Goal: Task Accomplishment & Management: Manage account settings

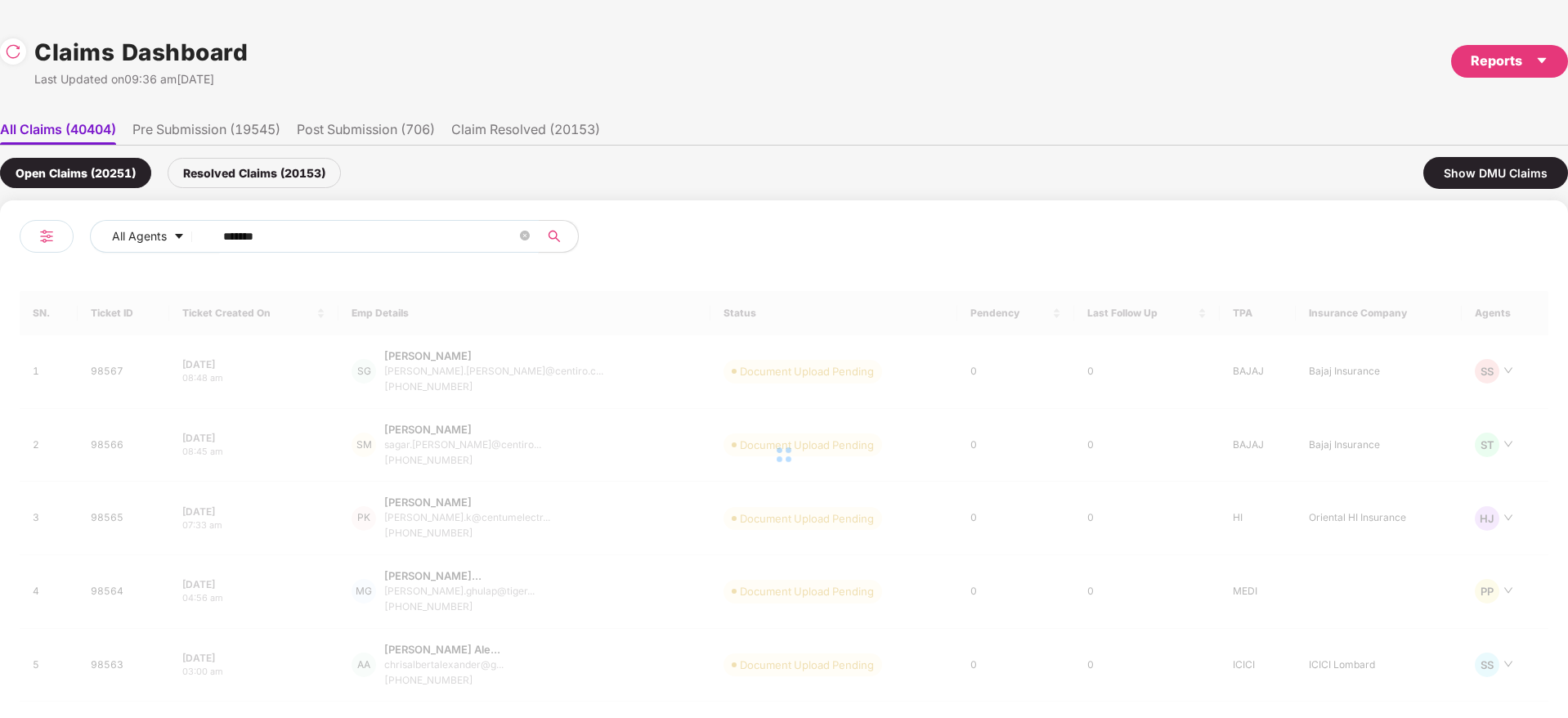
drag, startPoint x: 208, startPoint y: 236, endPoint x: 147, endPoint y: 255, distance: 63.9
click at [45, 255] on div "All Agents ******" at bounding box center [402, 243] width 764 height 46
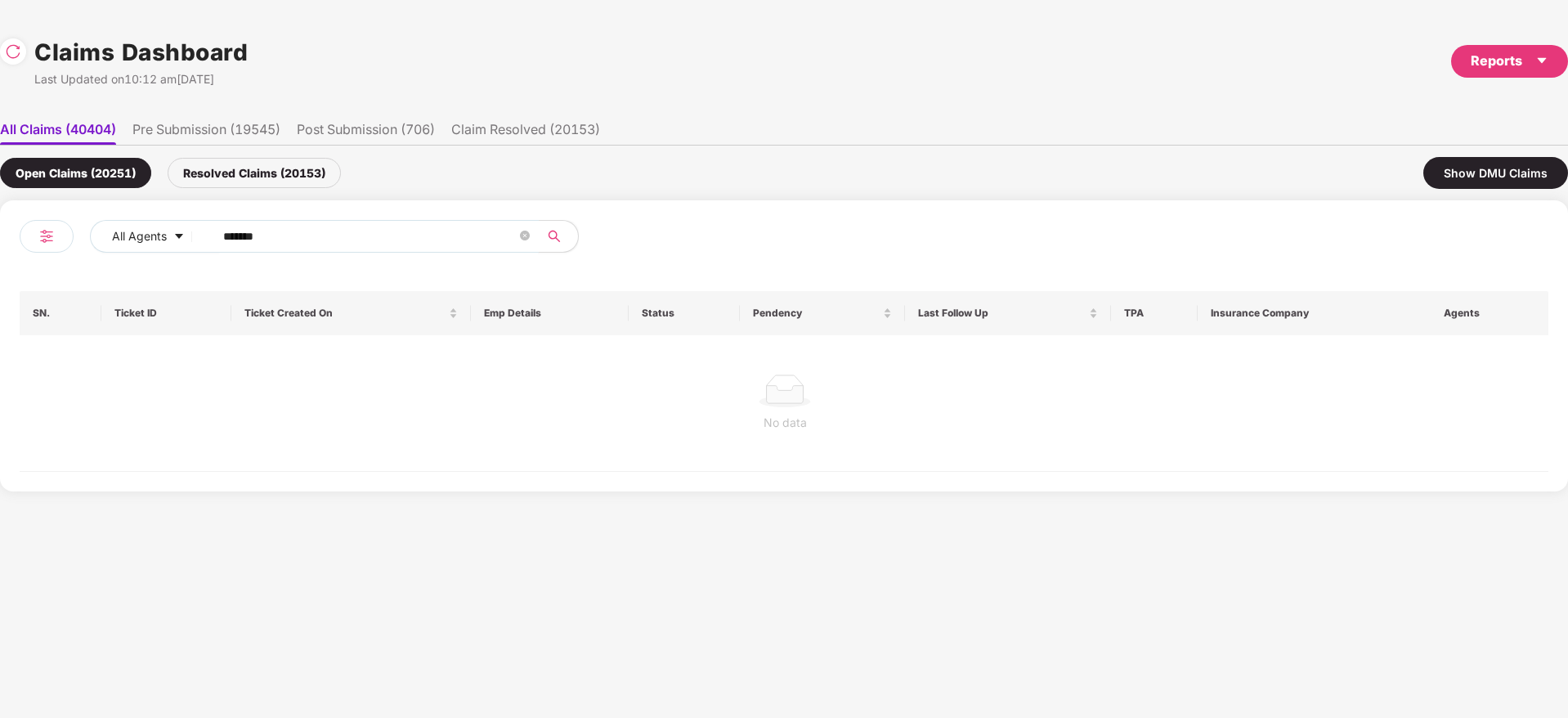
paste input "text"
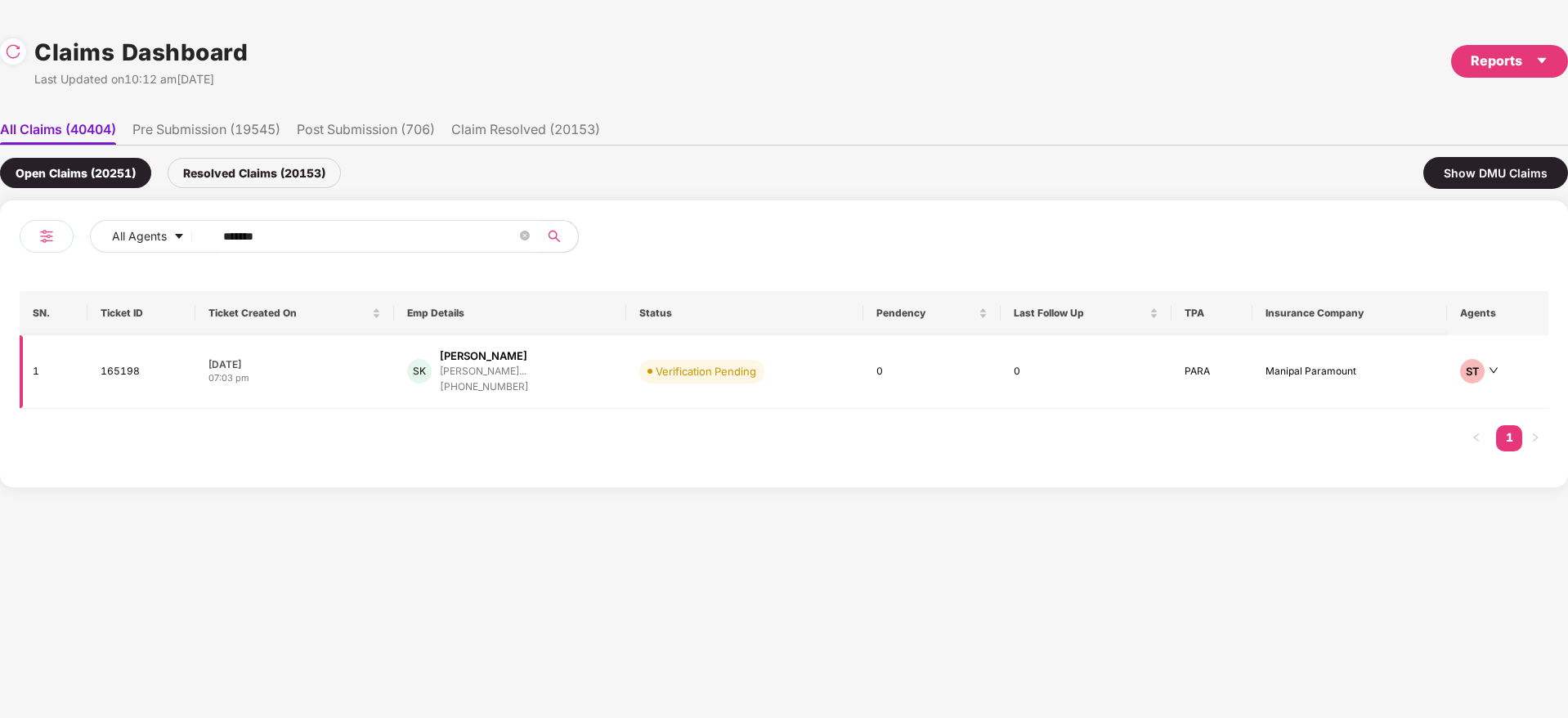
type input "******"
click at [596, 373] on div "SK Salim Khan salim.khan@capsavefina... +919619556795" at bounding box center [510, 371] width 206 height 47
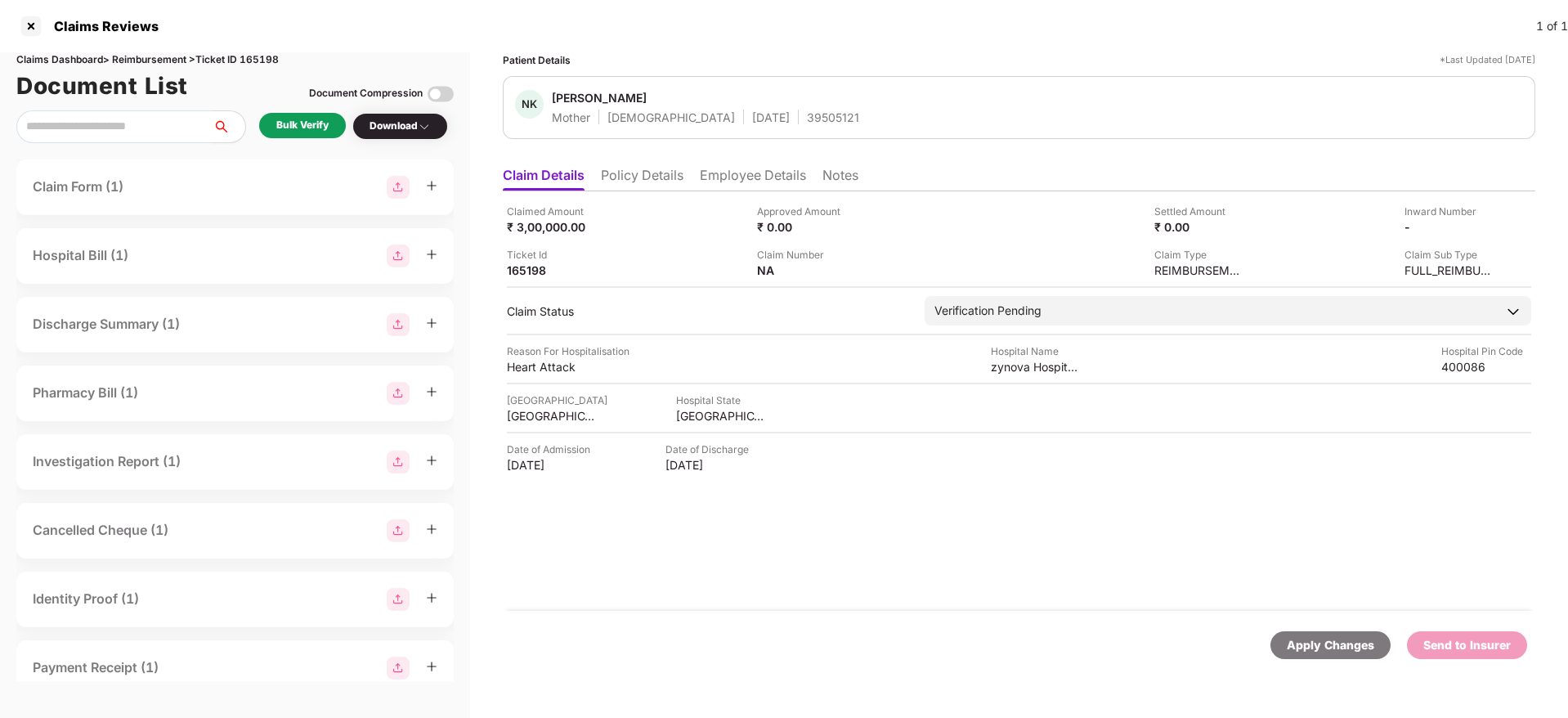
click at [970, 533] on div "Claimed Amount ₹ 3,00,000.00 Approved Amount ₹ 0.00 Settled Amount ₹ 0.00 Inwar…" at bounding box center [1020, 401] width 1033 height 420
click at [738, 174] on li "Employee Details" at bounding box center [753, 178] width 107 height 24
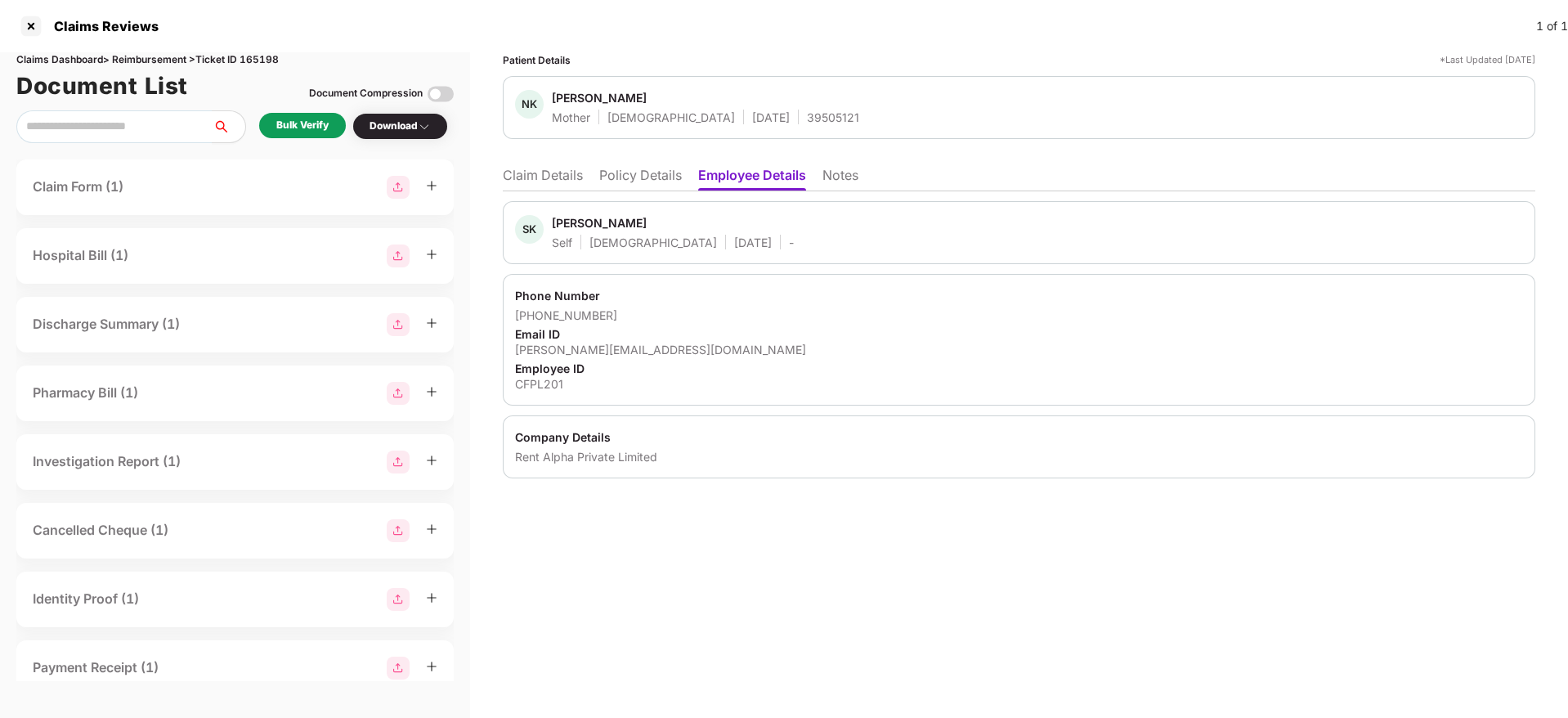
click at [568, 463] on div "Rent Alpha Private Limited" at bounding box center [1019, 457] width 1008 height 15
copy div "Rent Alpha Private Limited"
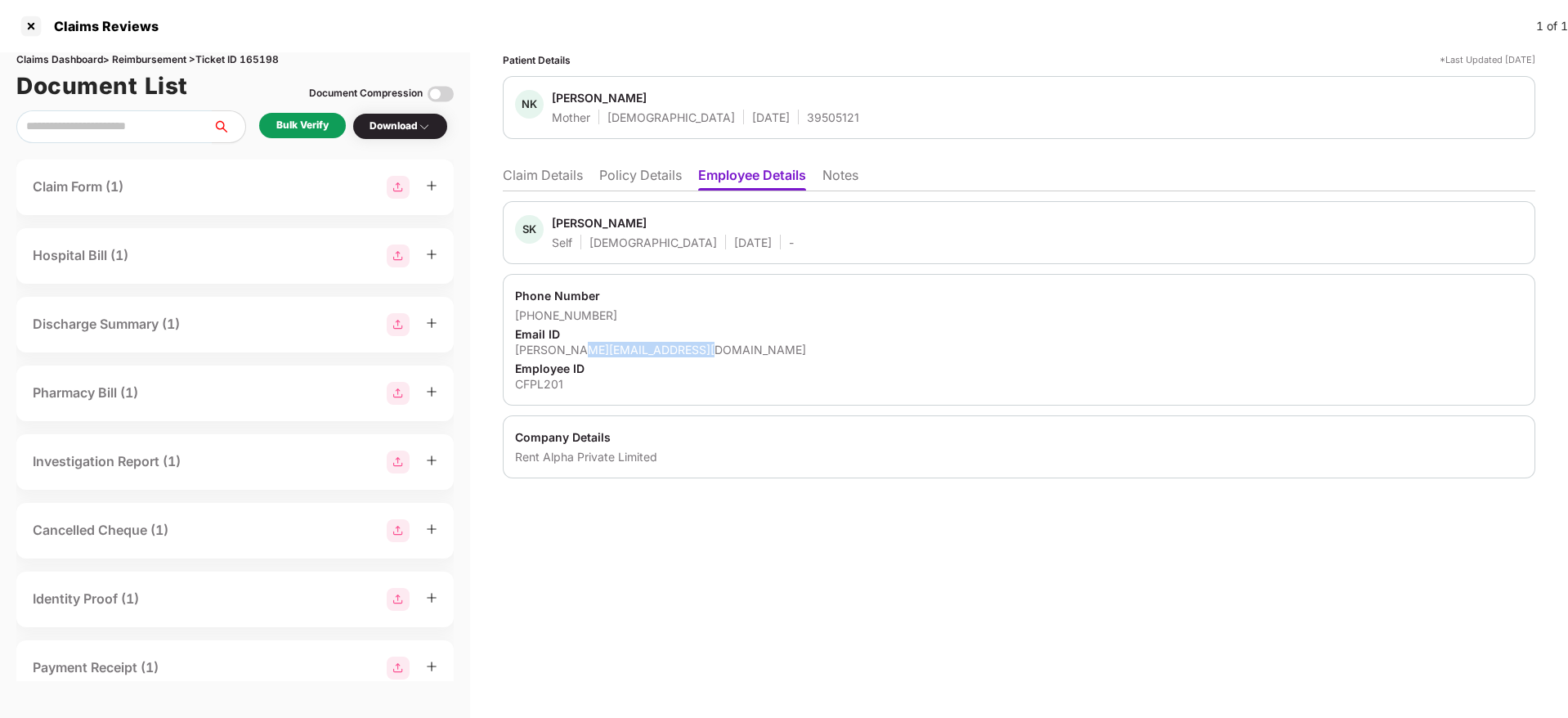
drag, startPoint x: 701, startPoint y: 354, endPoint x: 578, endPoint y: 353, distance: 123.0
click at [578, 353] on div "salim.khan@capsavefinance.com" at bounding box center [1019, 350] width 1008 height 15
copy div "@capsavefinance.com"
click at [547, 461] on div "Rent Alpha Private Limited" at bounding box center [1019, 457] width 1008 height 15
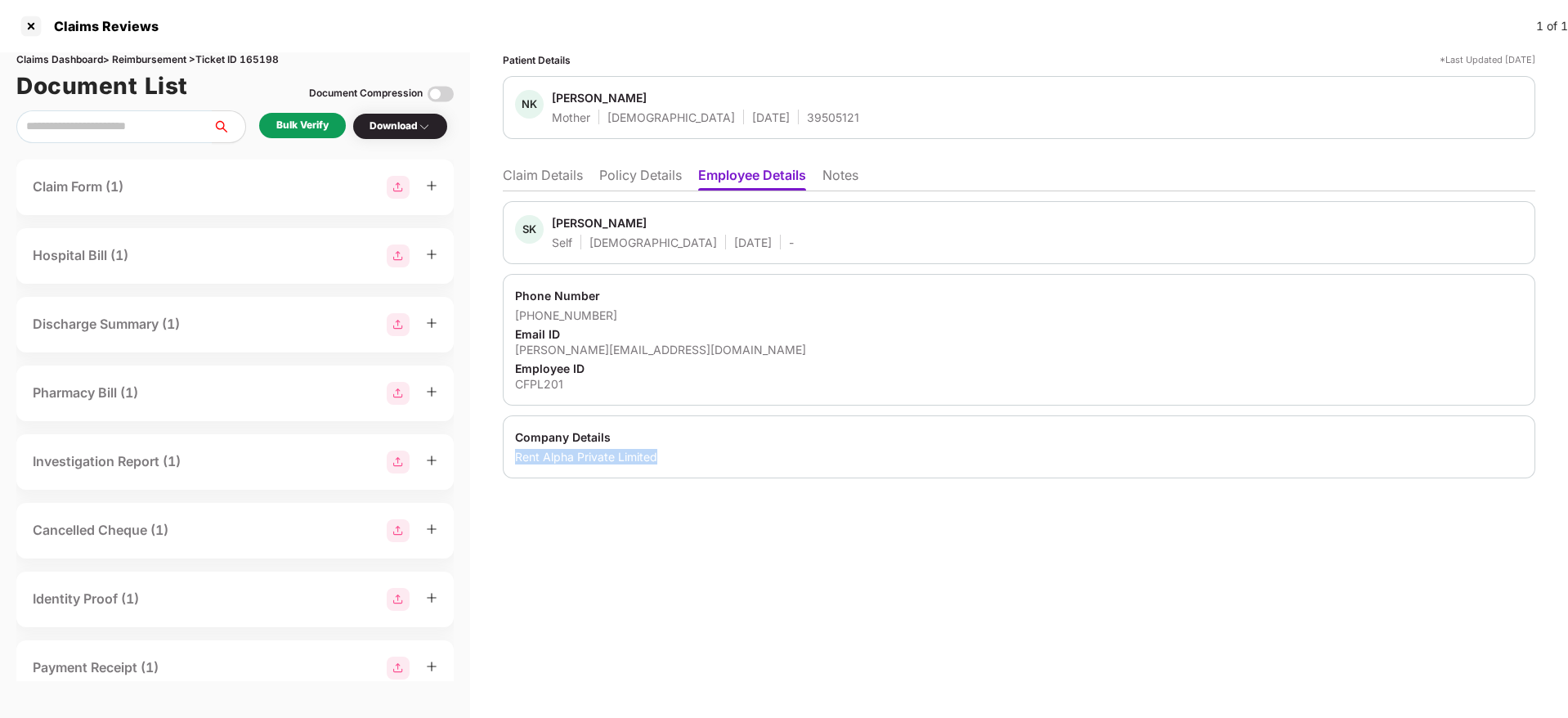
click at [547, 461] on div "Rent Alpha Private Limited" at bounding box center [1019, 457] width 1008 height 15
copy div "Rent Alpha Private Limited"
click at [807, 120] on div "39505121" at bounding box center [833, 117] width 52 height 15
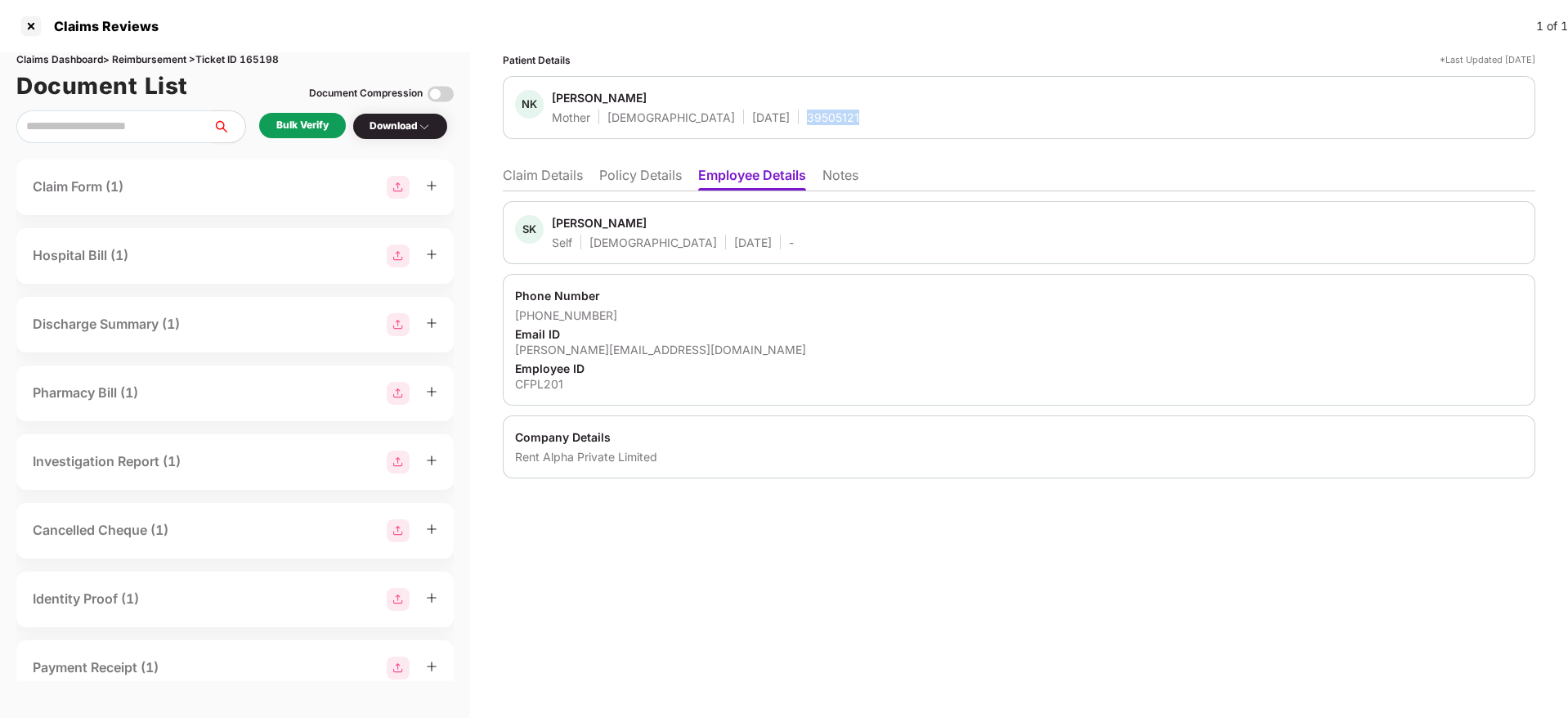
copy div "39505121"
click at [543, 383] on div "CFPL201" at bounding box center [1019, 384] width 1008 height 15
copy div "CFPL201"
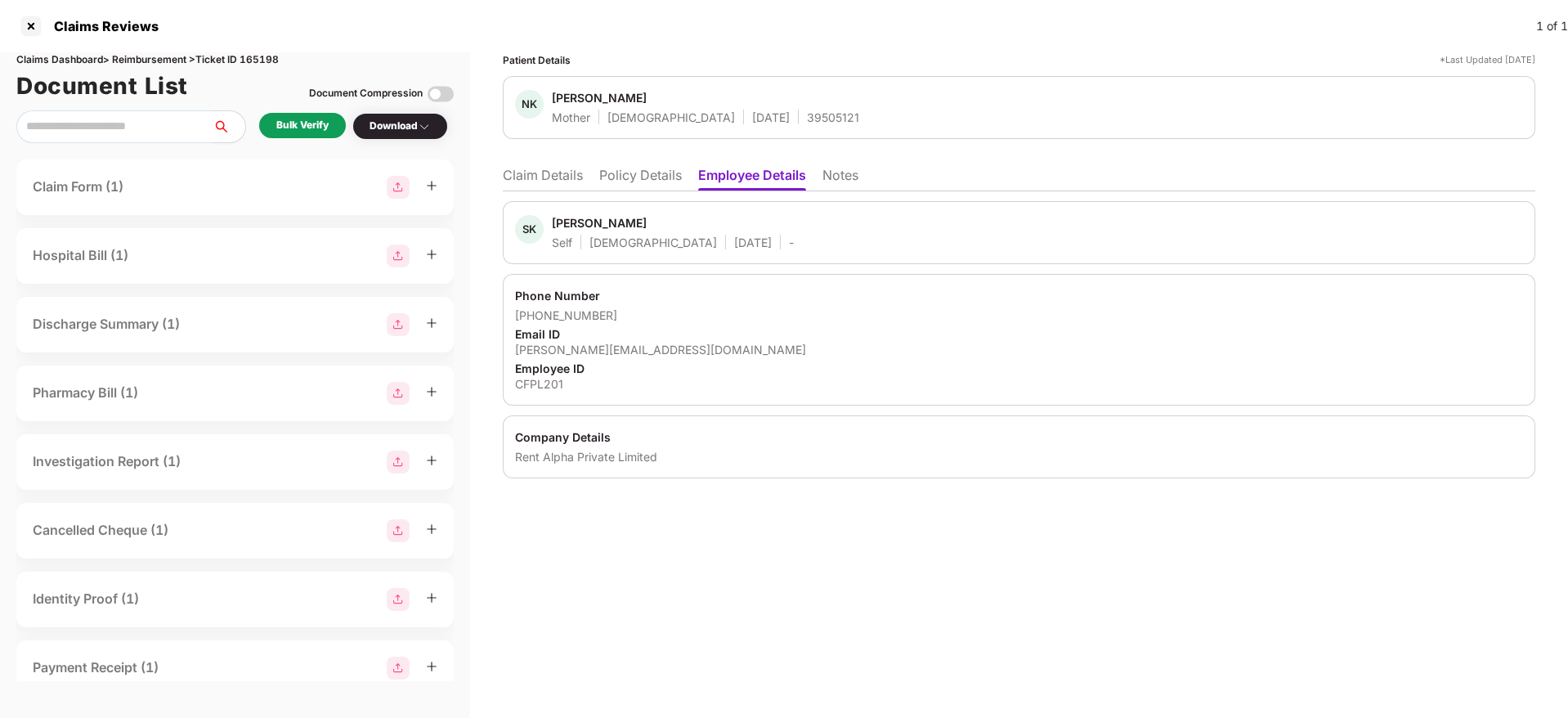
click at [601, 471] on div "Company Details Rent Alpha Private Limited" at bounding box center [1020, 447] width 1033 height 63
click at [597, 462] on div "Rent Alpha Private Limited" at bounding box center [1019, 457] width 1008 height 15
copy div "Rent Alpha Private Limited"
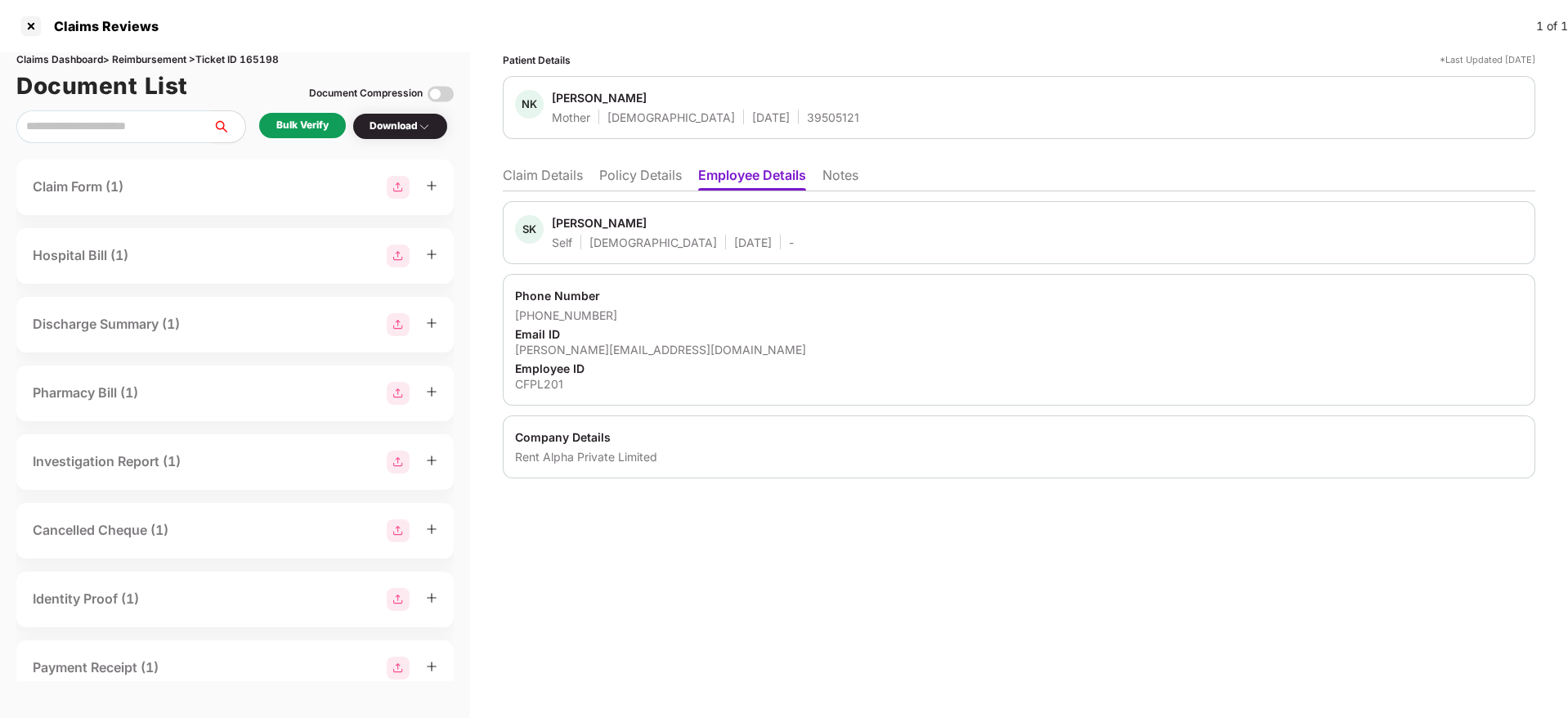
click at [644, 175] on li "Policy Details" at bounding box center [641, 178] width 83 height 24
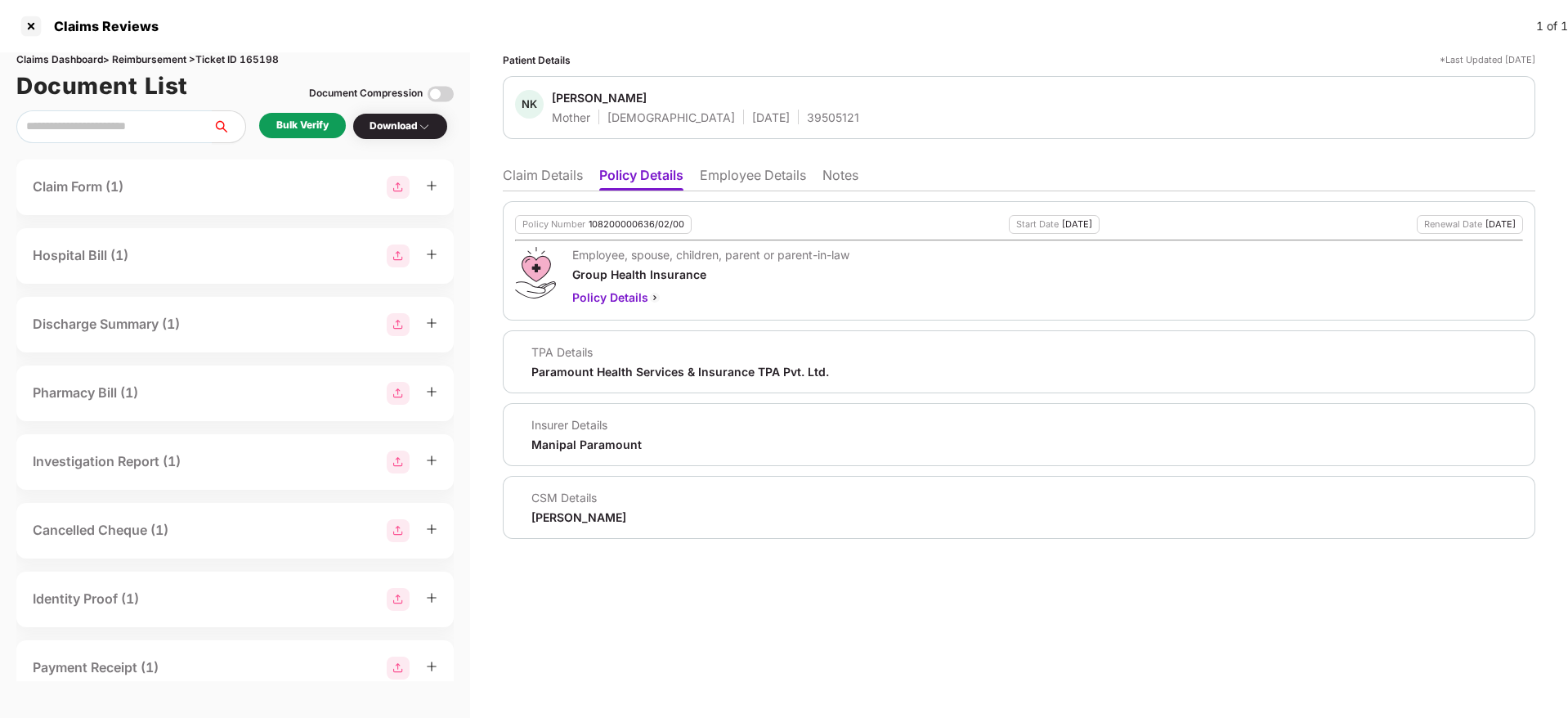
click at [546, 184] on li "Claim Details" at bounding box center [543, 178] width 80 height 24
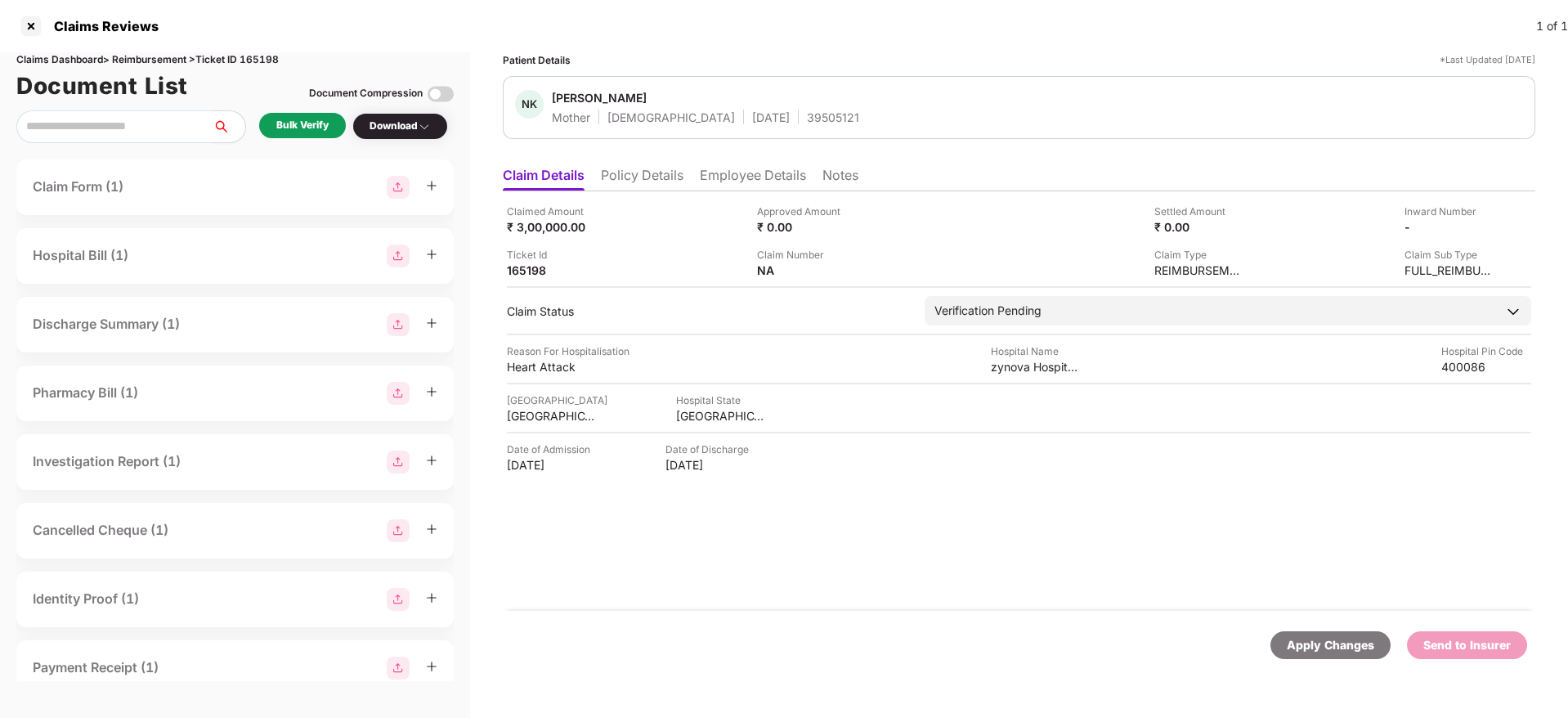
click at [655, 174] on li "Policy Details" at bounding box center [642, 178] width 83 height 24
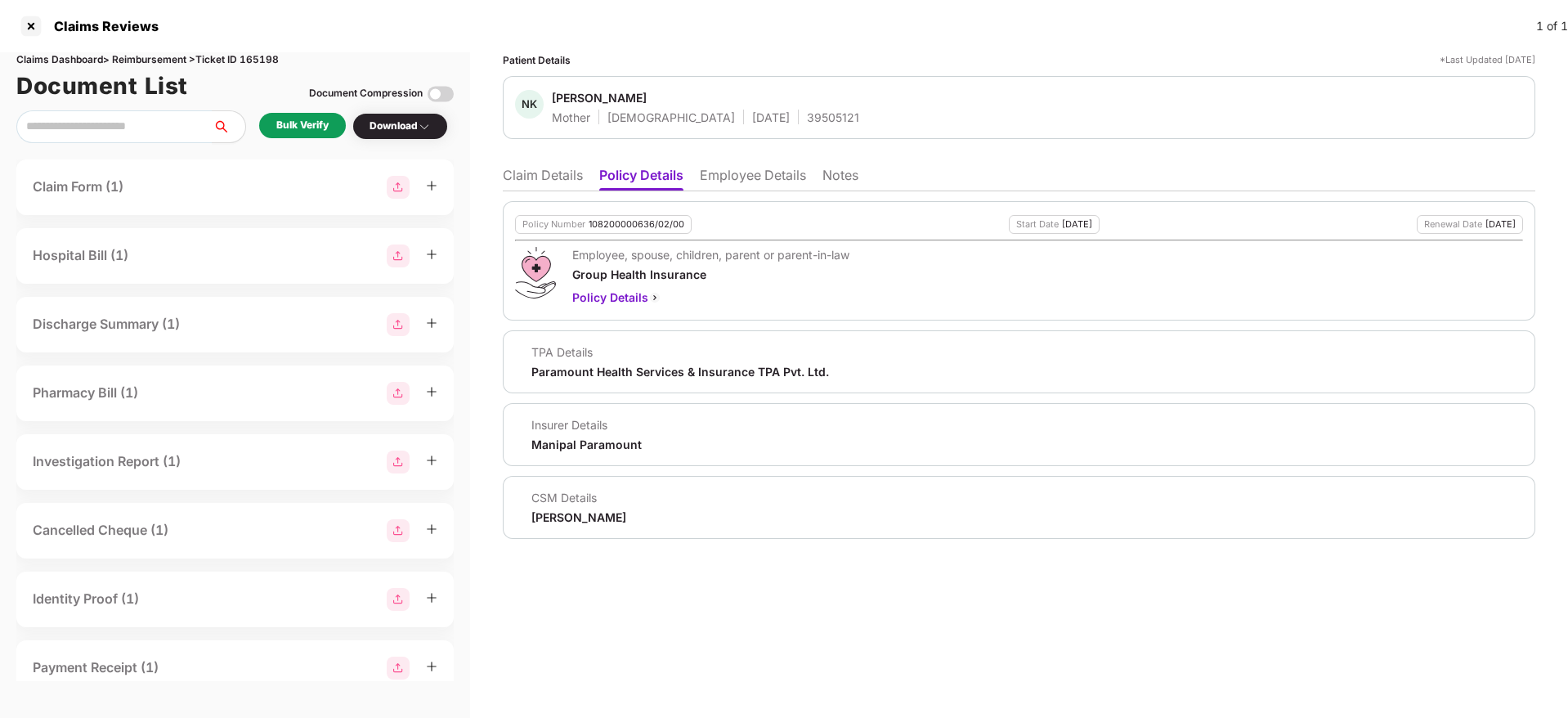
click at [532, 176] on li "Claim Details" at bounding box center [543, 178] width 80 height 24
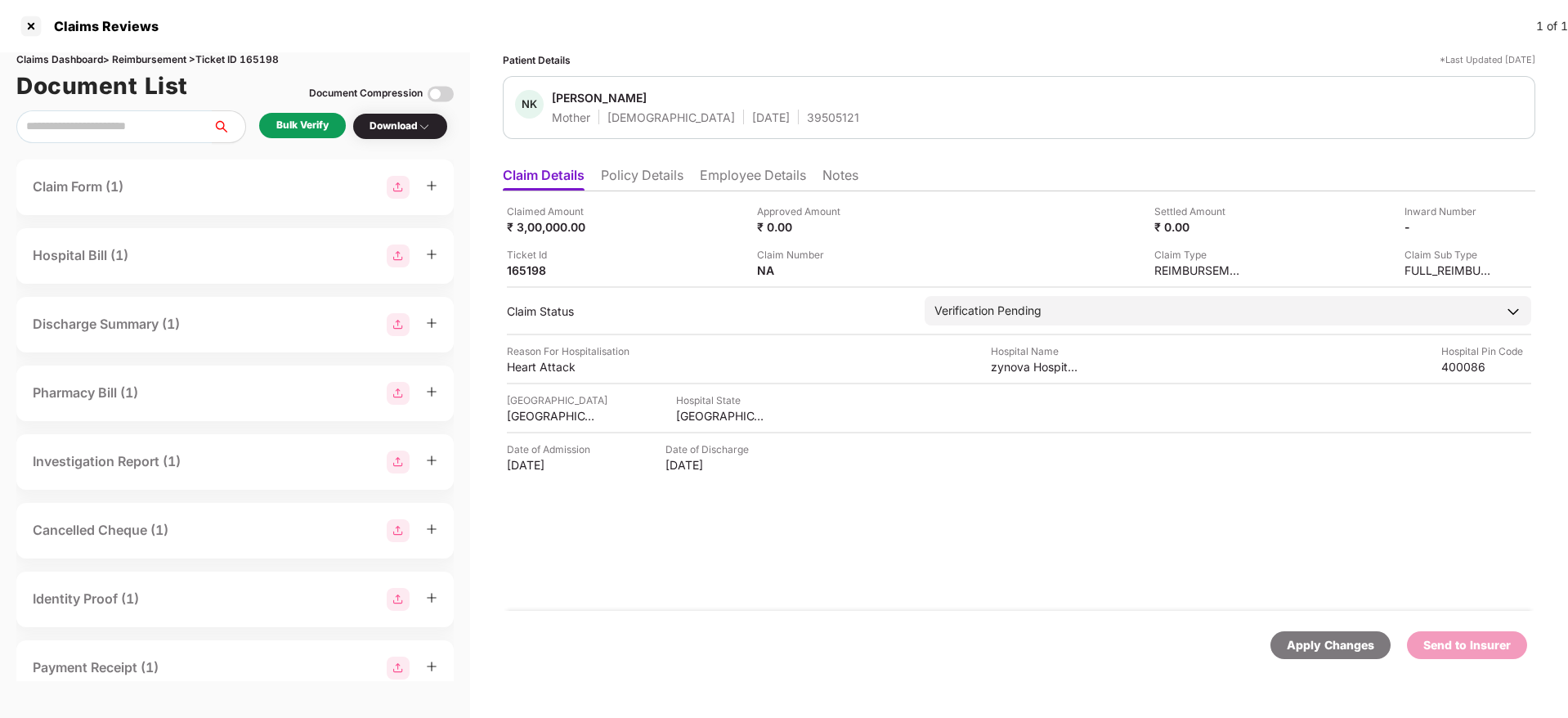
click at [807, 122] on div "39505121" at bounding box center [833, 117] width 52 height 15
copy div "39505121"
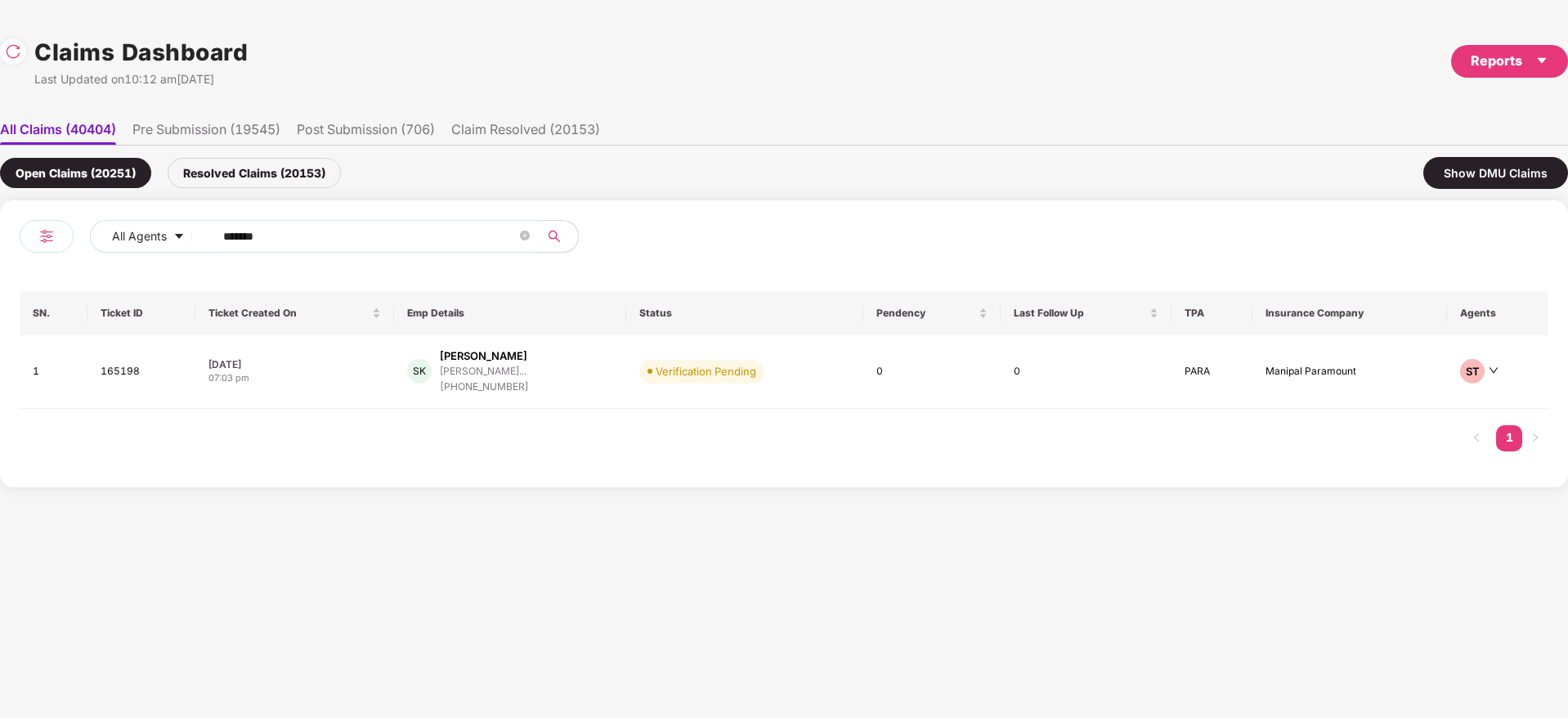
drag, startPoint x: 61, startPoint y: 234, endPoint x: 51, endPoint y: 234, distance: 10.0
click at [47, 234] on div "All Agents ******" at bounding box center [402, 243] width 764 height 46
paste input "text"
type input "******"
click at [601, 382] on div "PJ Pavithra Johnson pavithraesther1510@gma... +918086615410" at bounding box center [521, 371] width 254 height 47
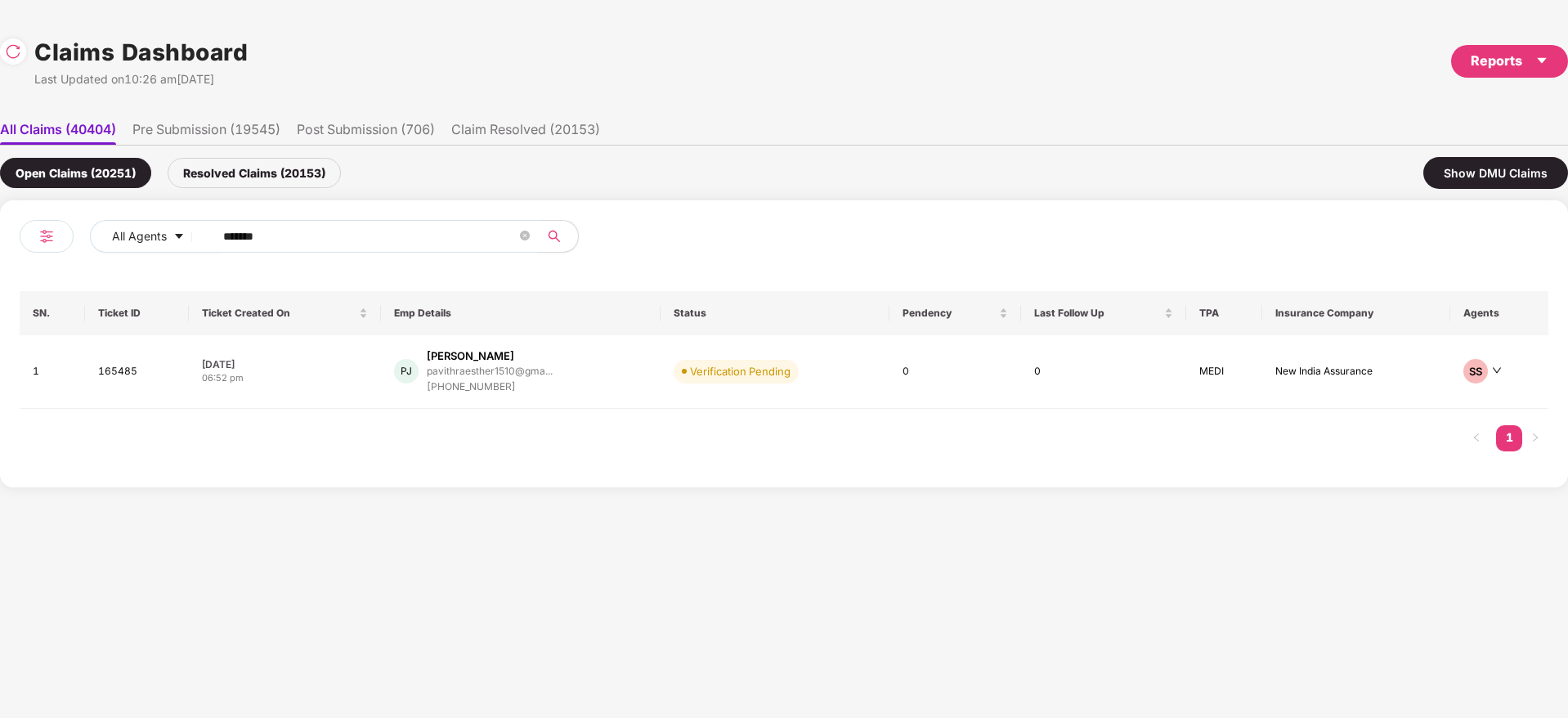
drag, startPoint x: 304, startPoint y: 232, endPoint x: 36, endPoint y: 284, distance: 273.0
click at [0, 290] on div "All Agents ****** SN. Ticket ID Ticket Created On Emp Details Status Pendency L…" at bounding box center [784, 343] width 1568 height 287
paste input "text"
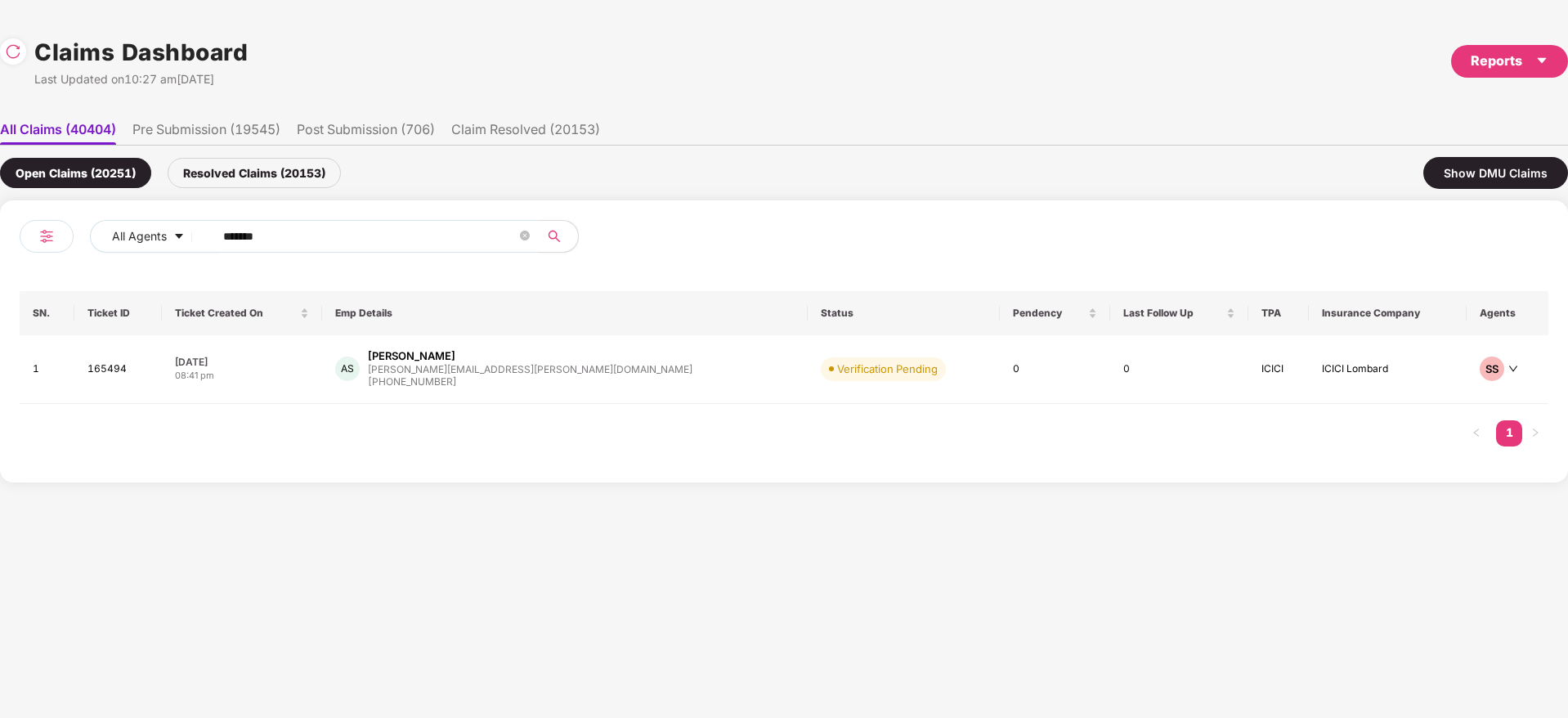
type input "******"
click at [568, 361] on div "AS Ashu Singh ashu.singh@paxcom.net +919568191705" at bounding box center [565, 369] width 459 height 42
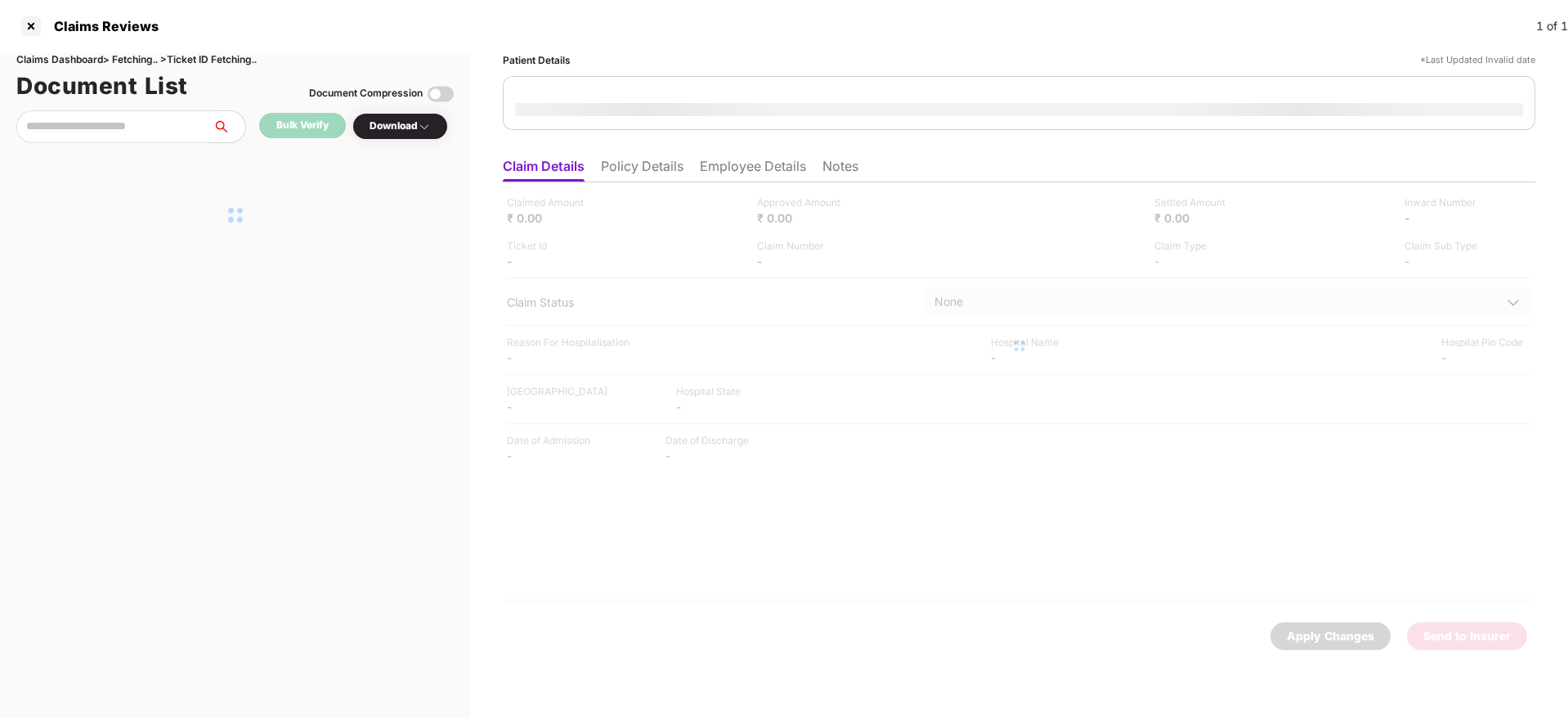
click at [648, 164] on ul "Claim Details Policy Details Employee Details Notes" at bounding box center [1020, 166] width 1033 height 32
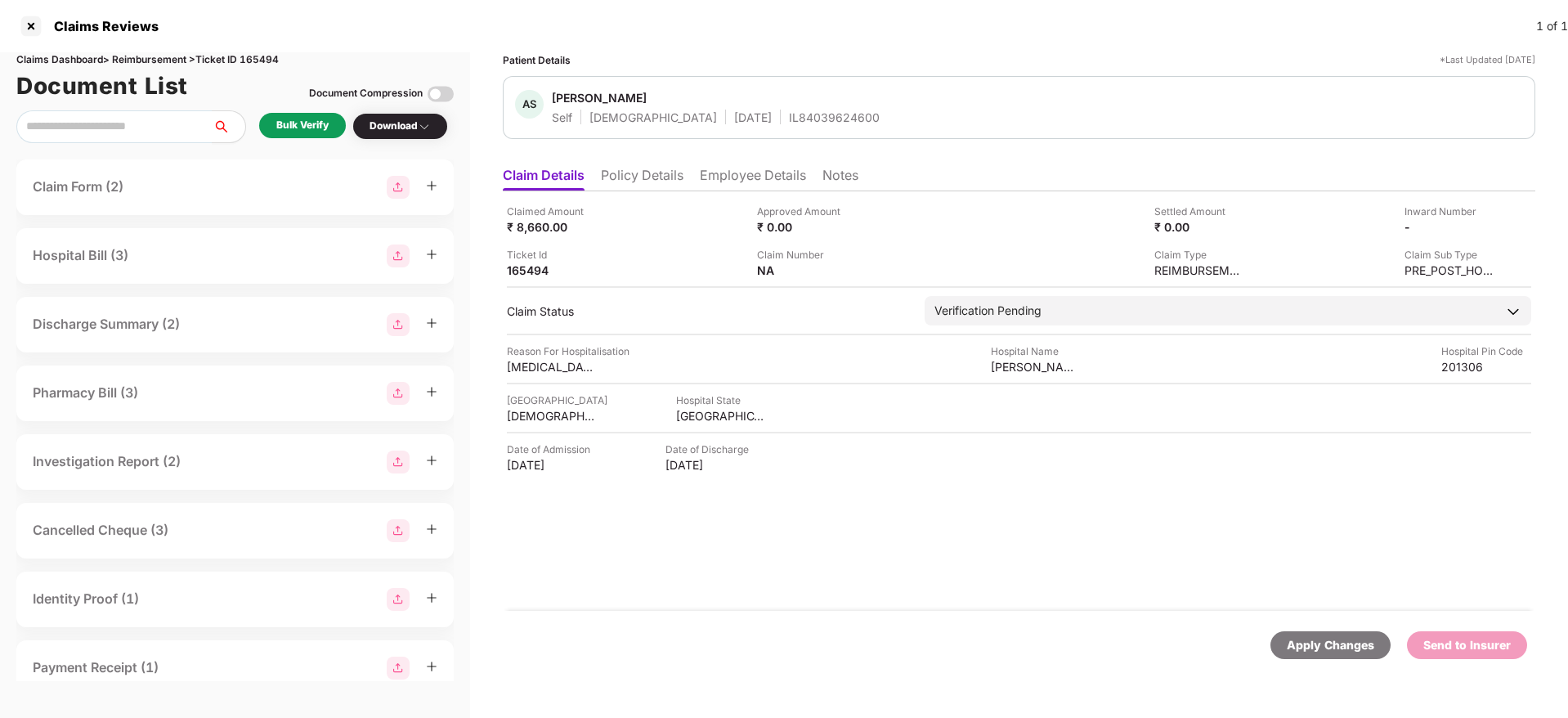
click at [653, 155] on div "Patient Details *Last Updated 13 Aug 2025 AS Ashu Singh Self Male 22 Sept 1997 …" at bounding box center [1020, 369] width 1033 height 633
click at [653, 178] on li "Policy Details" at bounding box center [642, 178] width 83 height 24
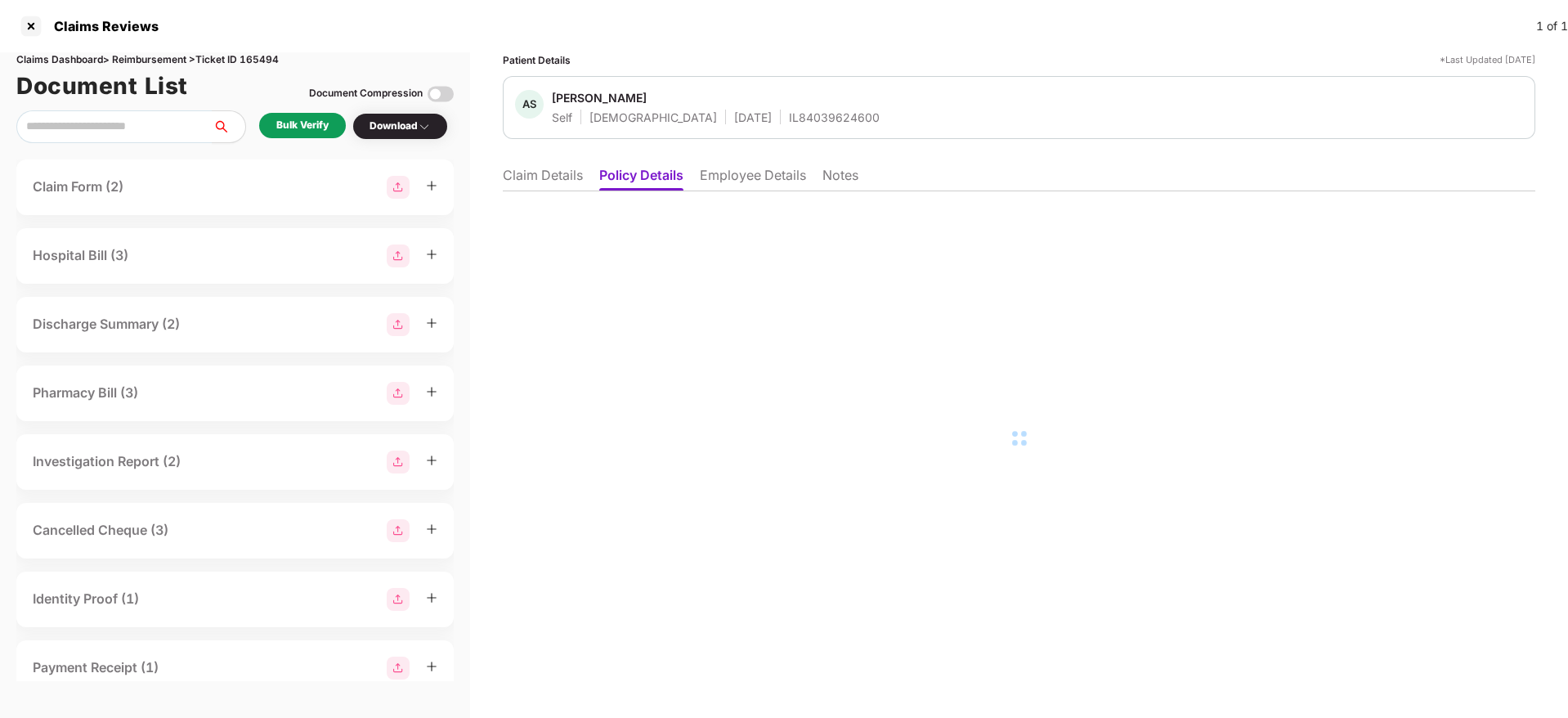
click at [650, 175] on li "Policy Details" at bounding box center [641, 178] width 84 height 24
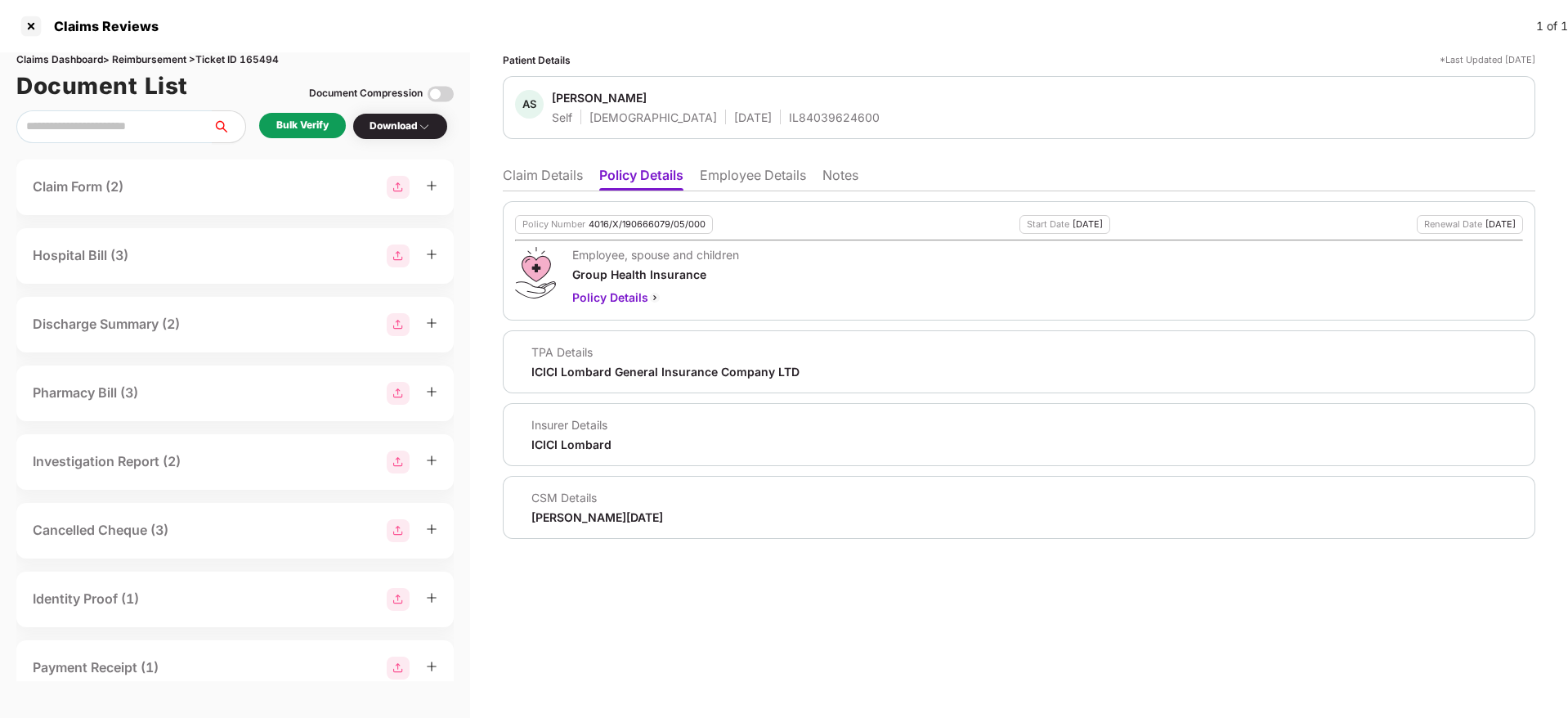
click at [630, 225] on div "4016/X/190666079/05/000" at bounding box center [647, 224] width 117 height 10
copy div "4016/X/190666079/05/000"
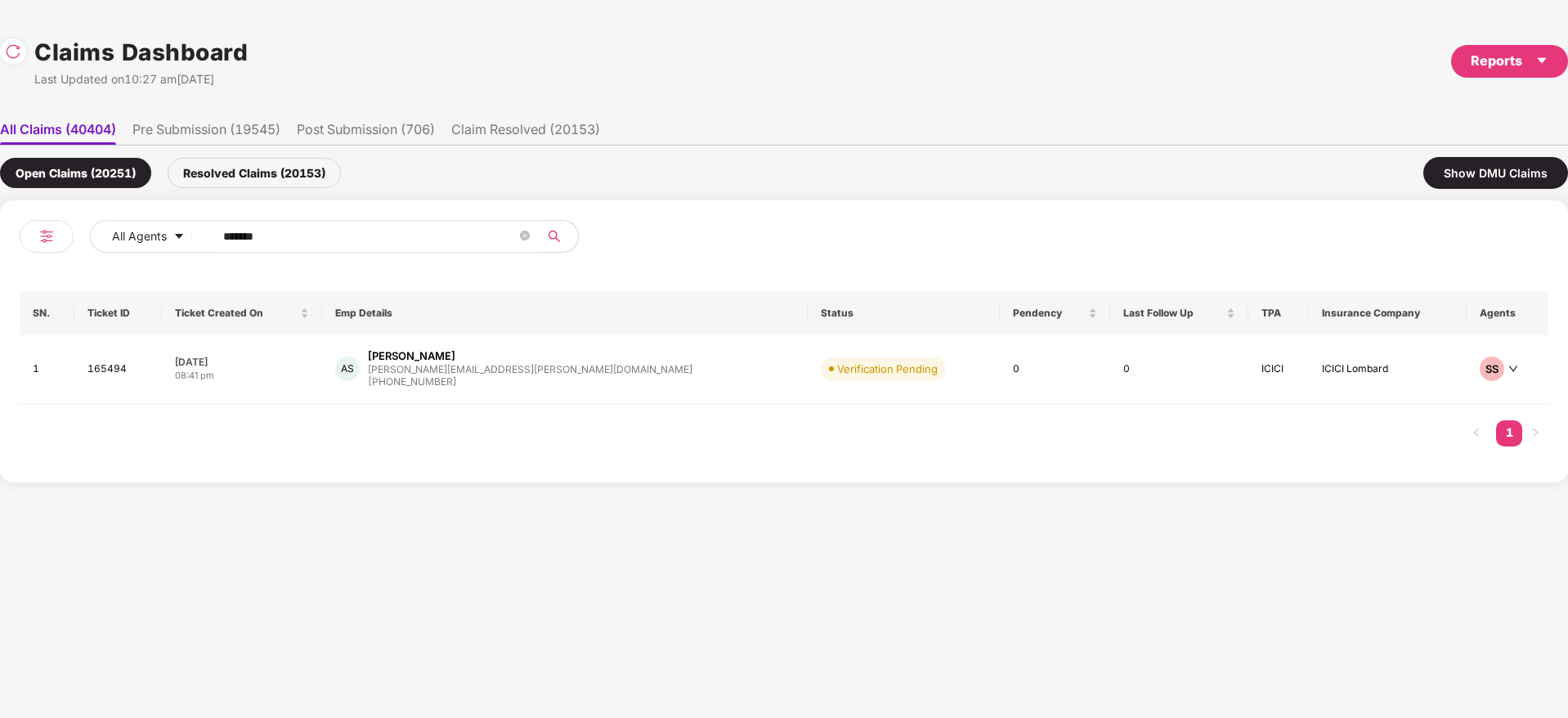
drag, startPoint x: 341, startPoint y: 229, endPoint x: 31, endPoint y: 291, distance: 316.1
click at [31, 291] on div "All Agents ****** SN. Ticket ID Ticket Created On Emp Details Status Pendency L…" at bounding box center [784, 341] width 1529 height 243
paste input "text"
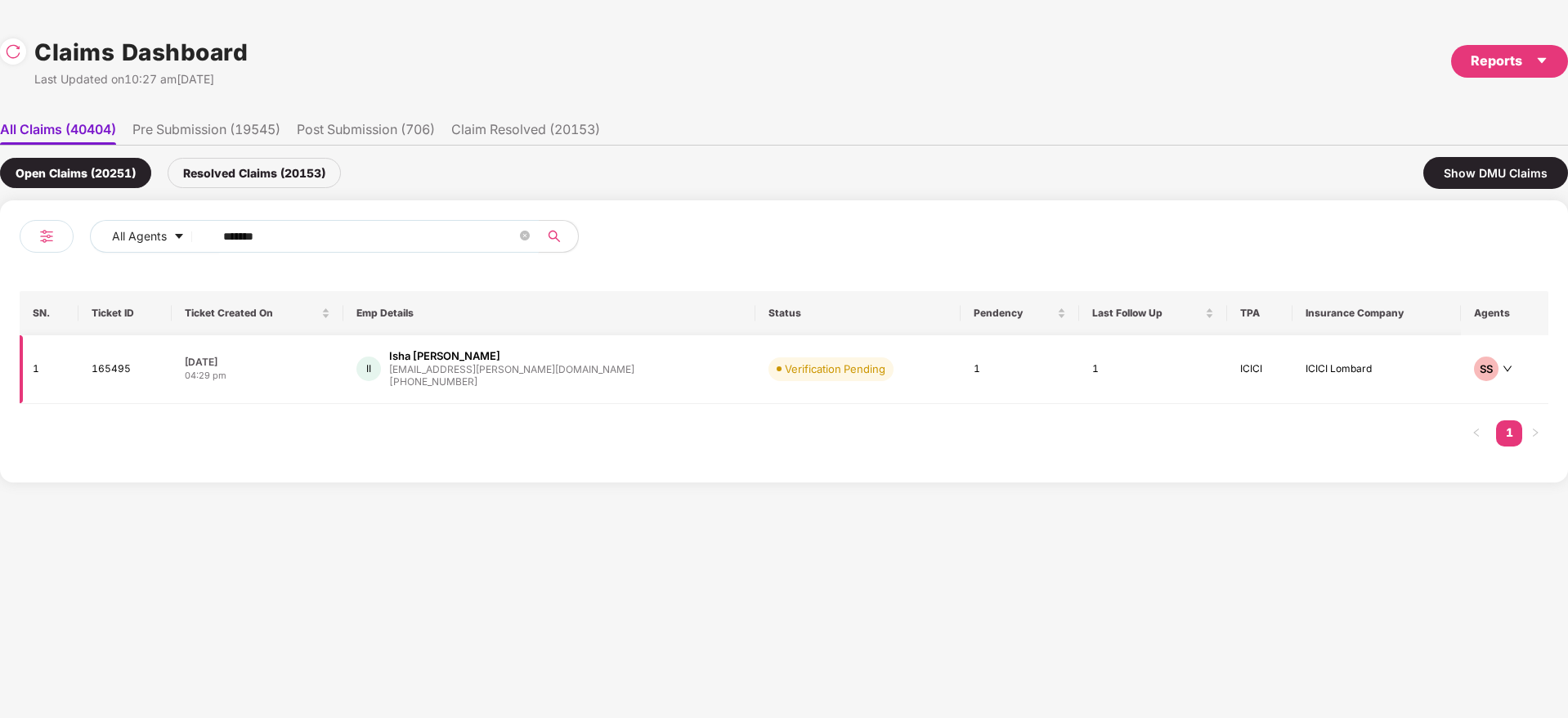
type input "******"
click at [338, 385] on td "12 Aug 2025 04:29 pm" at bounding box center [257, 370] width 172 height 69
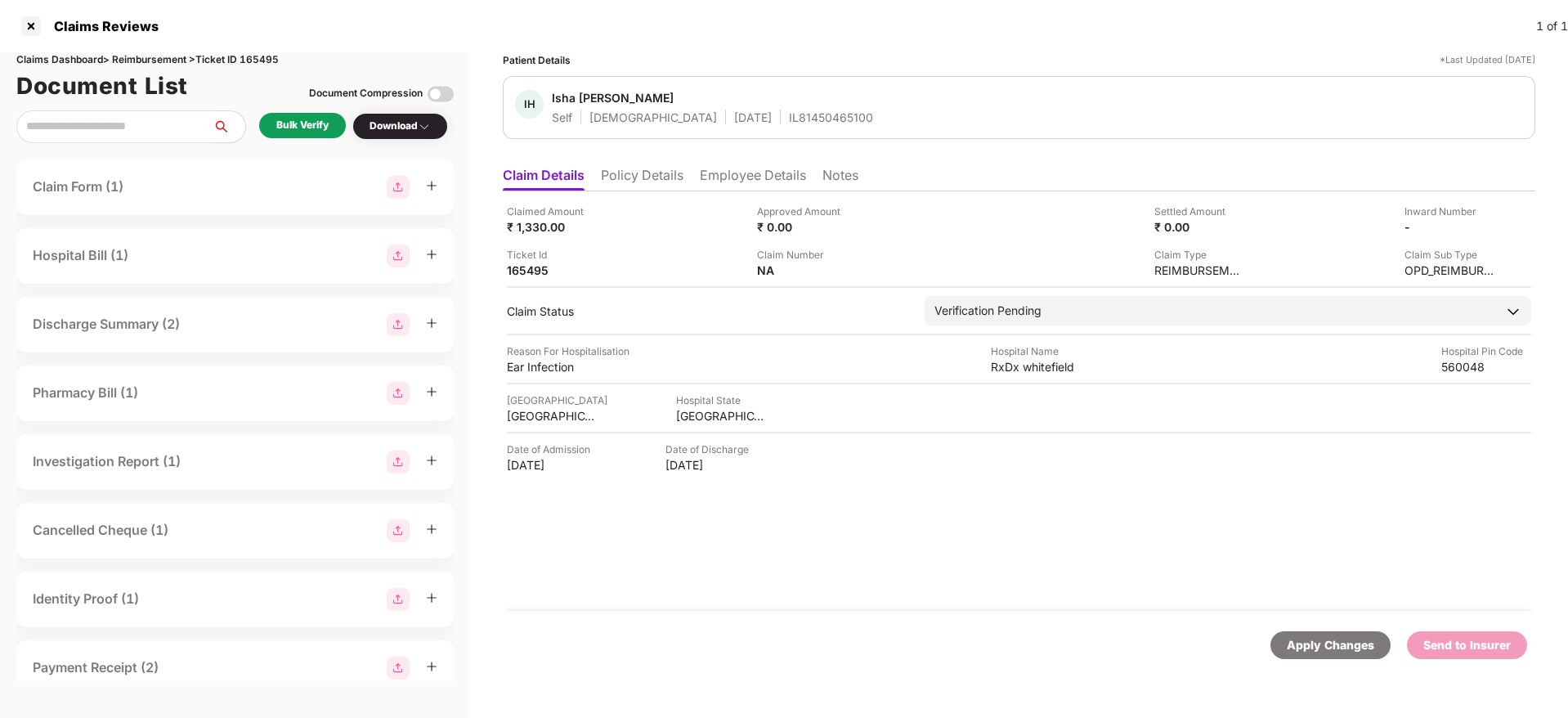
click at [659, 174] on li "Policy Details" at bounding box center [642, 178] width 83 height 24
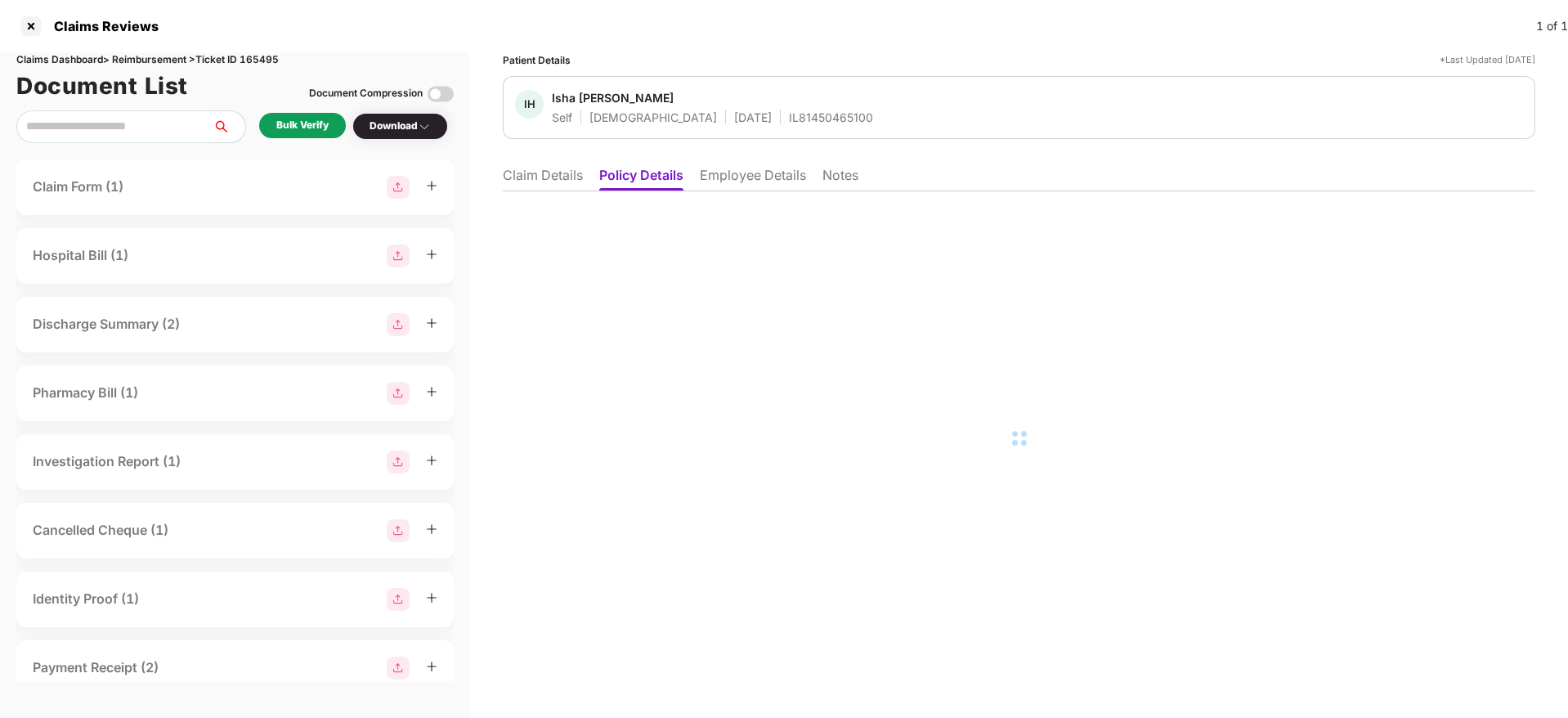
click at [750, 181] on li "Employee Details" at bounding box center [753, 178] width 107 height 24
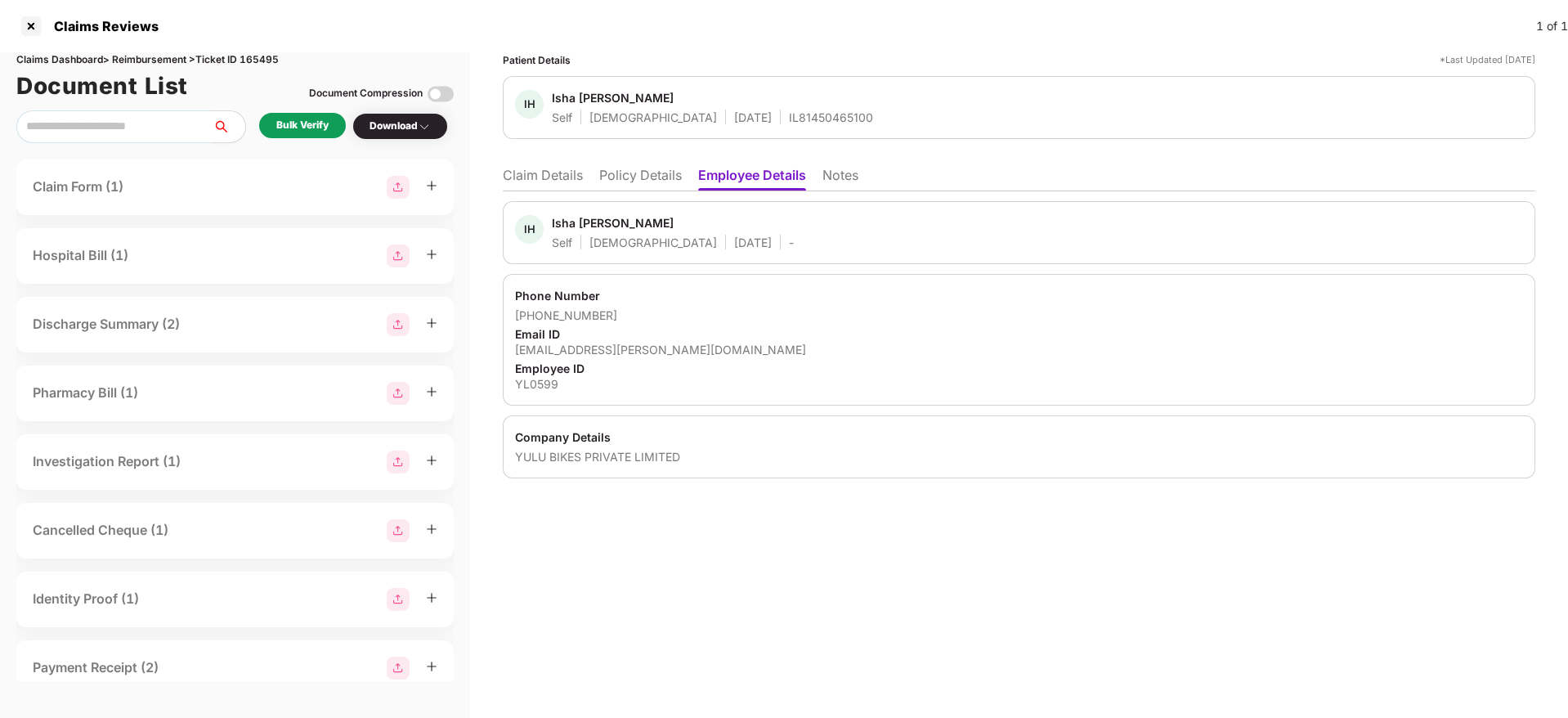
click at [803, 338] on div "Email ID" at bounding box center [1019, 334] width 1008 height 15
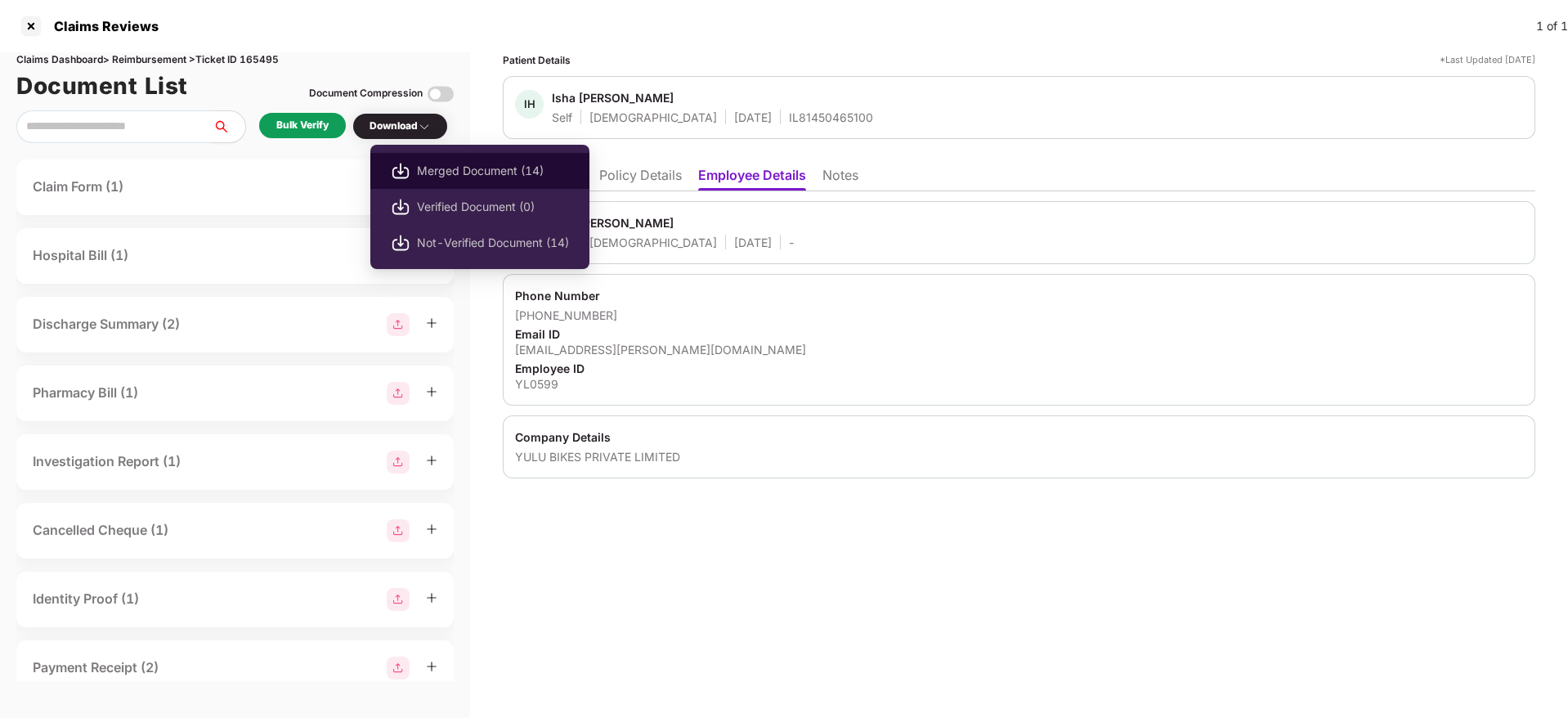
click at [476, 172] on span "Merged Document (14)" at bounding box center [494, 171] width 153 height 18
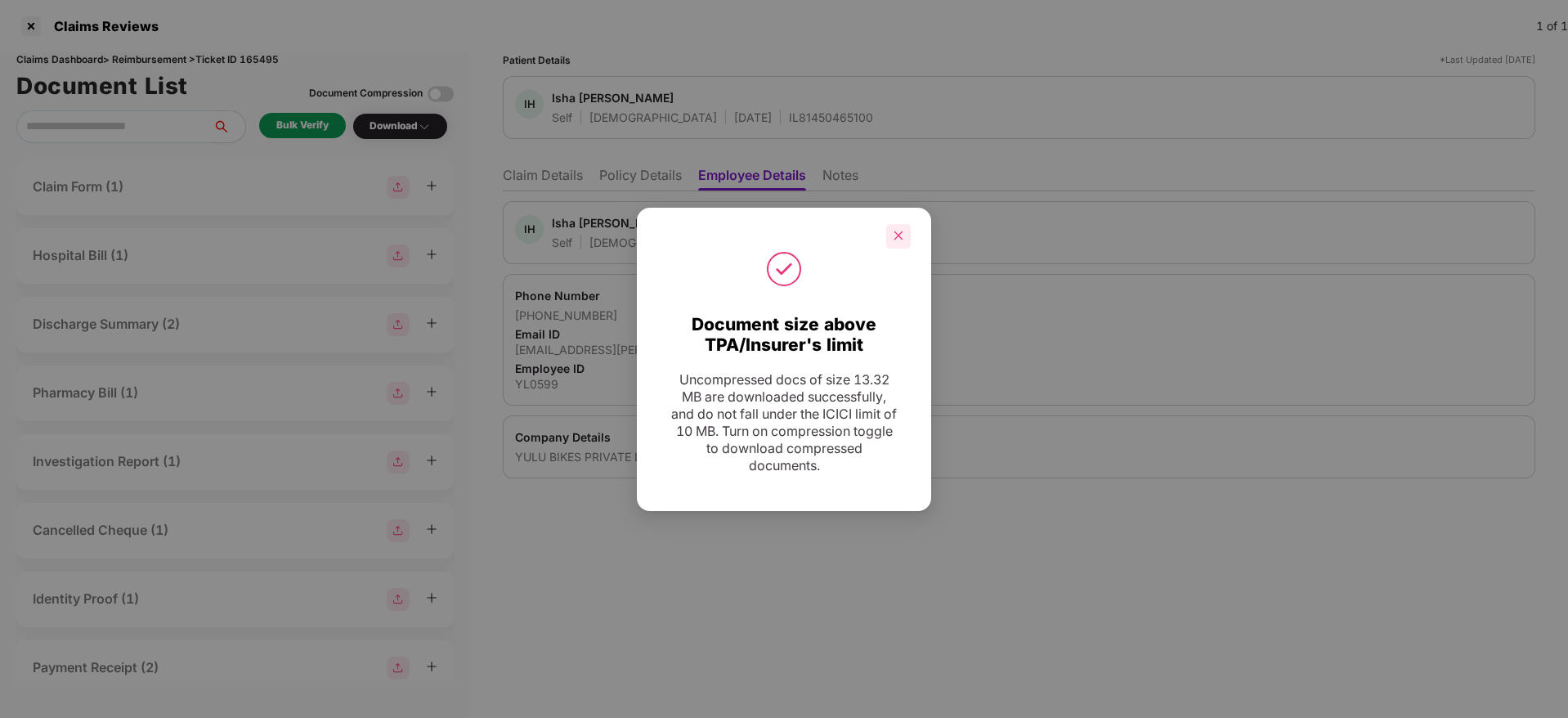
click at [902, 232] on icon "close" at bounding box center [899, 236] width 9 height 9
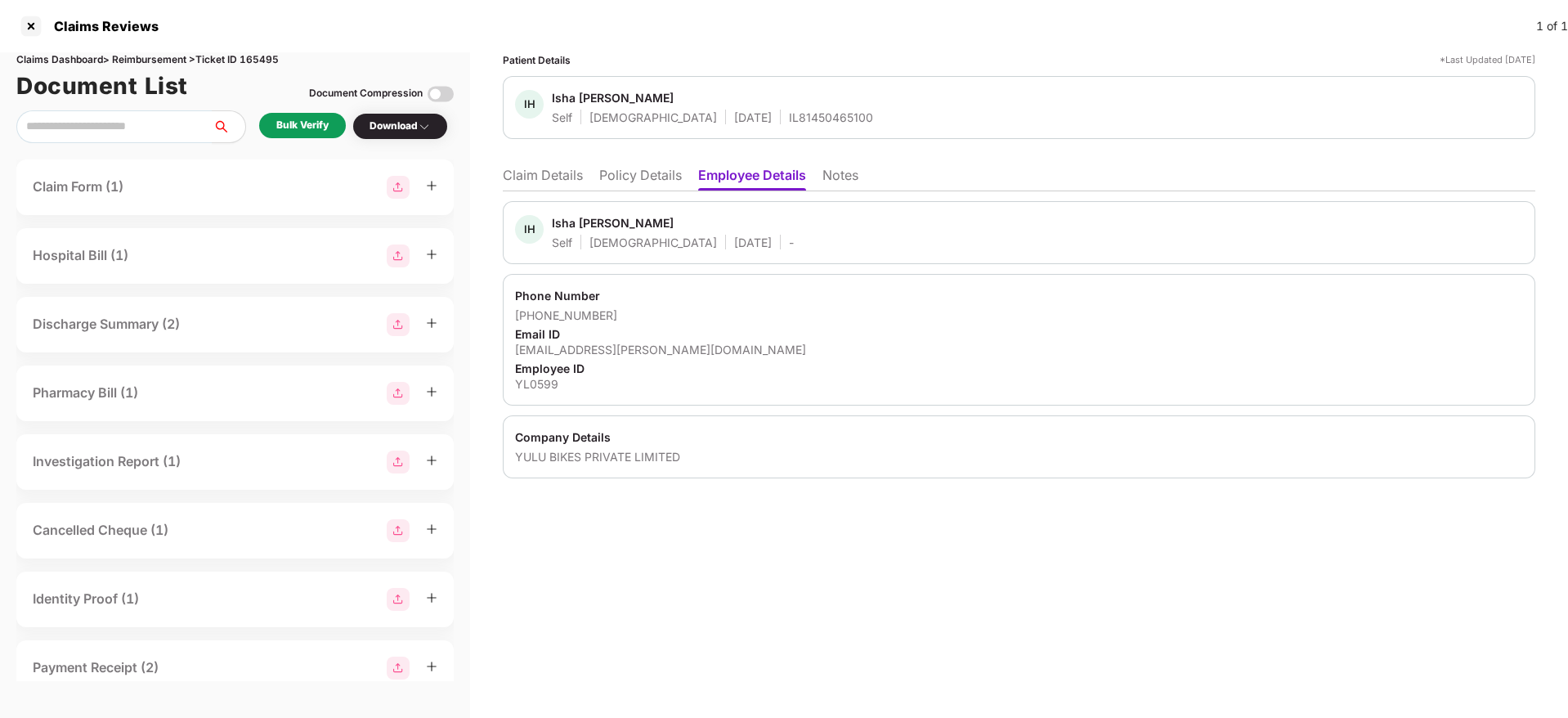
click at [604, 353] on div "isha.intwala@yulu.bike" at bounding box center [1019, 350] width 1008 height 15
copy div "isha.intwala@yulu.bike"
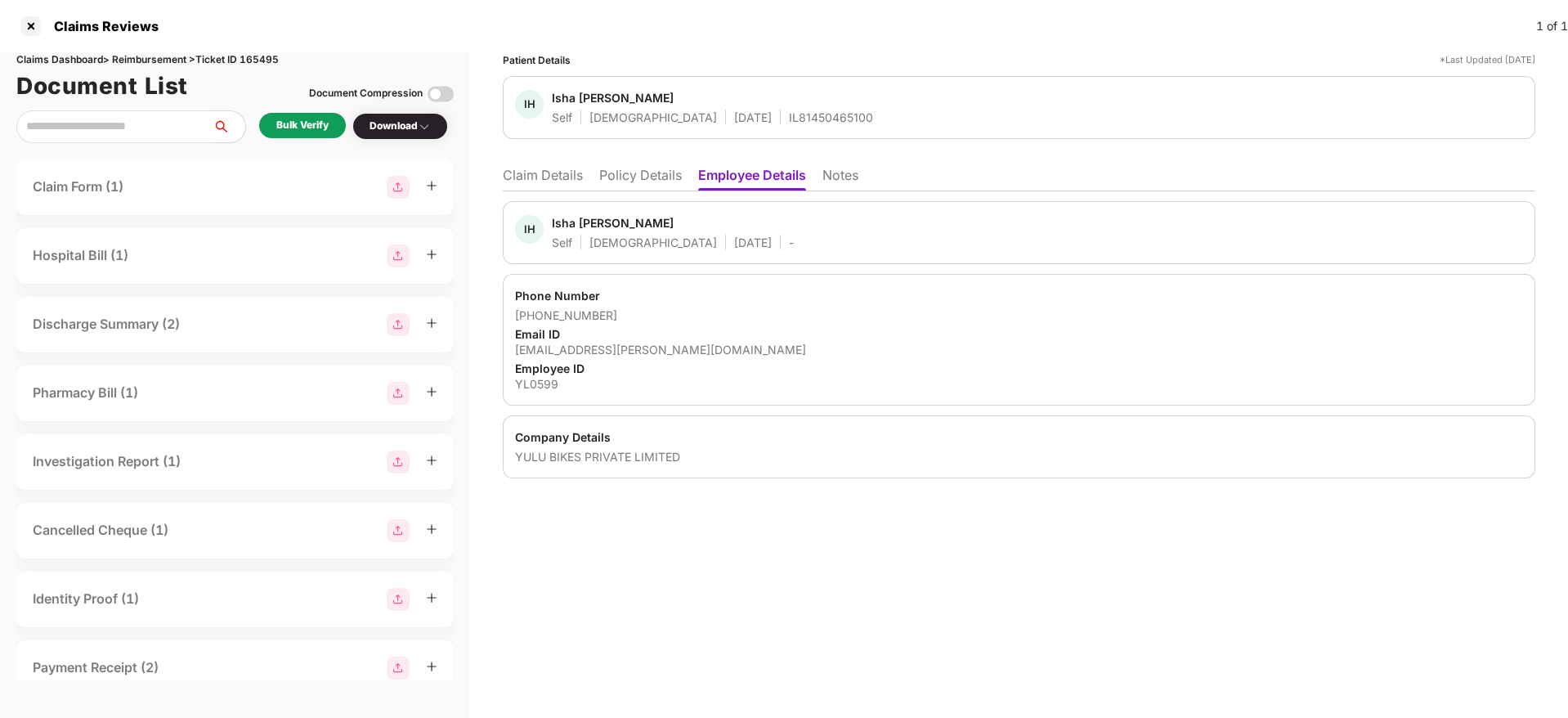
click at [789, 113] on div "IL81450465100" at bounding box center [831, 117] width 84 height 15
copy div "IL81450465100"
drag, startPoint x: 613, startPoint y: 321, endPoint x: 538, endPoint y: 321, distance: 75.0
click at [538, 321] on div "+916354824517" at bounding box center [1019, 316] width 1008 height 15
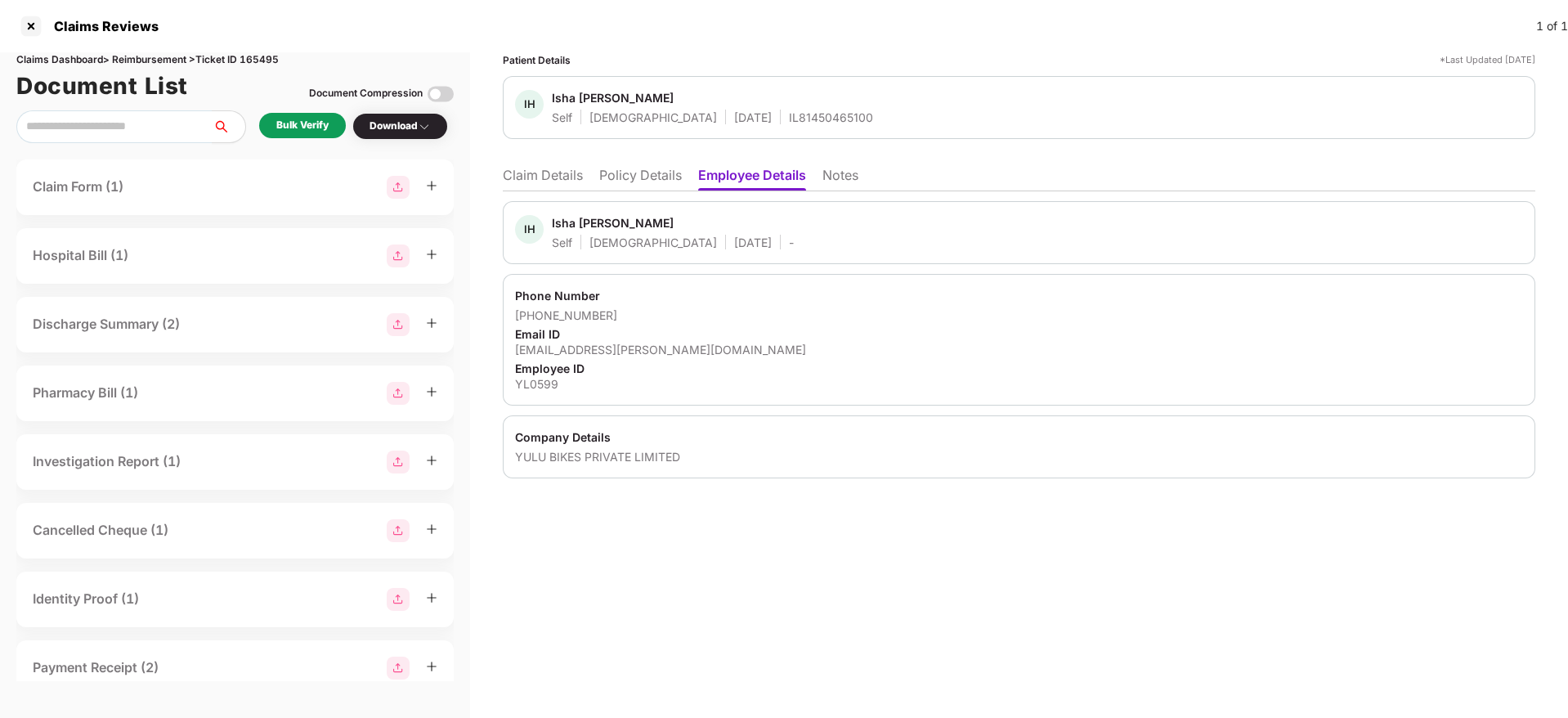
click at [555, 174] on li "Claim Details" at bounding box center [543, 178] width 80 height 24
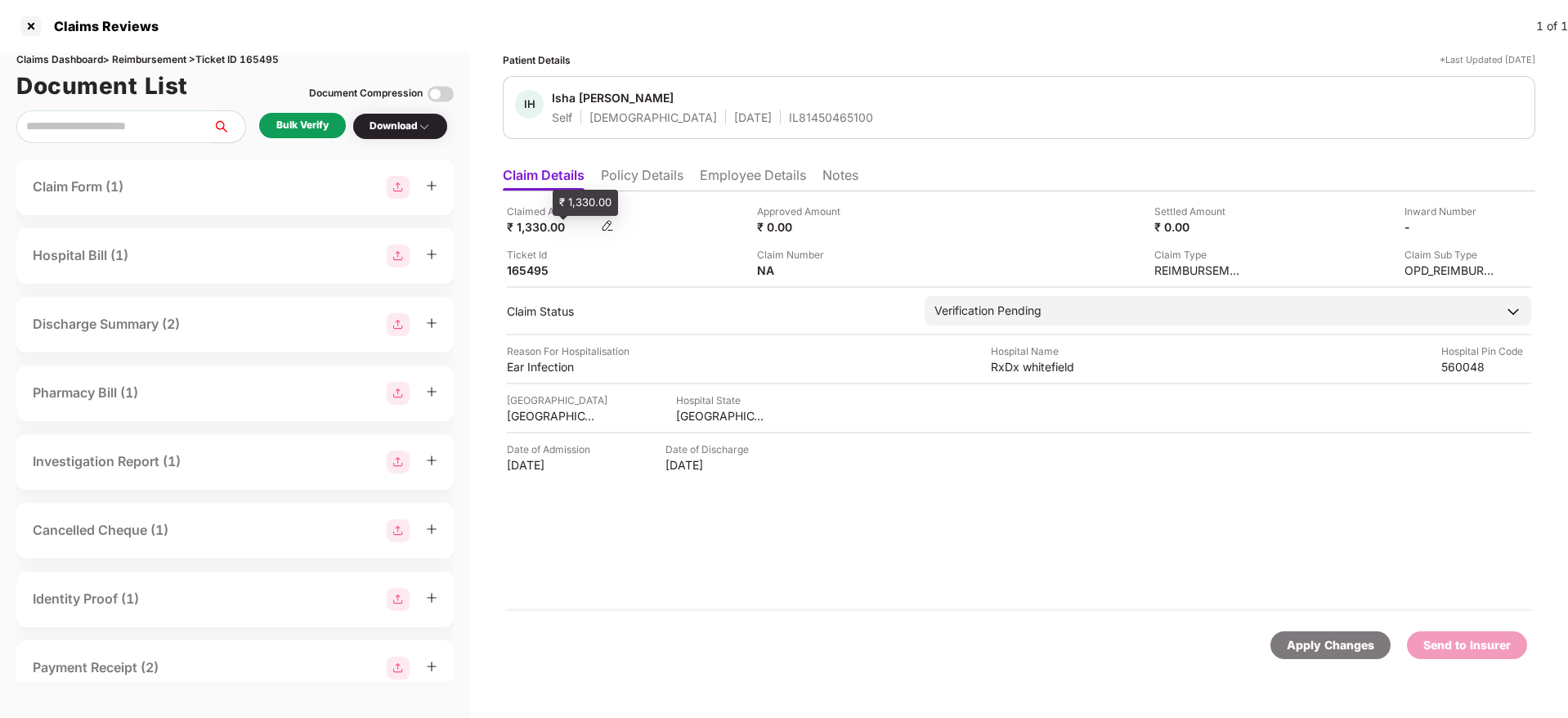
click at [533, 230] on div "₹ 1,330.00" at bounding box center [552, 227] width 90 height 15
click at [995, 367] on div "RxDx whitefield" at bounding box center [1036, 367] width 90 height 15
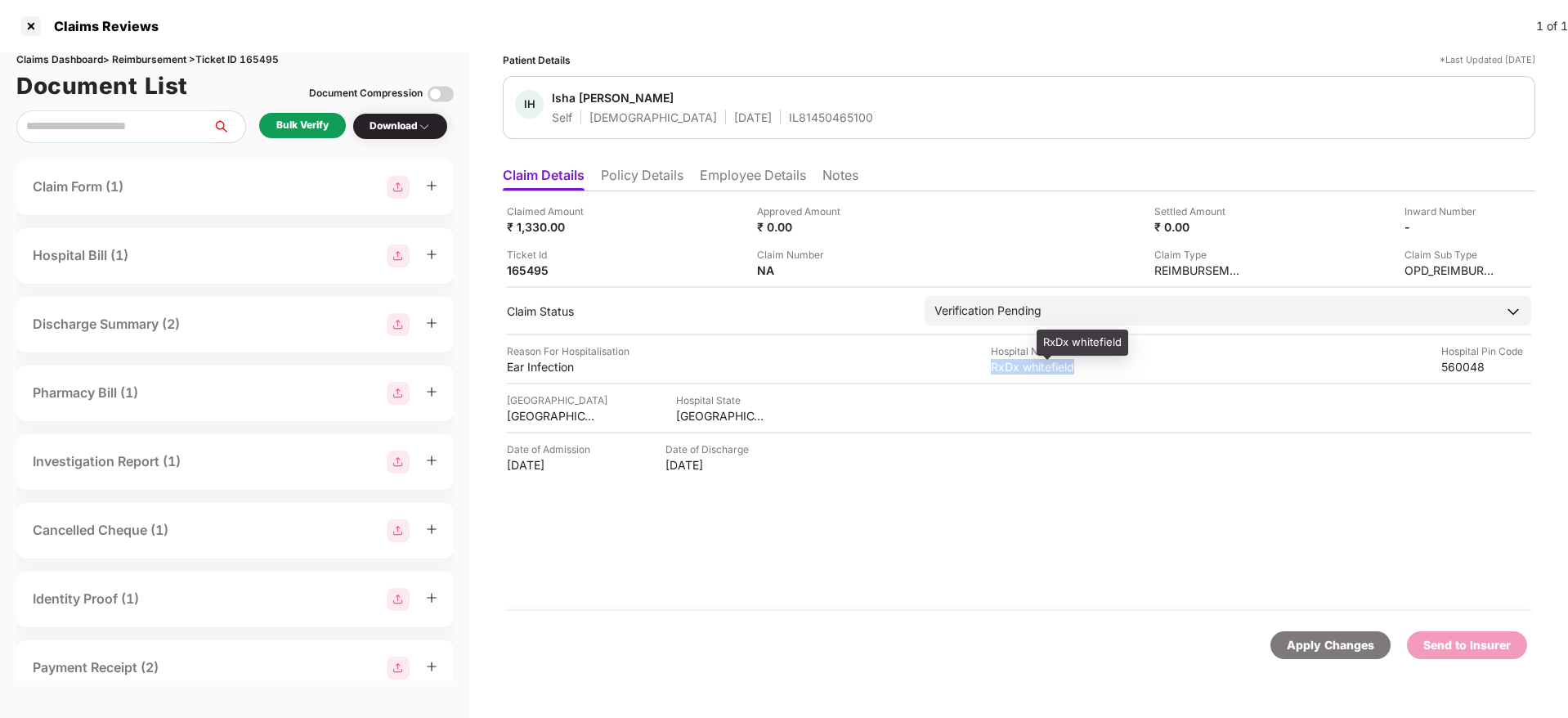
click at [995, 367] on div "RxDx whitefield" at bounding box center [1036, 367] width 90 height 15
click at [1480, 224] on div "-" at bounding box center [1441, 227] width 107 height 15
click at [1486, 225] on img at bounding box center [1488, 226] width 13 height 13
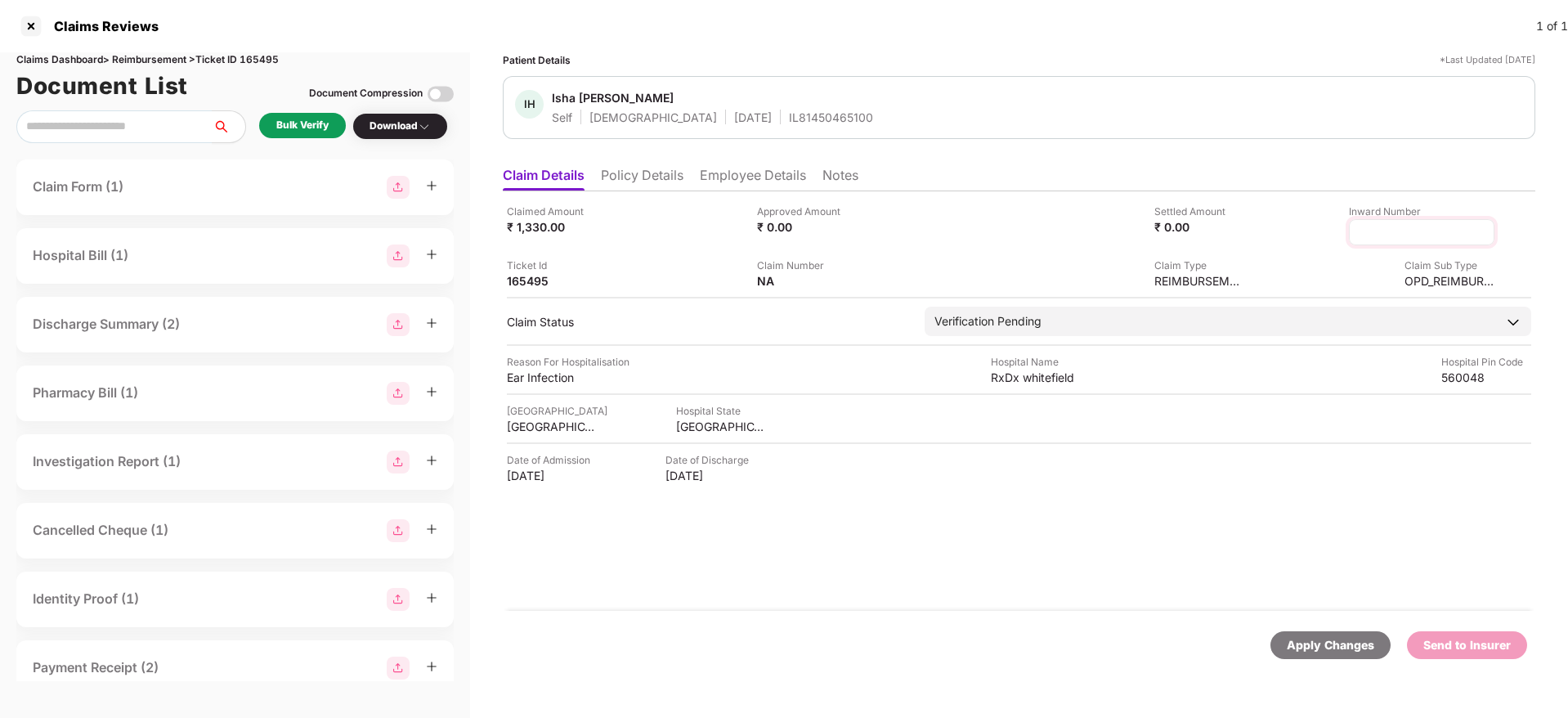
type input "**********"
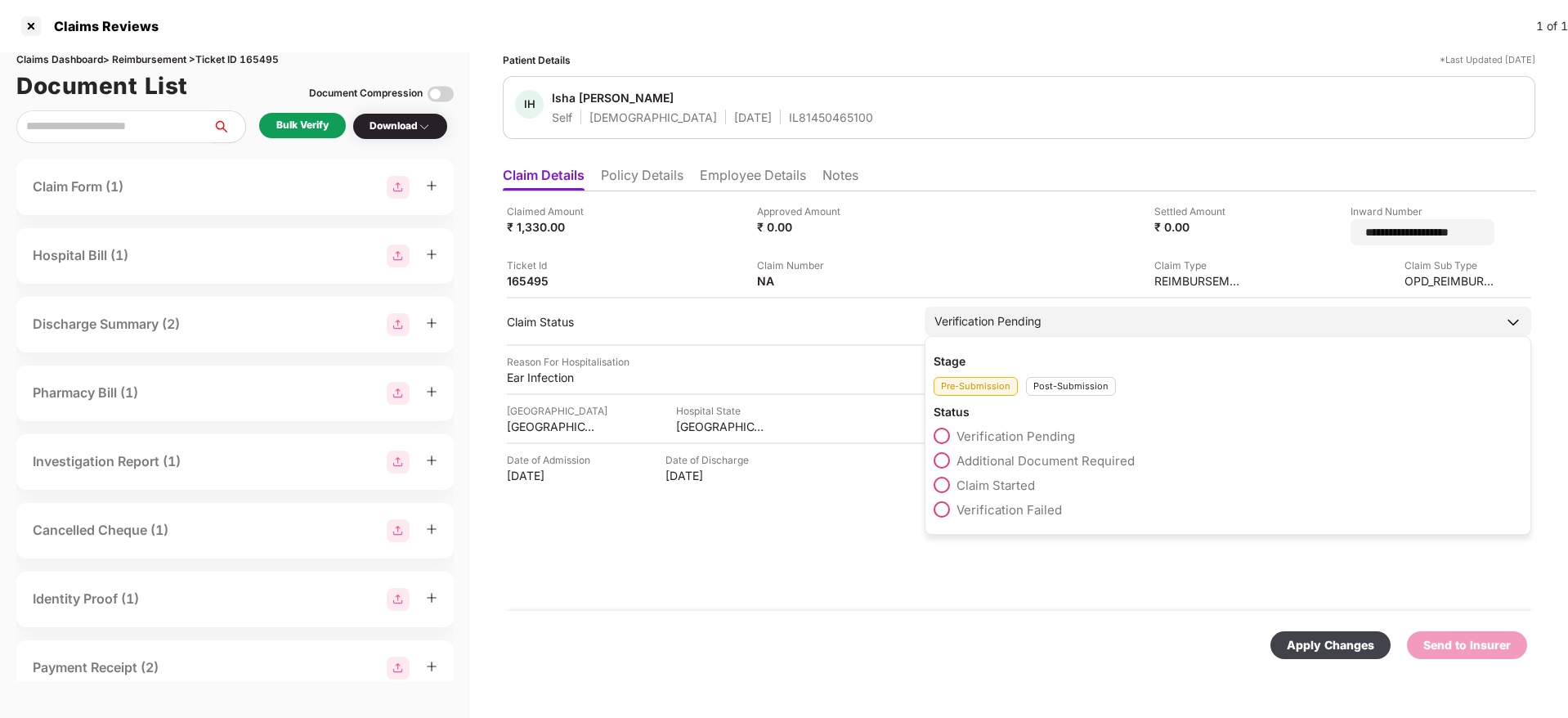
click at [1057, 382] on div "Post-Submission" at bounding box center [1071, 386] width 90 height 19
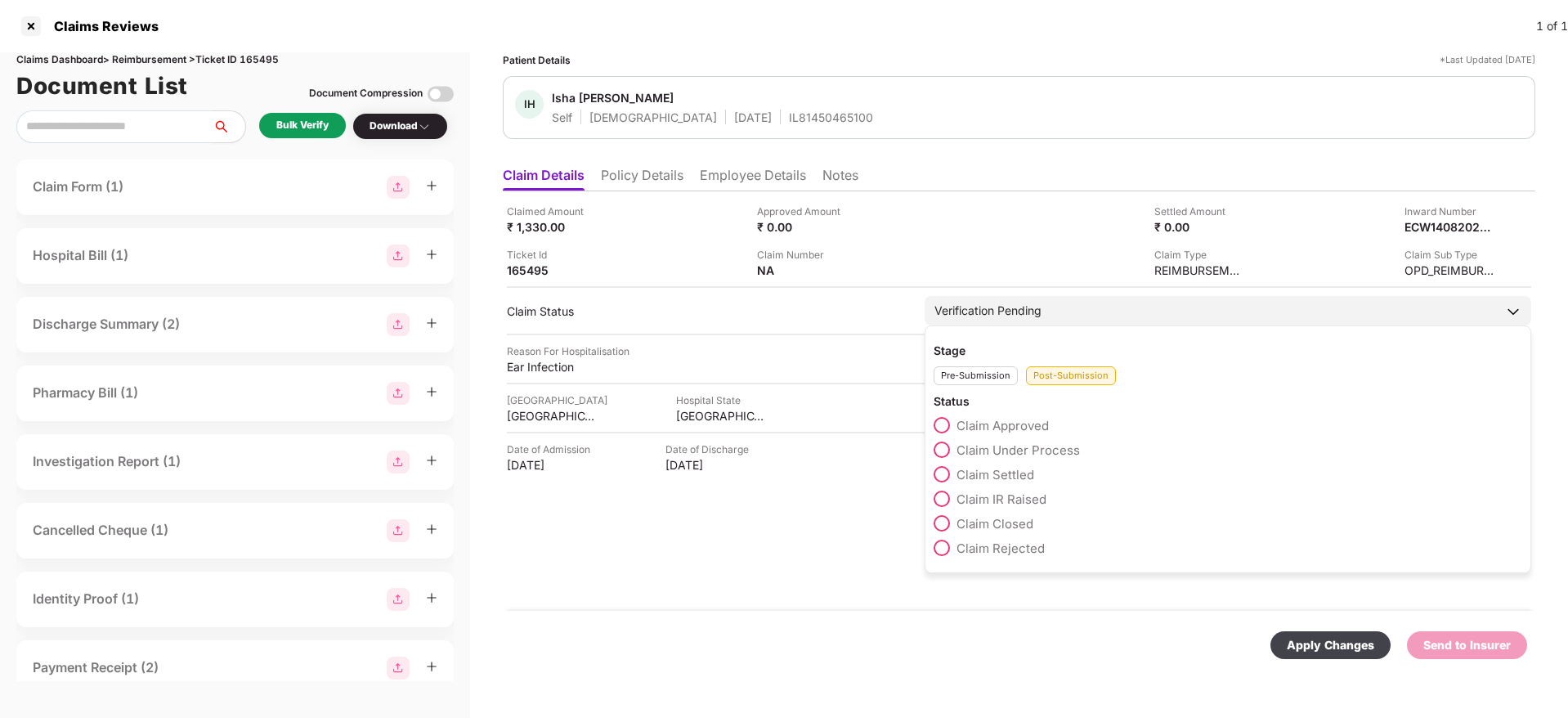
click at [1035, 446] on span "Claim Under Process" at bounding box center [1019, 450] width 124 height 15
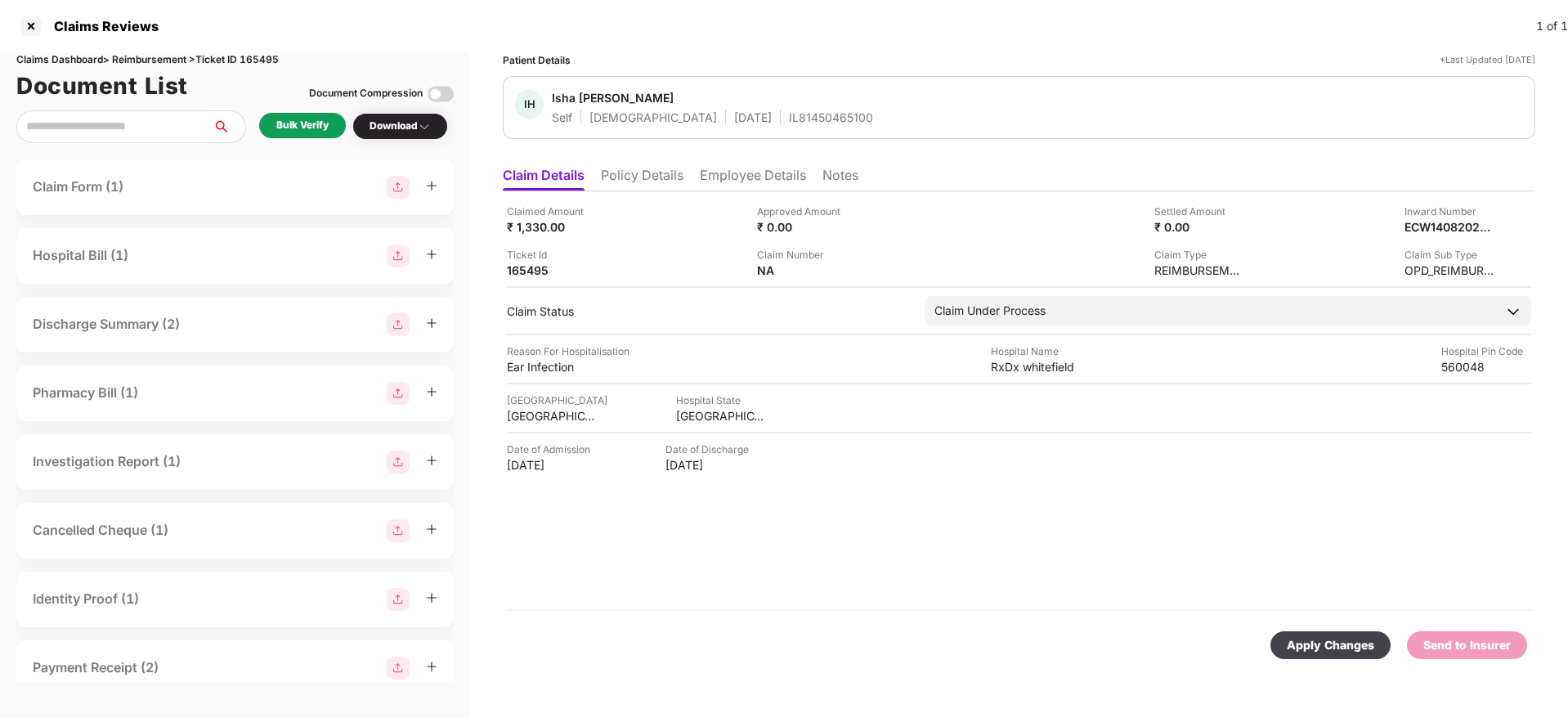
click at [1352, 652] on div "Apply Changes" at bounding box center [1331, 645] width 88 height 18
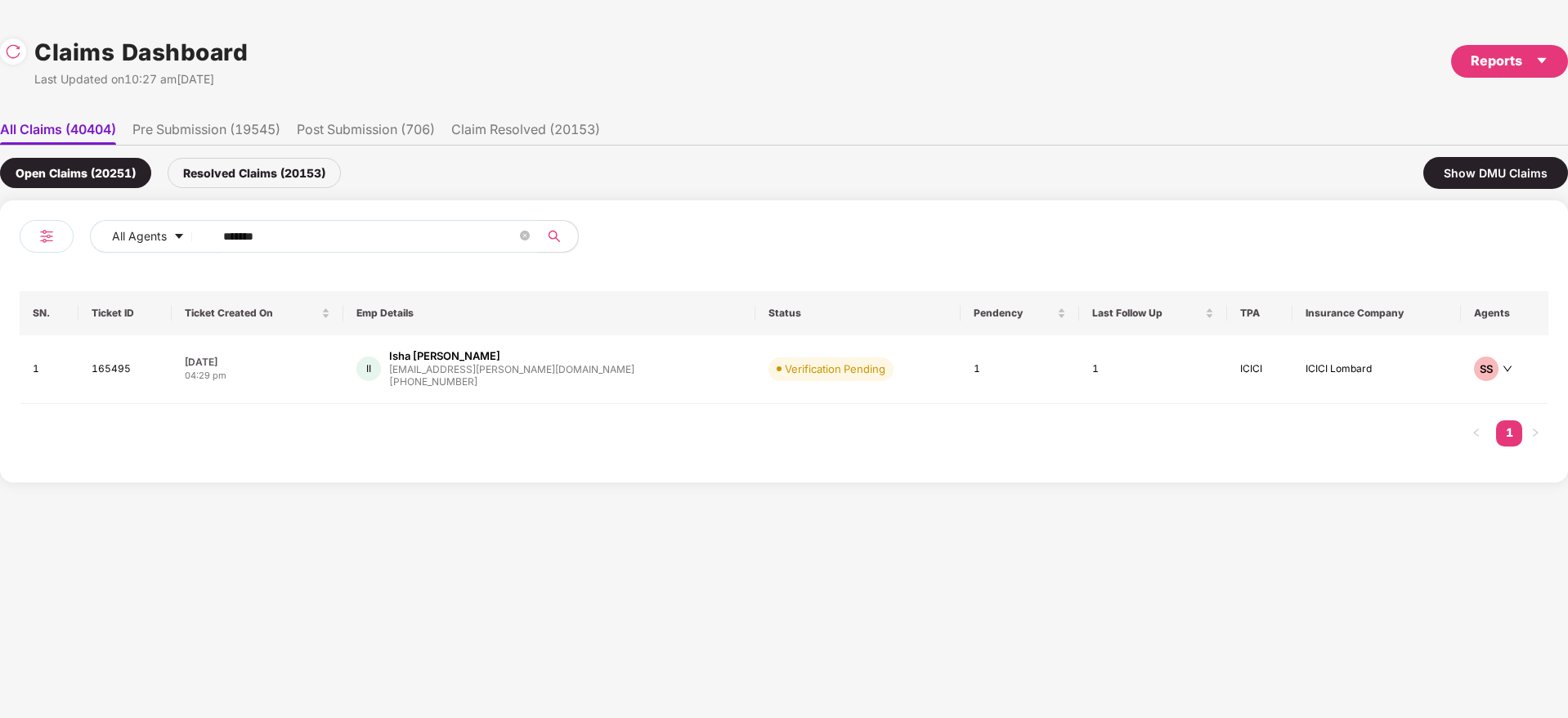
drag, startPoint x: 299, startPoint y: 237, endPoint x: 84, endPoint y: 267, distance: 217.1
click at [74, 267] on div "All Agents ****** SN. Ticket ID Ticket Created On Emp Details Status Pendency L…" at bounding box center [784, 341] width 1529 height 243
paste input "text"
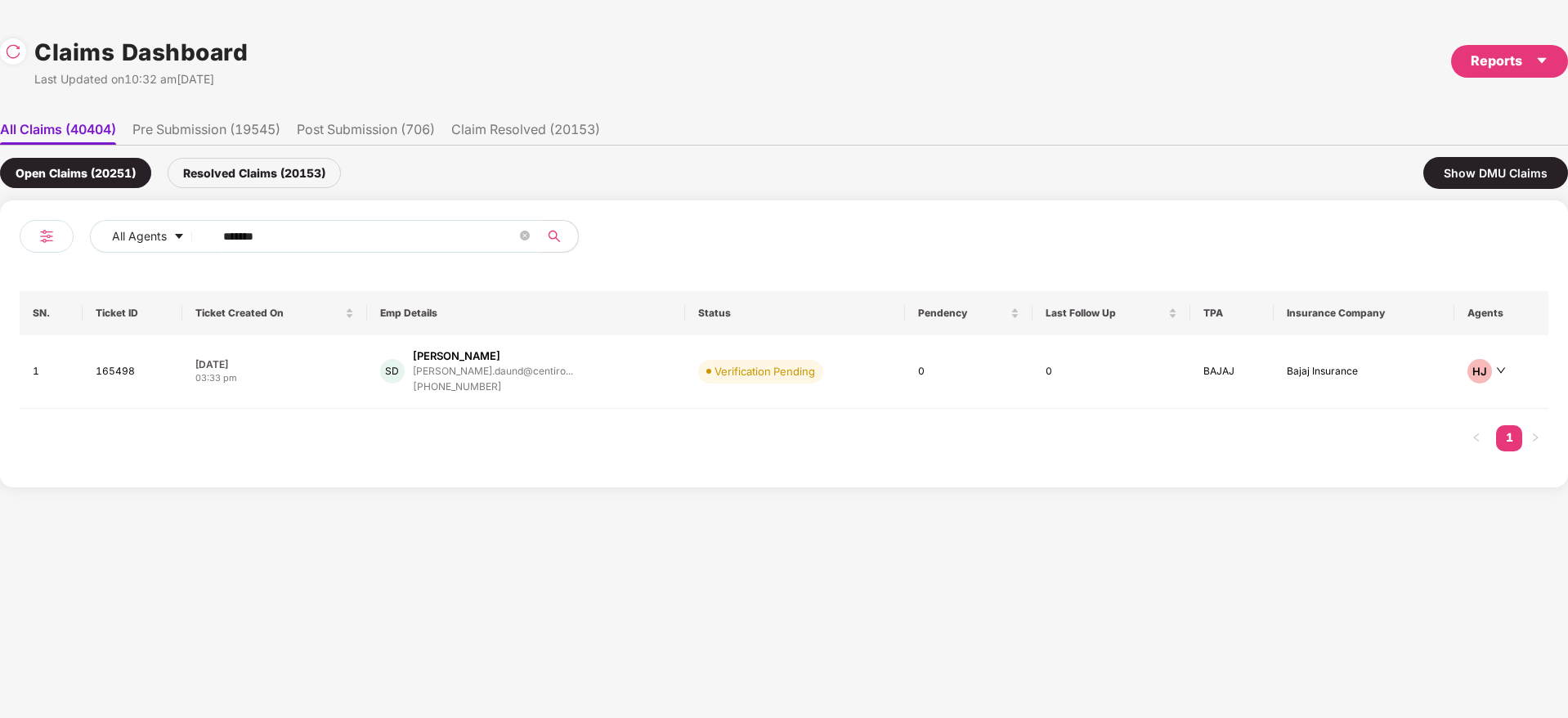
drag, startPoint x: 306, startPoint y: 239, endPoint x: 88, endPoint y: 245, distance: 218.1
click at [89, 242] on div "All Agents ******" at bounding box center [402, 243] width 764 height 46
paste input "text"
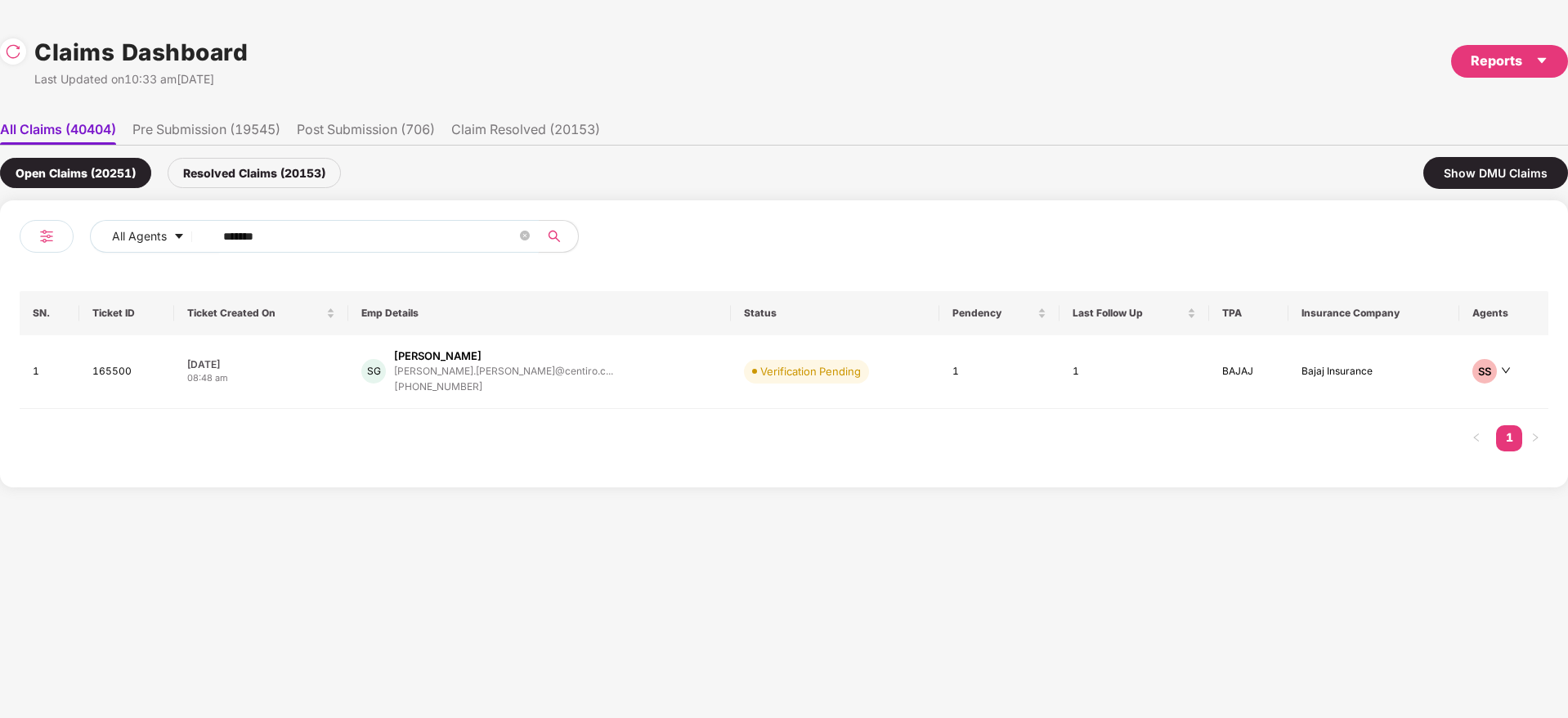
drag, startPoint x: 26, startPoint y: 228, endPoint x: 0, endPoint y: 231, distance: 26.2
click at [0, 231] on div "All Agents ****** SN. Ticket ID Ticket Created On Emp Details Status Pendency L…" at bounding box center [784, 343] width 1568 height 287
paste input "text"
type input "******"
click at [576, 380] on div "PK Pritesh Kumar pritesh.k@centumelectr... +919015028213" at bounding box center [533, 371] width 302 height 47
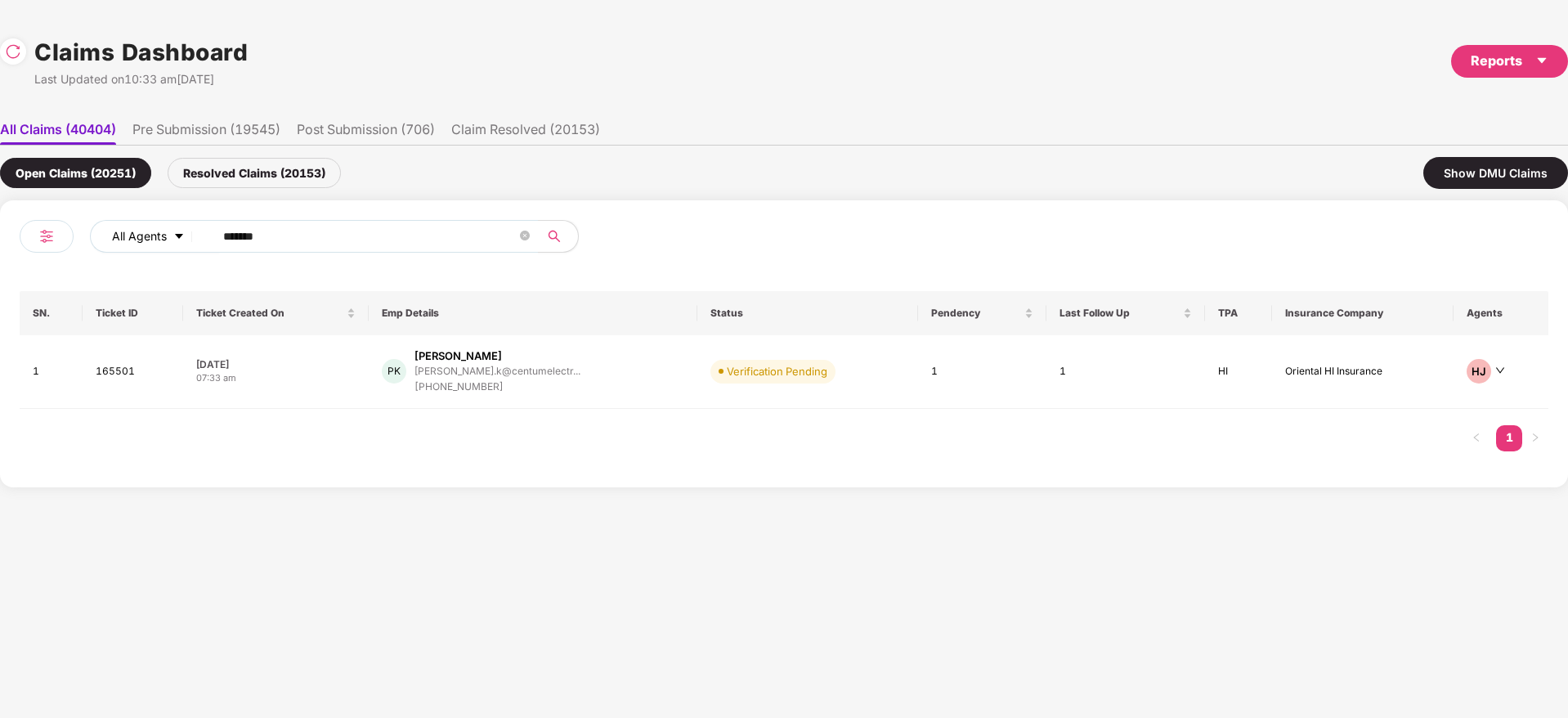
click at [31, 232] on div "All Agents ******" at bounding box center [402, 243] width 764 height 46
paste input "text"
drag, startPoint x: 316, startPoint y: 241, endPoint x: 12, endPoint y: 241, distance: 304.0
click at [0, 243] on div "All Agents ****** SN. Ticket ID Ticket Created On Emp Details Status Pendency L…" at bounding box center [784, 341] width 1568 height 282
paste input "text"
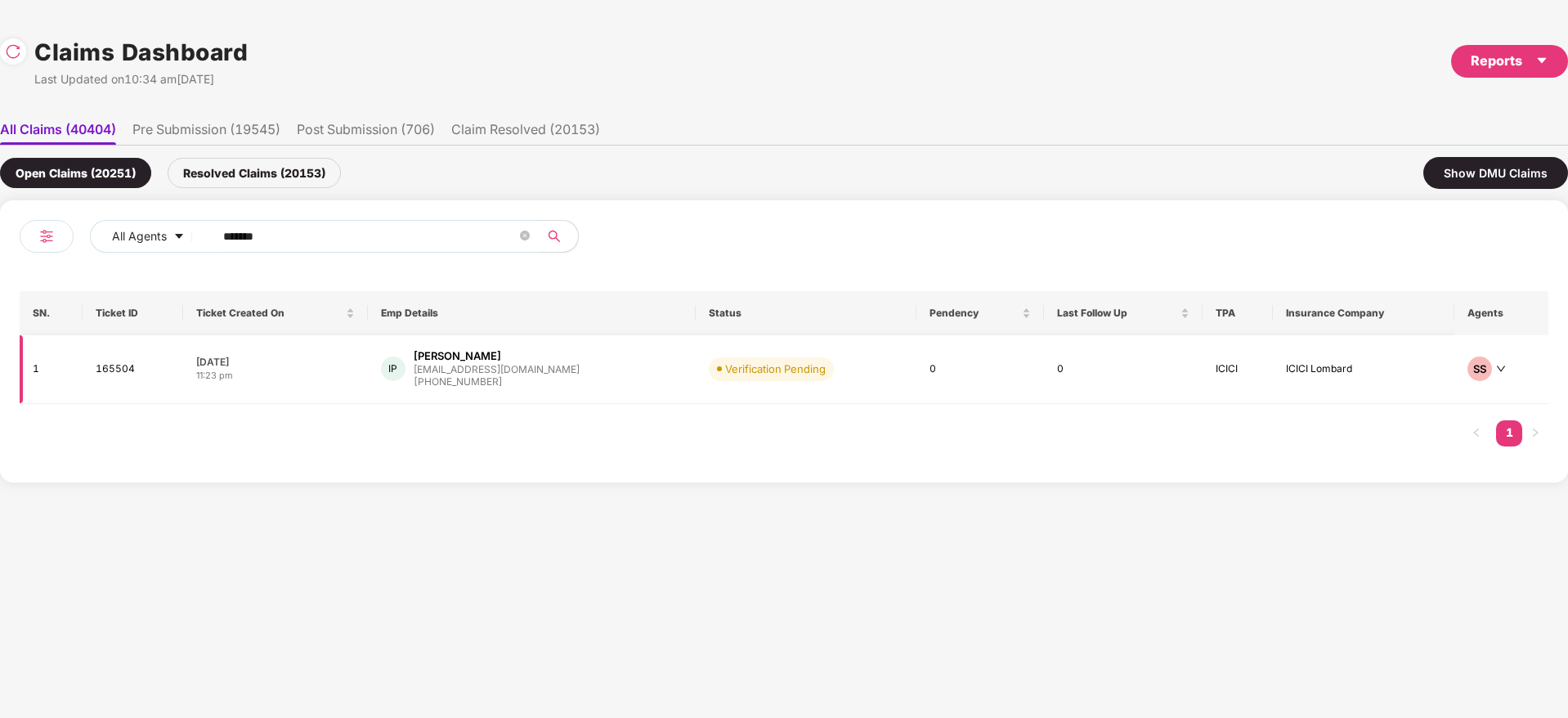
type input "******"
click at [563, 365] on div "IP Imtiyaz Pasha pasha@ischemaview.com +919742226431" at bounding box center [532, 369] width 302 height 42
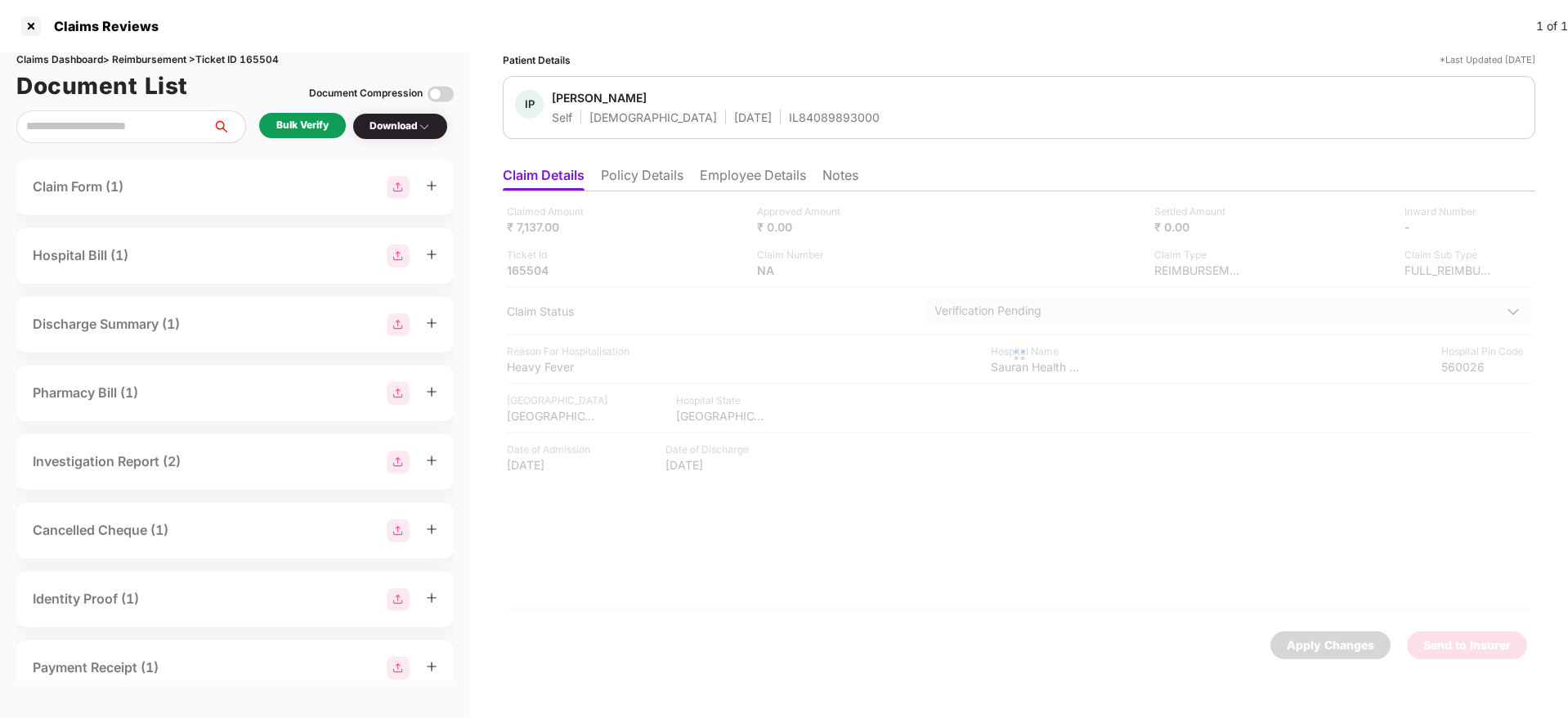
click at [664, 184] on li "Policy Details" at bounding box center [642, 178] width 83 height 24
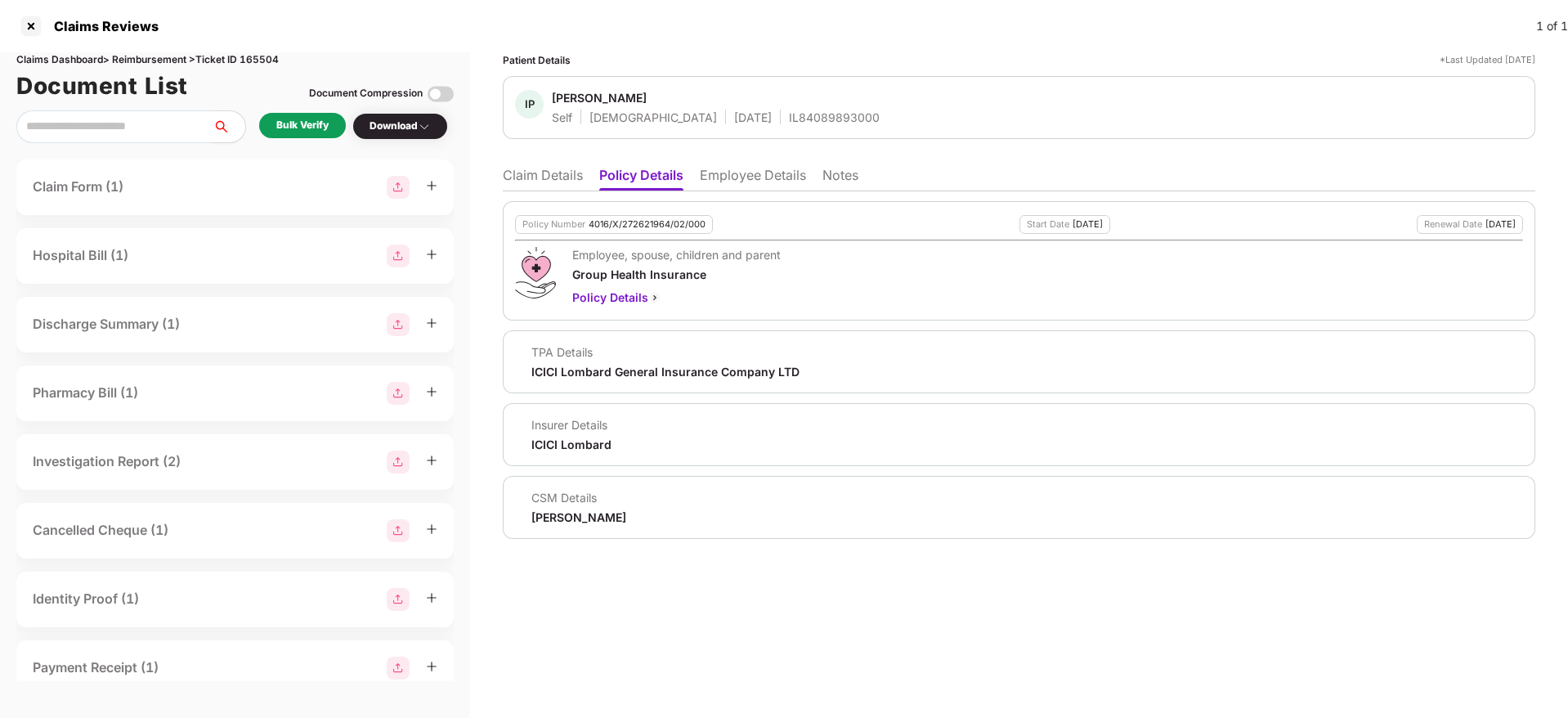
click at [654, 227] on div "4016/X/272621964/02/000" at bounding box center [647, 224] width 117 height 10
click at [789, 113] on div "IL84089893000" at bounding box center [834, 117] width 91 height 15
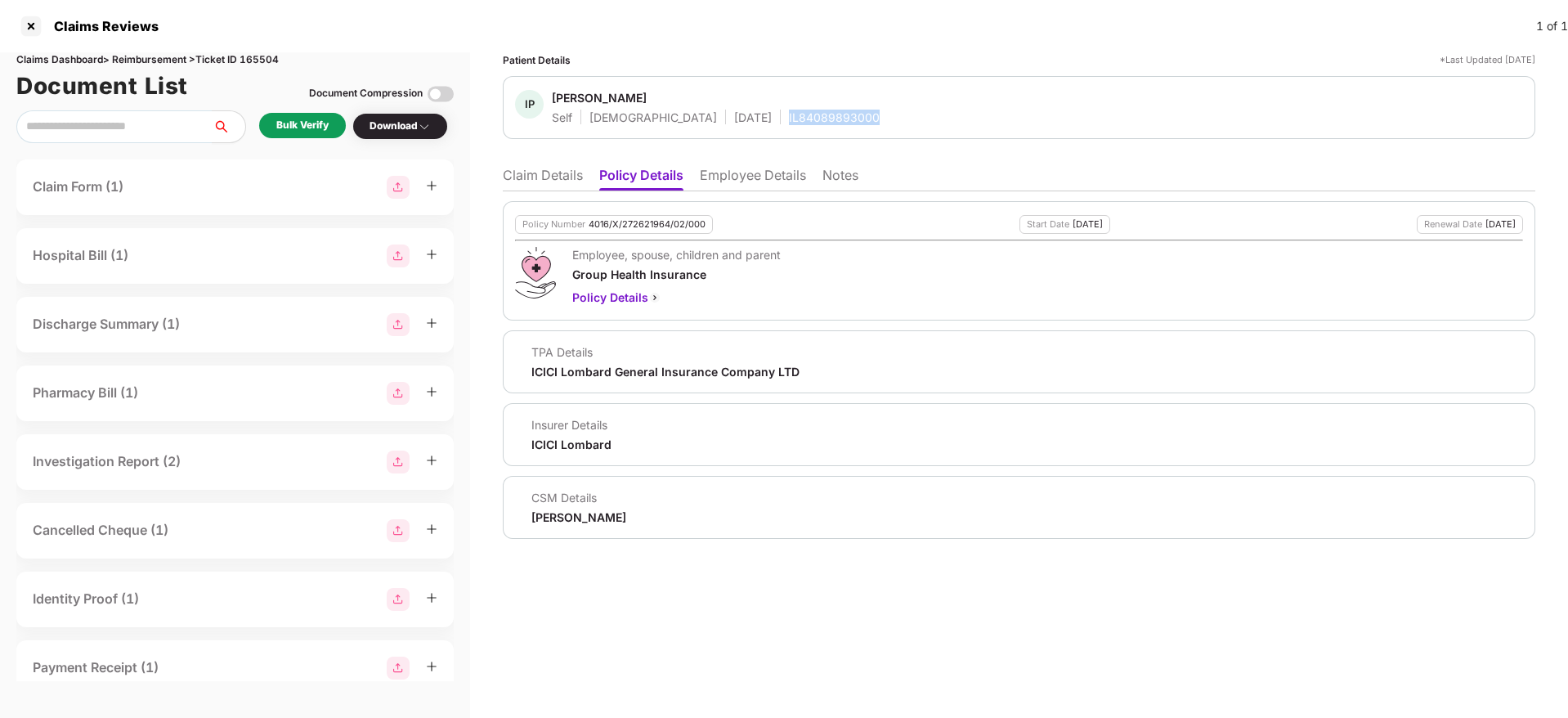
click at [789, 113] on div "IL84089893000" at bounding box center [834, 117] width 91 height 15
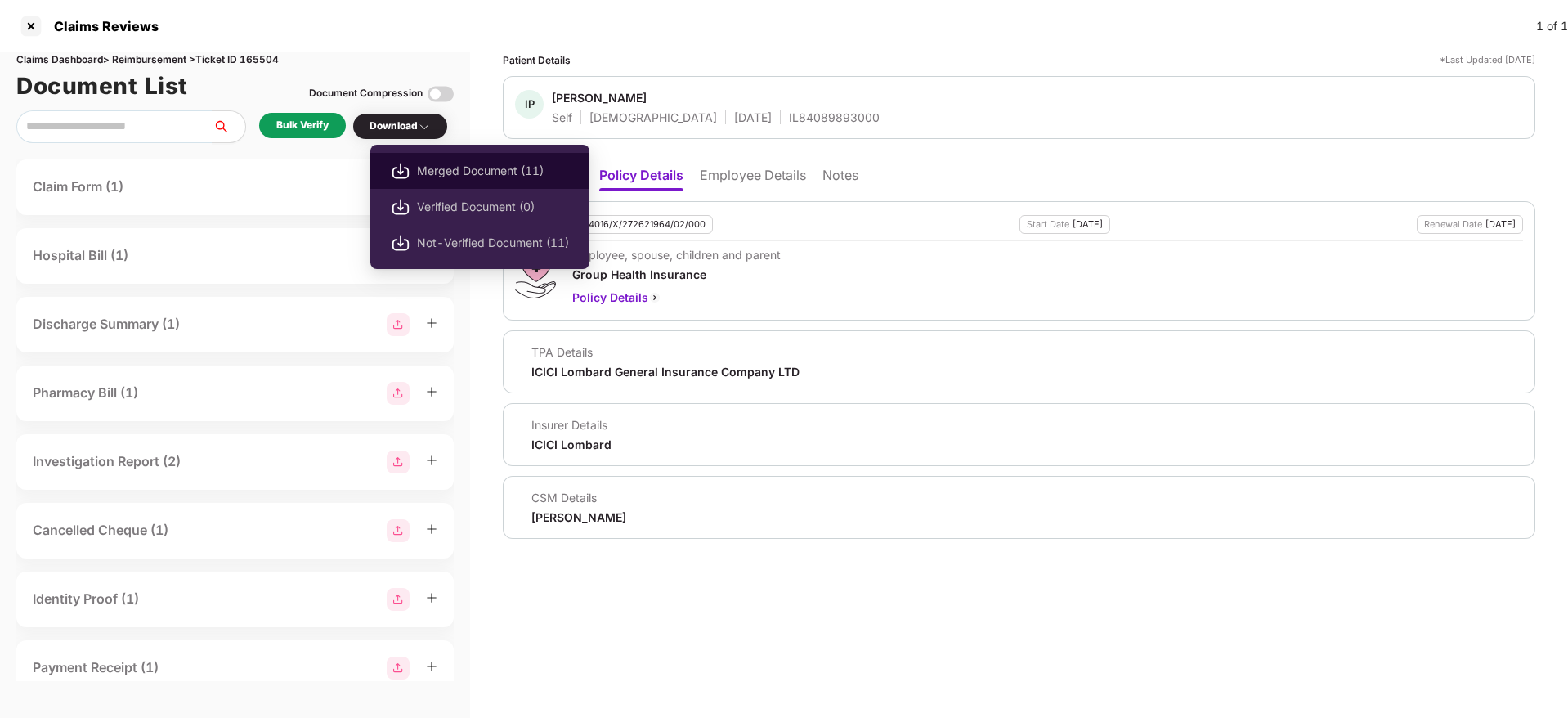
click at [473, 160] on li "Merged Document (11)" at bounding box center [480, 171] width 219 height 36
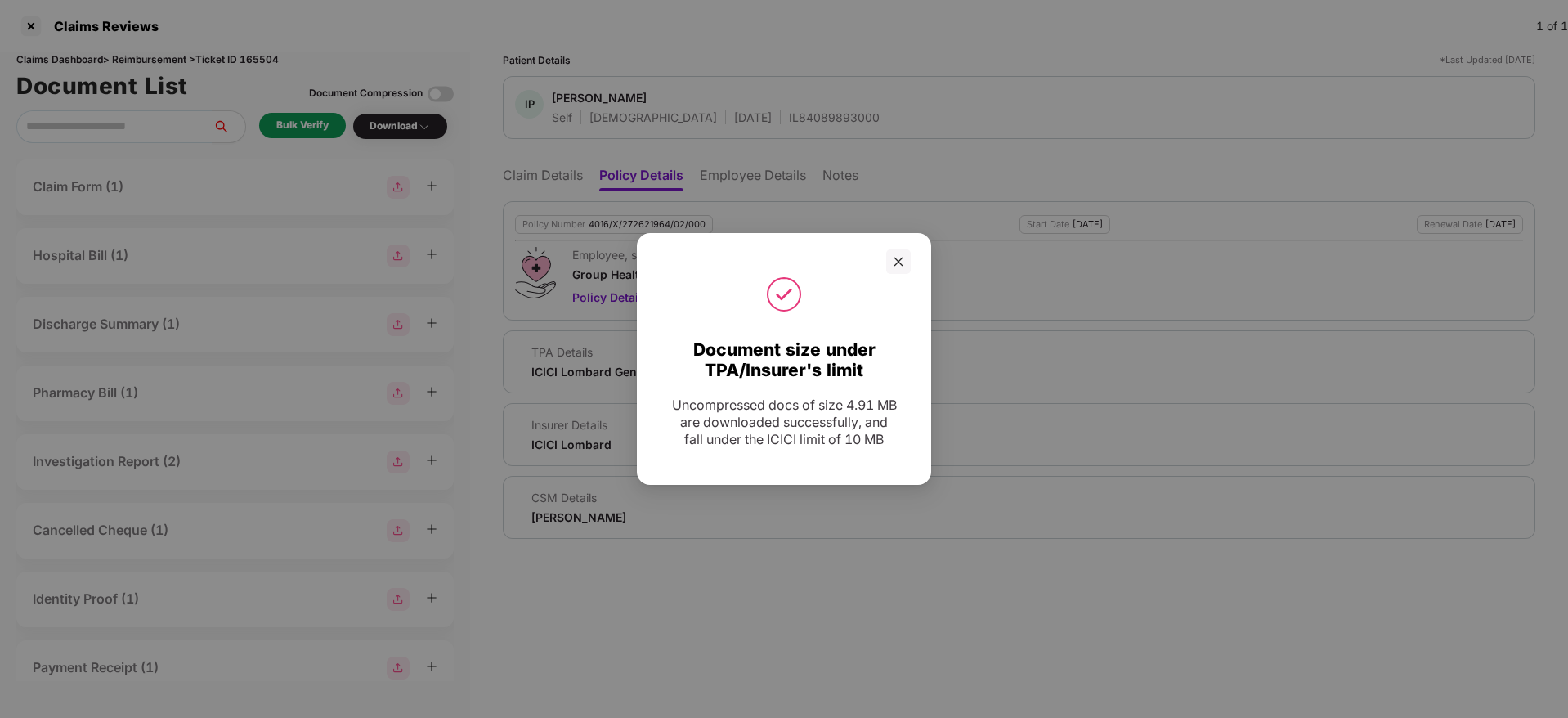
drag, startPoint x: 906, startPoint y: 258, endPoint x: 845, endPoint y: 219, distance: 72.4
click at [906, 258] on div at bounding box center [899, 262] width 25 height 25
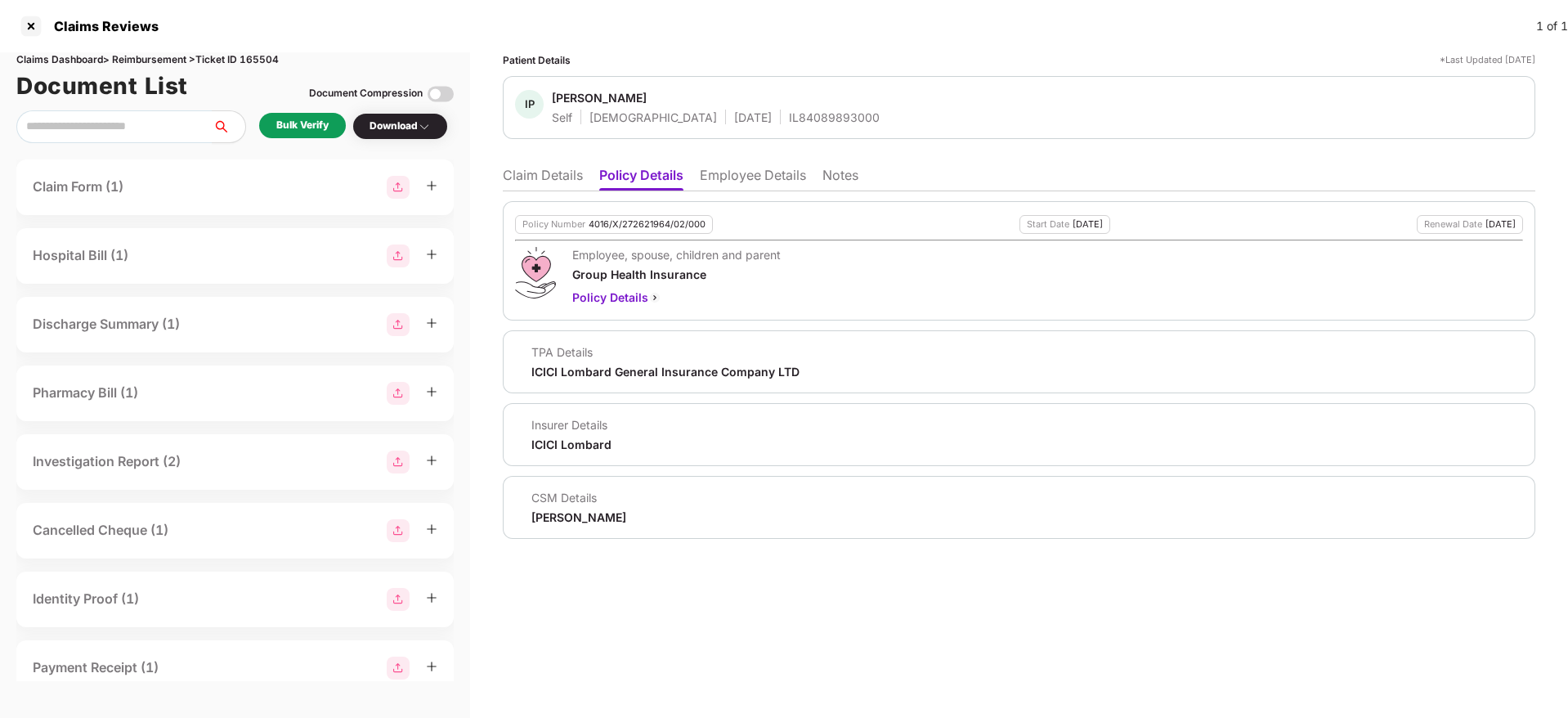
click at [754, 177] on li "Employee Details" at bounding box center [753, 178] width 107 height 24
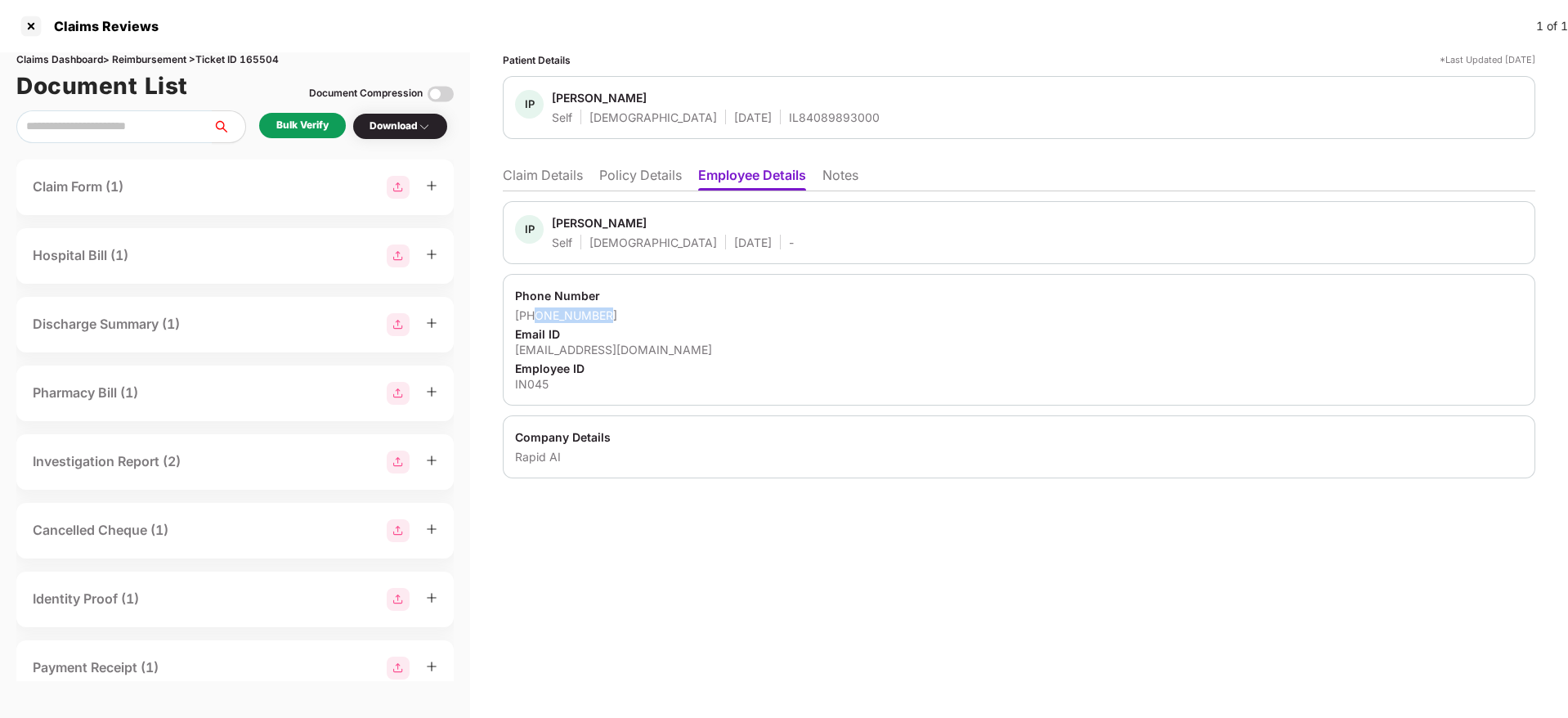
drag, startPoint x: 612, startPoint y: 314, endPoint x: 536, endPoint y: 314, distance: 76.0
click at [536, 314] on div "+919742226431" at bounding box center [1019, 316] width 1008 height 15
click at [584, 346] on div "pasha@ischemaview.com" at bounding box center [1019, 350] width 1008 height 15
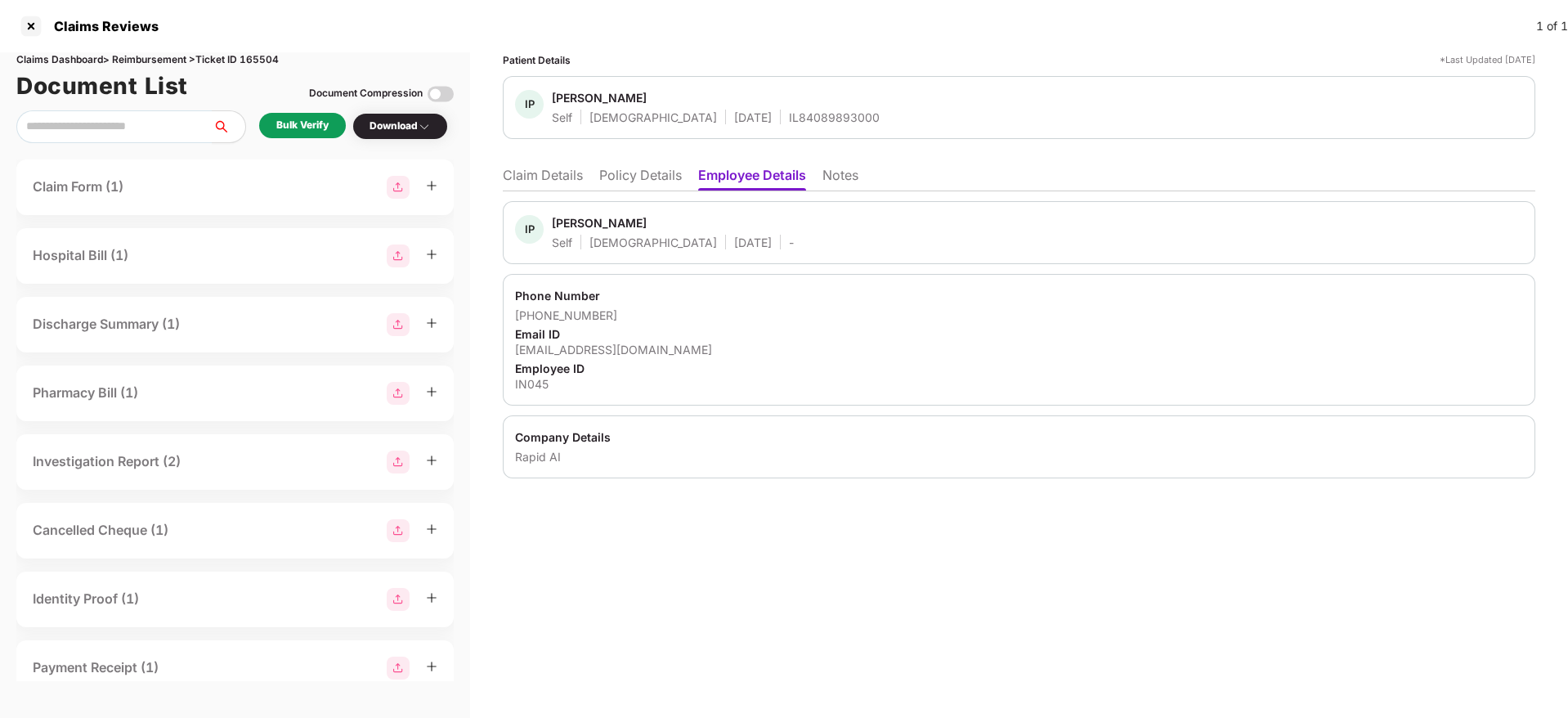
click at [543, 170] on li "Claim Details" at bounding box center [543, 178] width 80 height 24
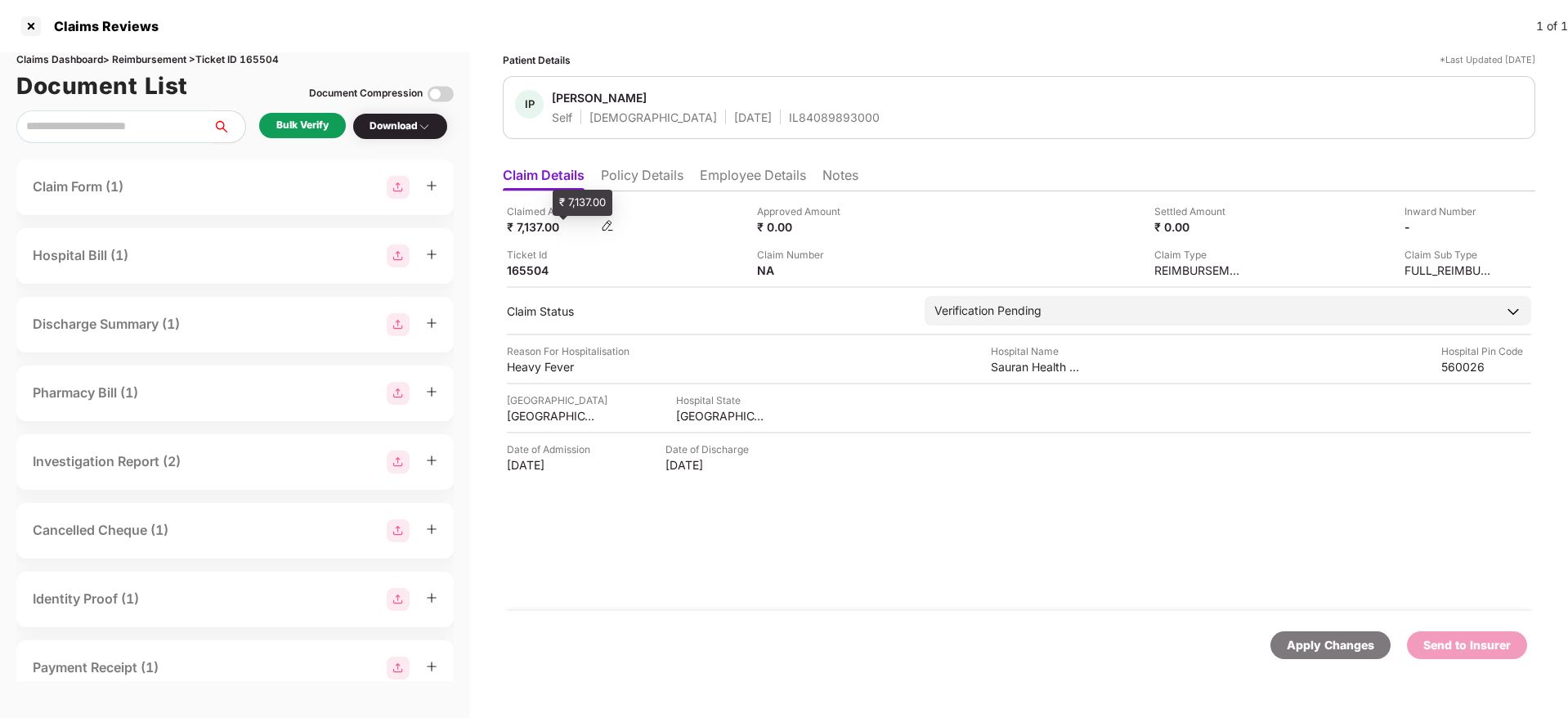
click at [545, 226] on div "₹ 7,137.00" at bounding box center [552, 227] width 90 height 15
click at [1004, 368] on div "Sauran Health Care" at bounding box center [1036, 367] width 90 height 15
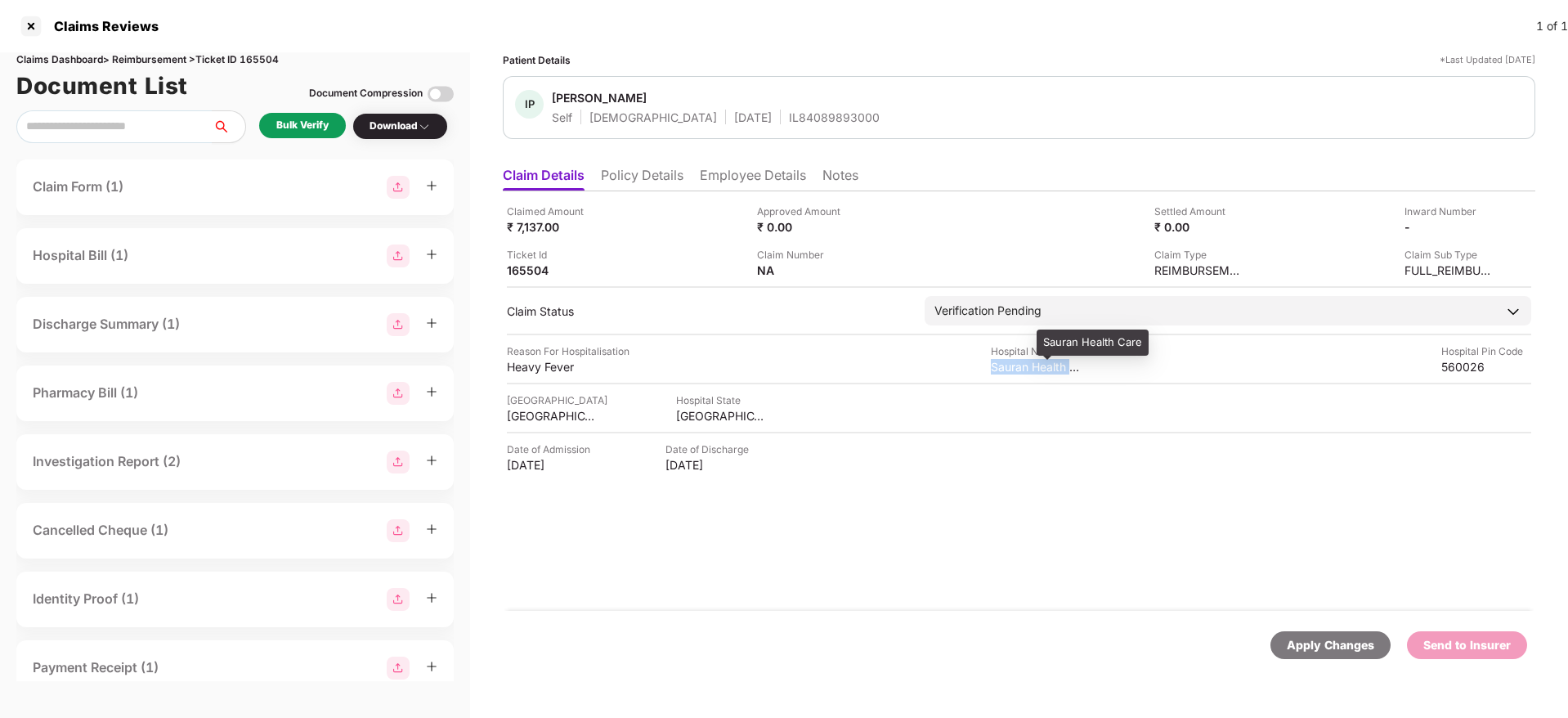
click at [1004, 368] on div "Sauran Health Care" at bounding box center [1036, 367] width 90 height 15
click at [1488, 227] on img at bounding box center [1488, 226] width 13 height 13
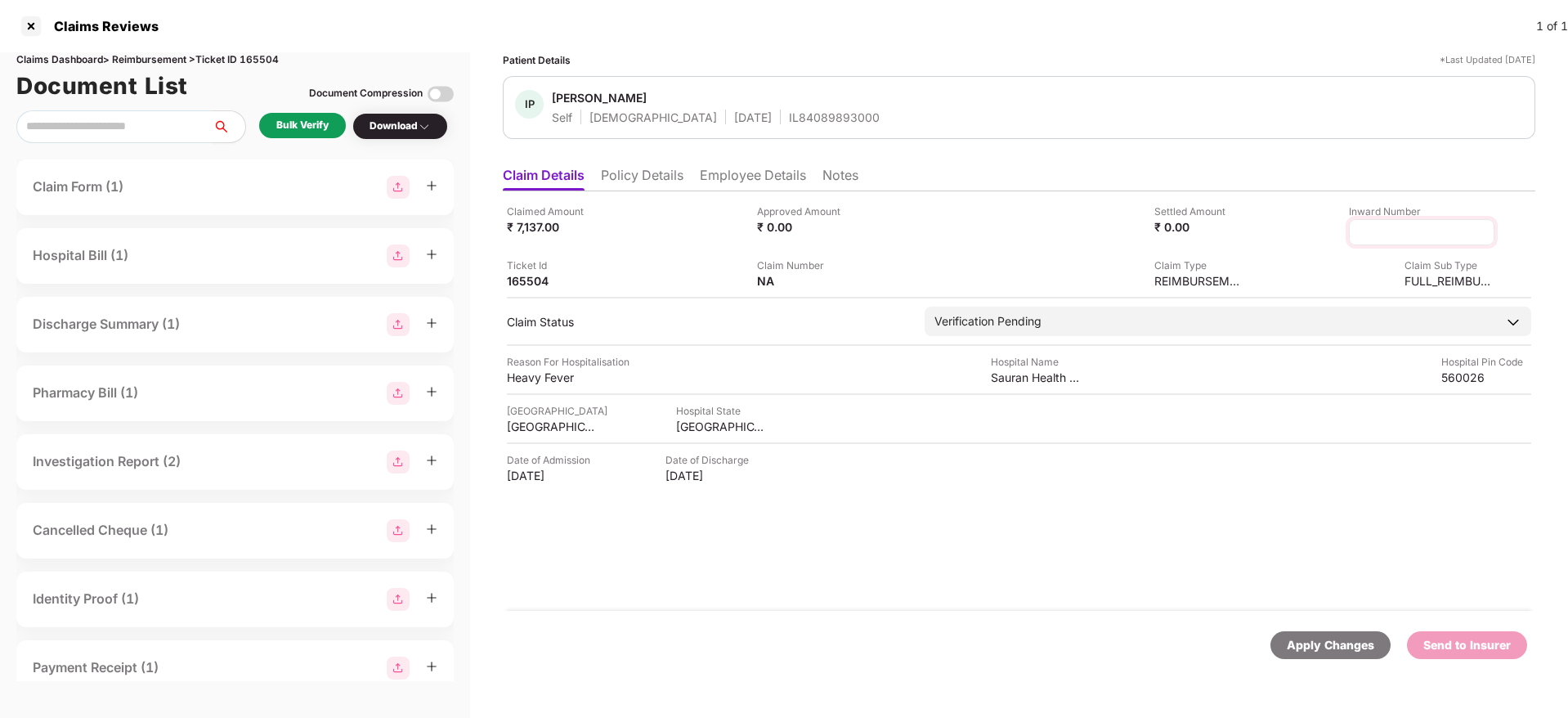
type input "**********"
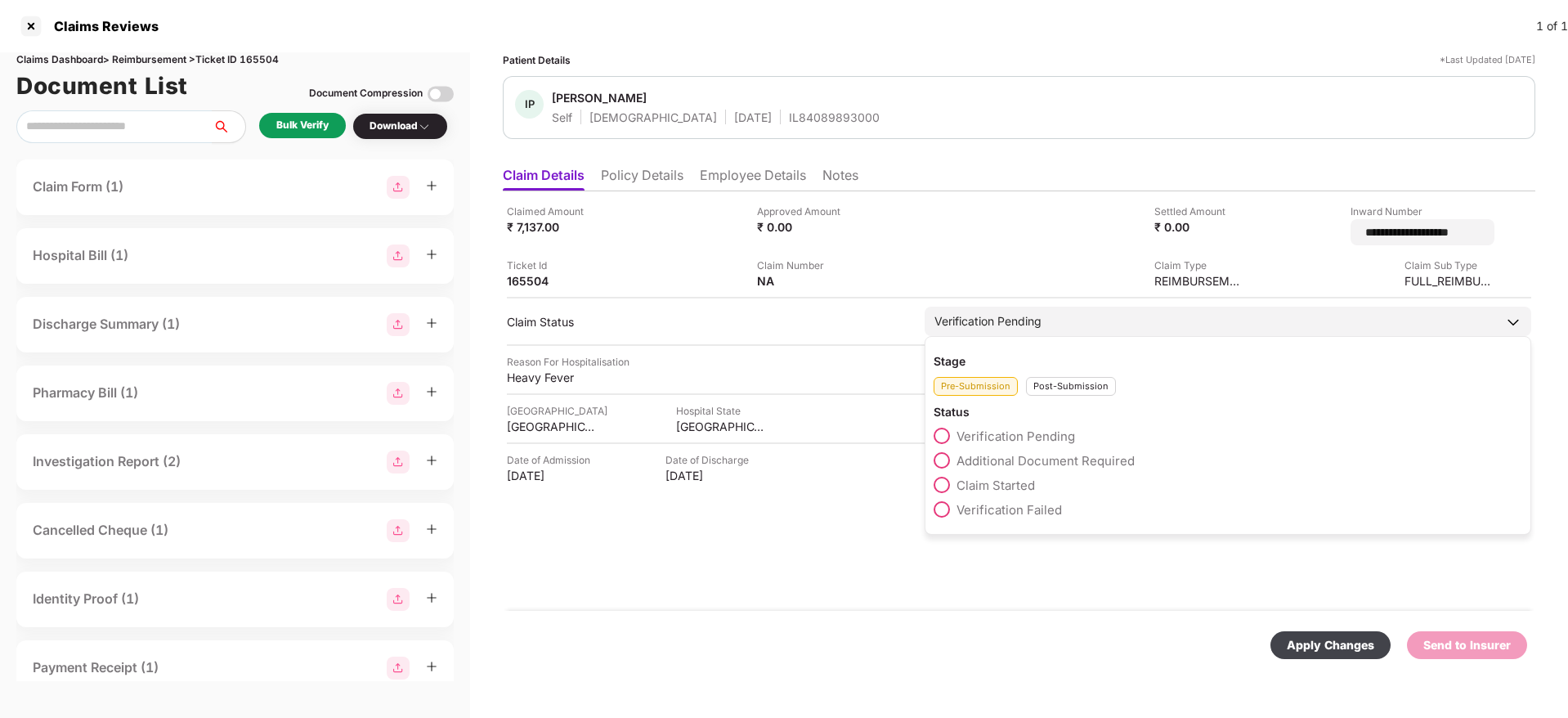
click at [1052, 380] on div "Post-Submission" at bounding box center [1071, 386] width 90 height 19
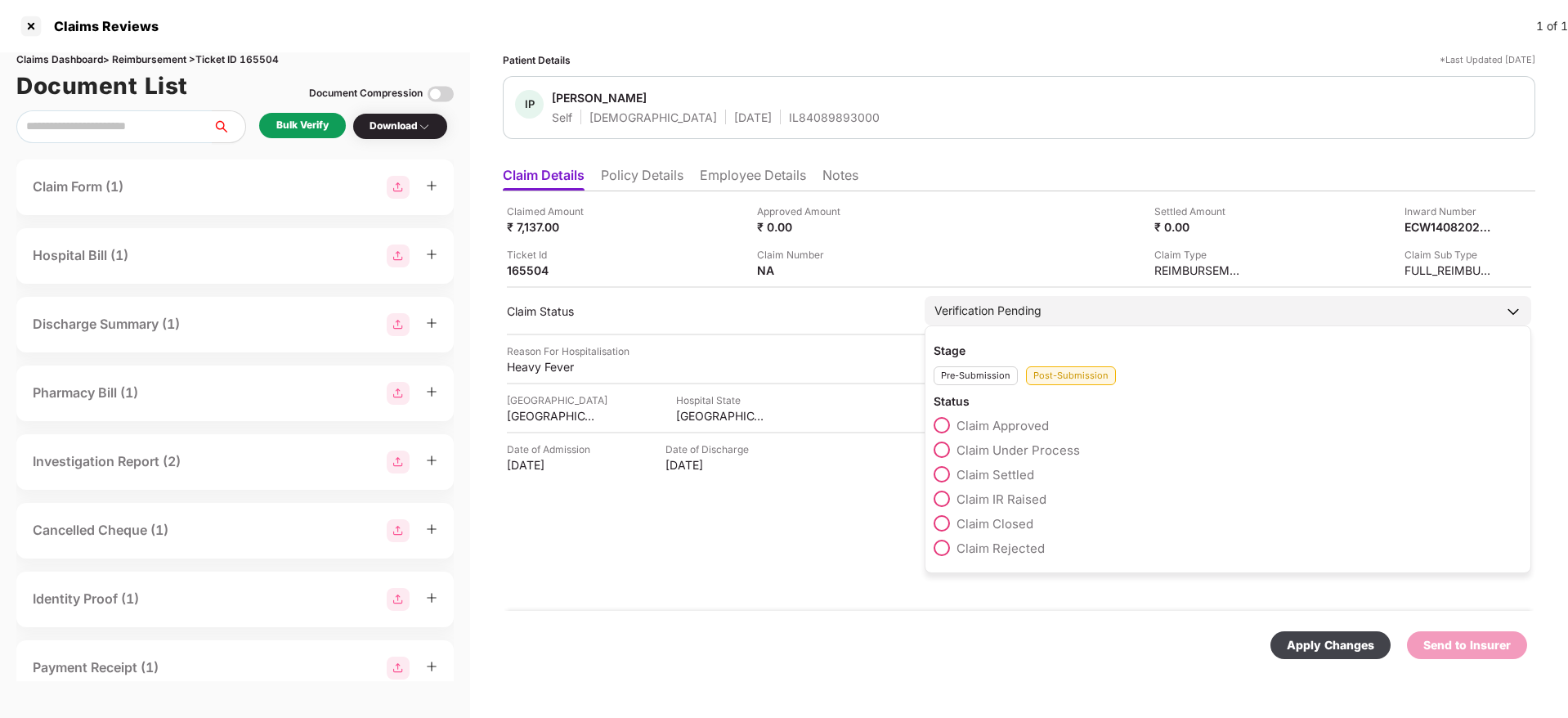
click at [1026, 452] on span "Claim Under Process" at bounding box center [1019, 450] width 124 height 15
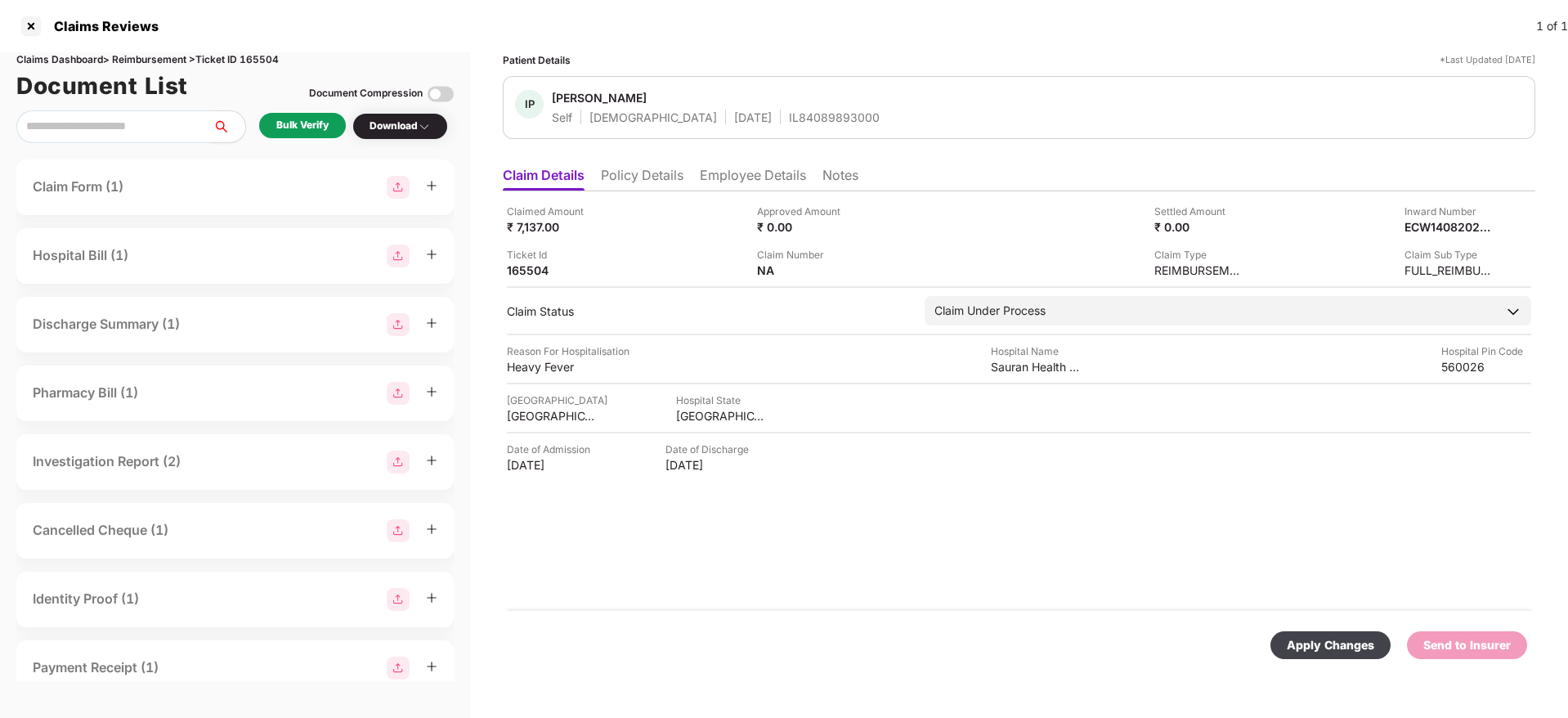
click at [1313, 642] on div "Apply Changes" at bounding box center [1331, 645] width 88 height 18
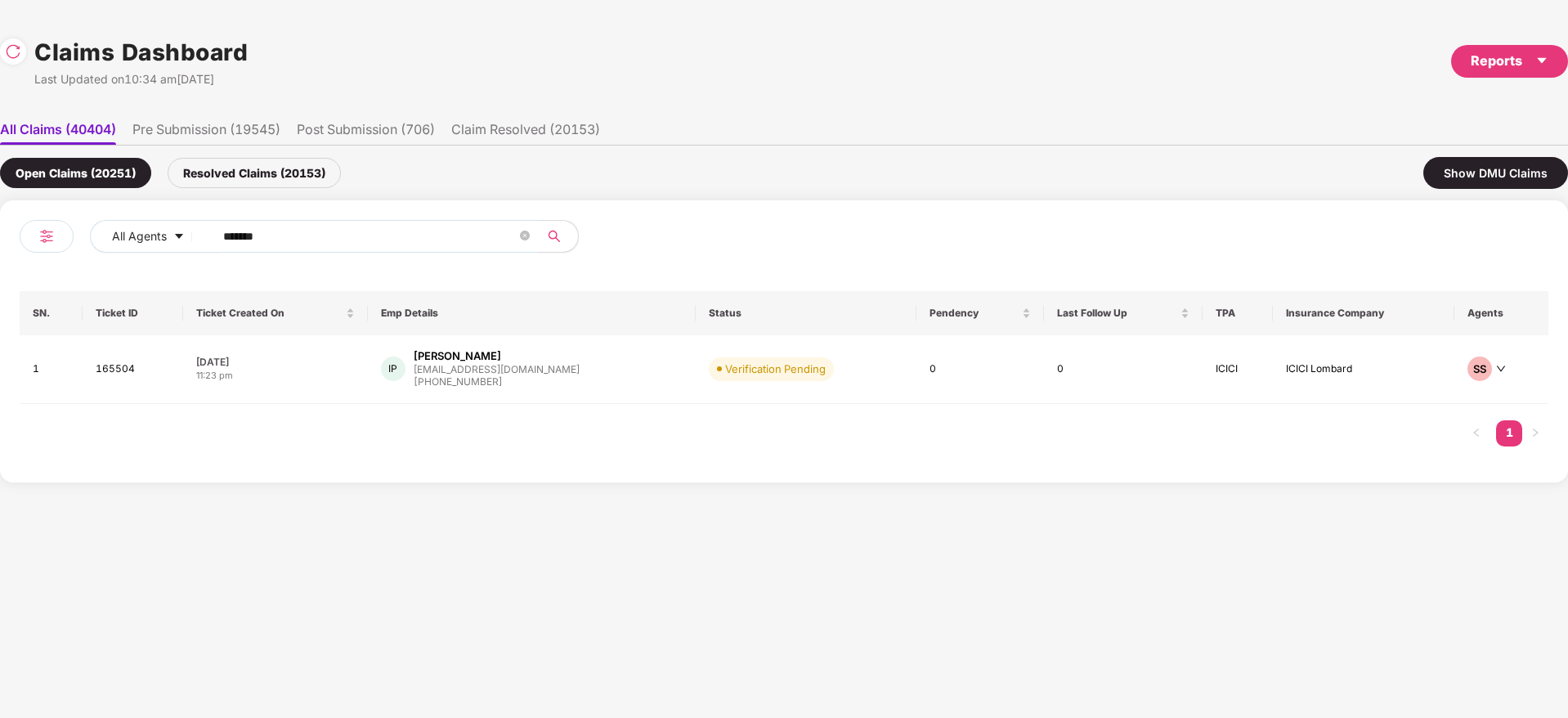
drag, startPoint x: 223, startPoint y: 252, endPoint x: 315, endPoint y: 267, distance: 93.2
click at [152, 265] on div "All Agents ******" at bounding box center [402, 243] width 764 height 46
paste input "text"
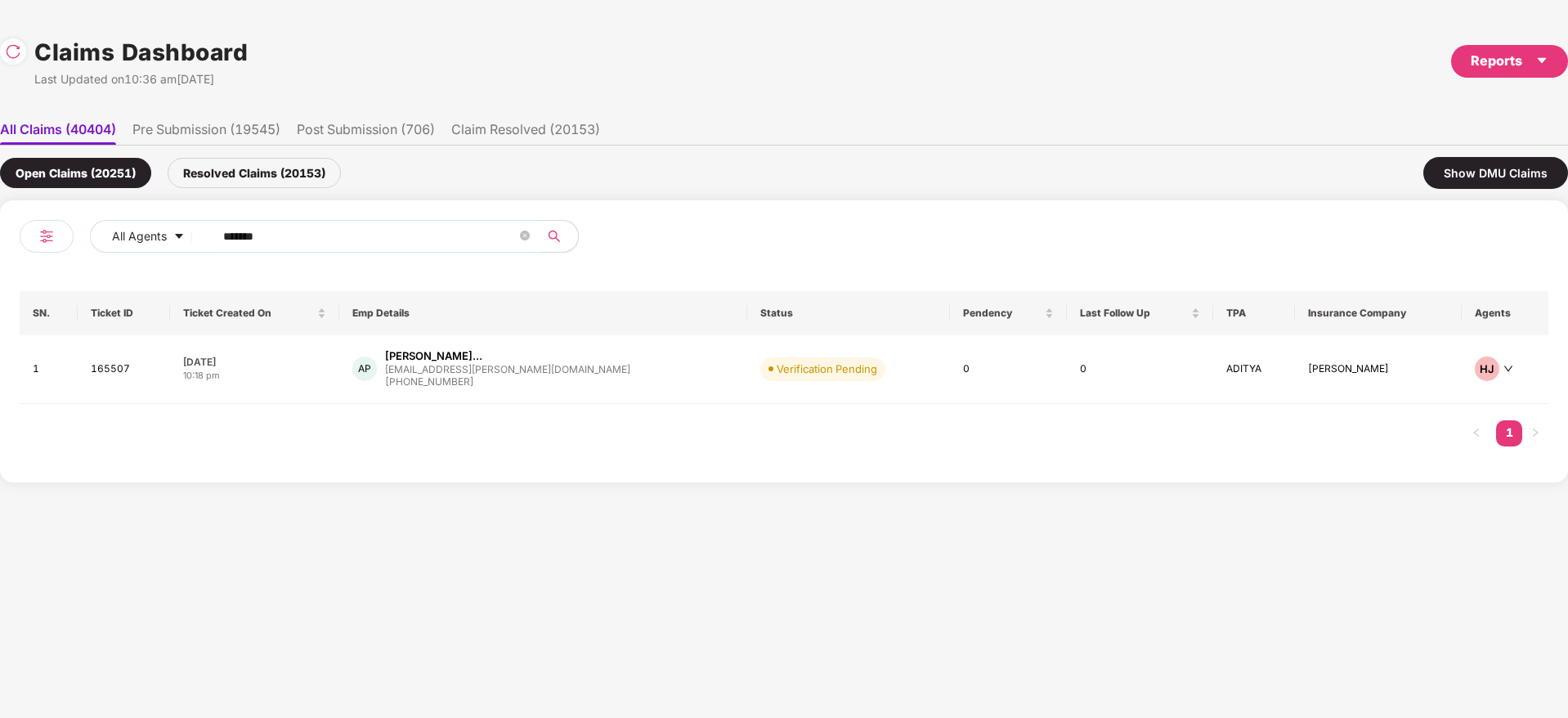
drag, startPoint x: 346, startPoint y: 239, endPoint x: 102, endPoint y: 277, distance: 246.9
click at [132, 267] on div "All Agents ****** SN. Ticket ID Ticket Created On Emp Details Status Pendency L…" at bounding box center [784, 341] width 1529 height 243
paste input "text"
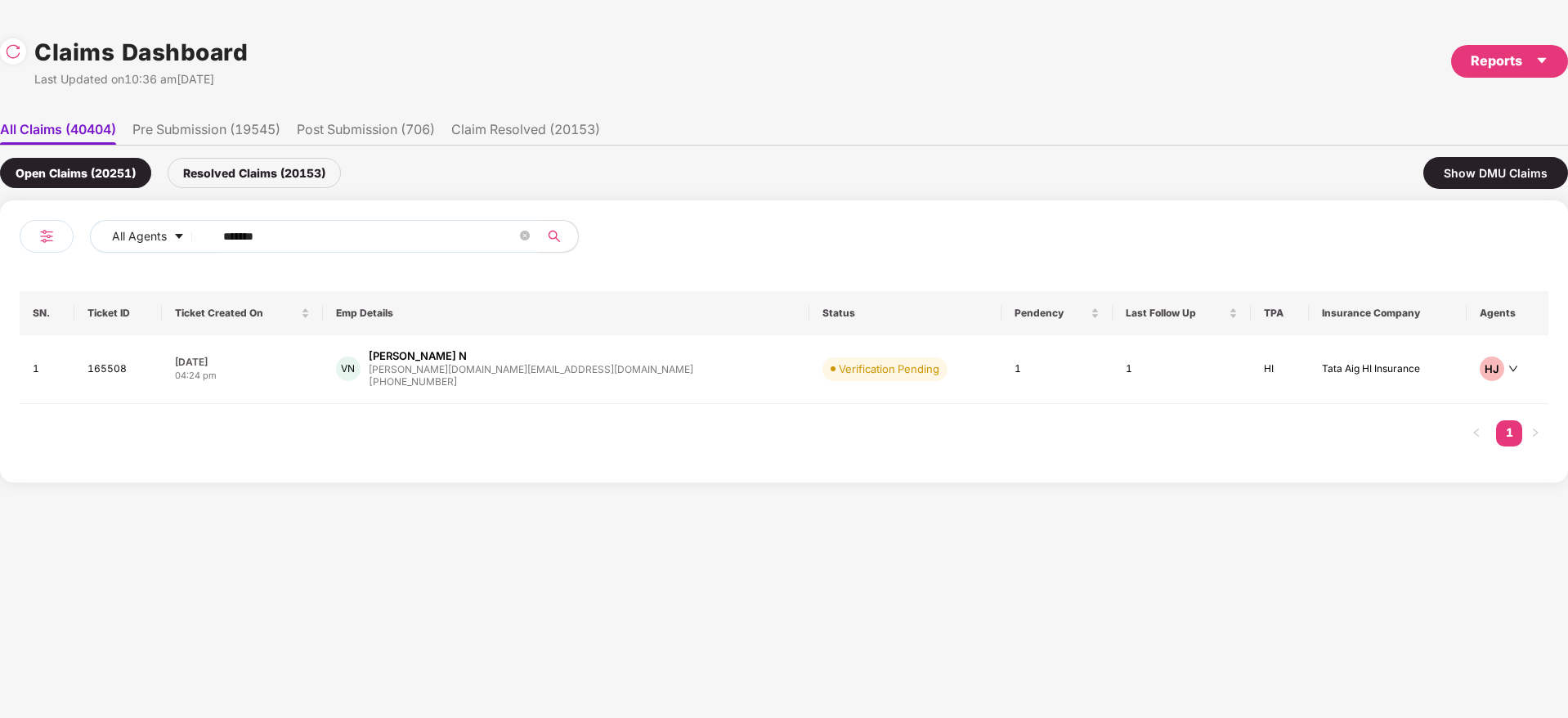
drag, startPoint x: 288, startPoint y: 239, endPoint x: 85, endPoint y: 263, distance: 204.4
click at [0, 265] on div "All Agents ****** SN. Ticket ID Ticket Created On Emp Details Status Pendency L…" at bounding box center [784, 341] width 1568 height 282
paste input "text"
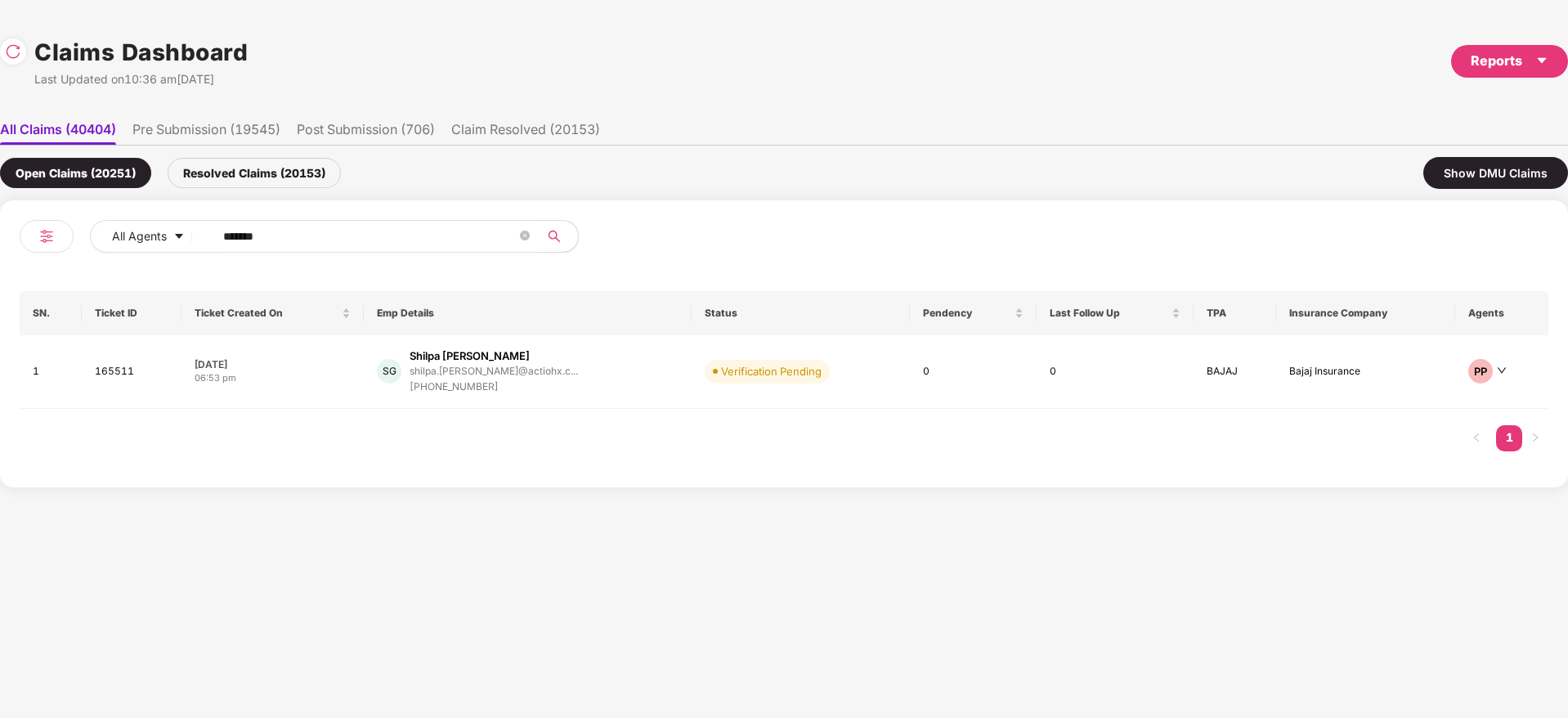
drag, startPoint x: 373, startPoint y: 230, endPoint x: 0, endPoint y: 266, distance: 374.7
click at [0, 265] on div "All Agents ****** SN. Ticket ID Ticket Created On Emp Details Status Pendency L…" at bounding box center [784, 343] width 1568 height 287
paste input "text"
drag, startPoint x: 360, startPoint y: 236, endPoint x: 0, endPoint y: 268, distance: 361.4
click at [0, 262] on div "All Agents ****** SN. Ticket ID Ticket Created On Emp Details Status Pendency L…" at bounding box center [784, 341] width 1568 height 282
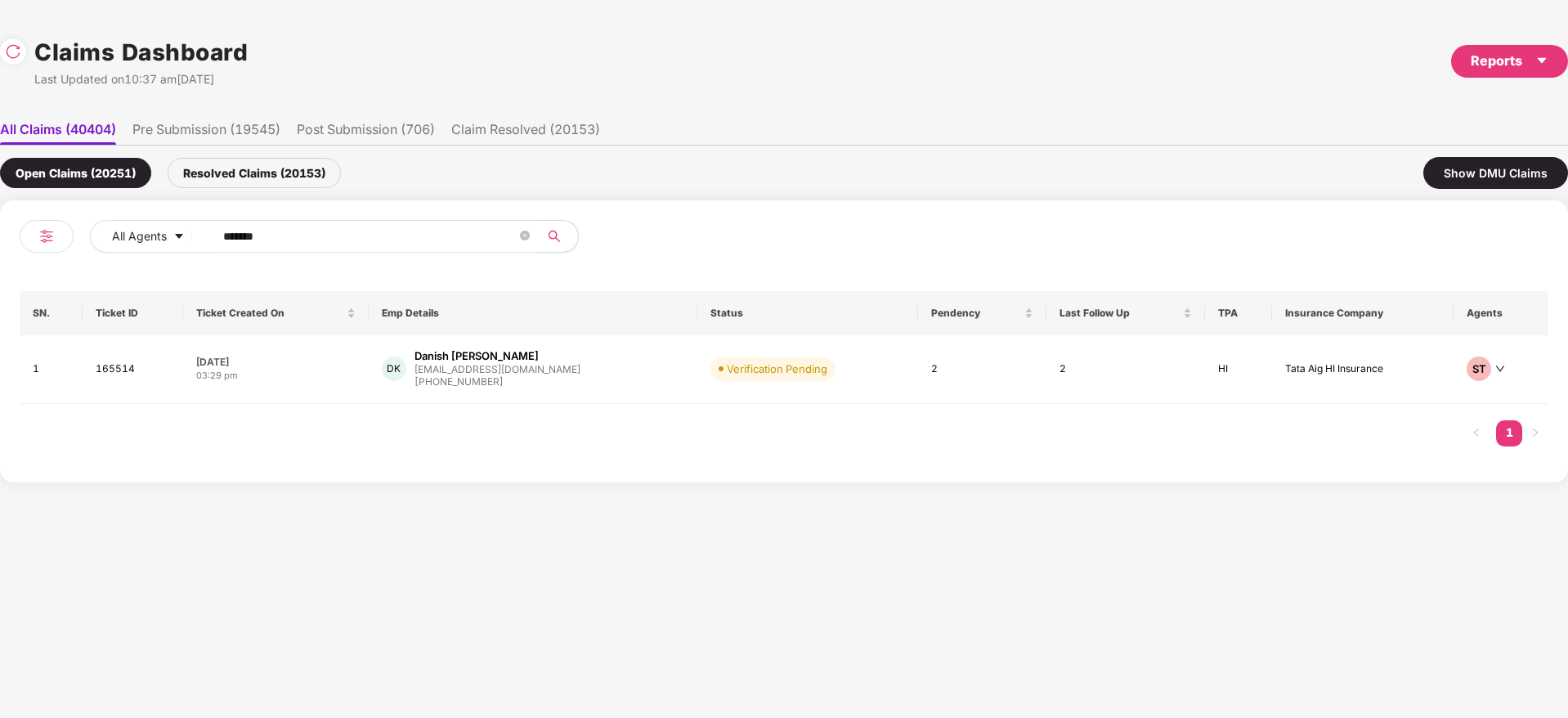
paste input "text"
drag, startPoint x: 291, startPoint y: 228, endPoint x: 9, endPoint y: 288, distance: 288.3
click at [0, 289] on div "All Agents ****** SN. Ticket ID Ticket Created On Emp Details Status Pendency L…" at bounding box center [784, 343] width 1568 height 287
paste input "text"
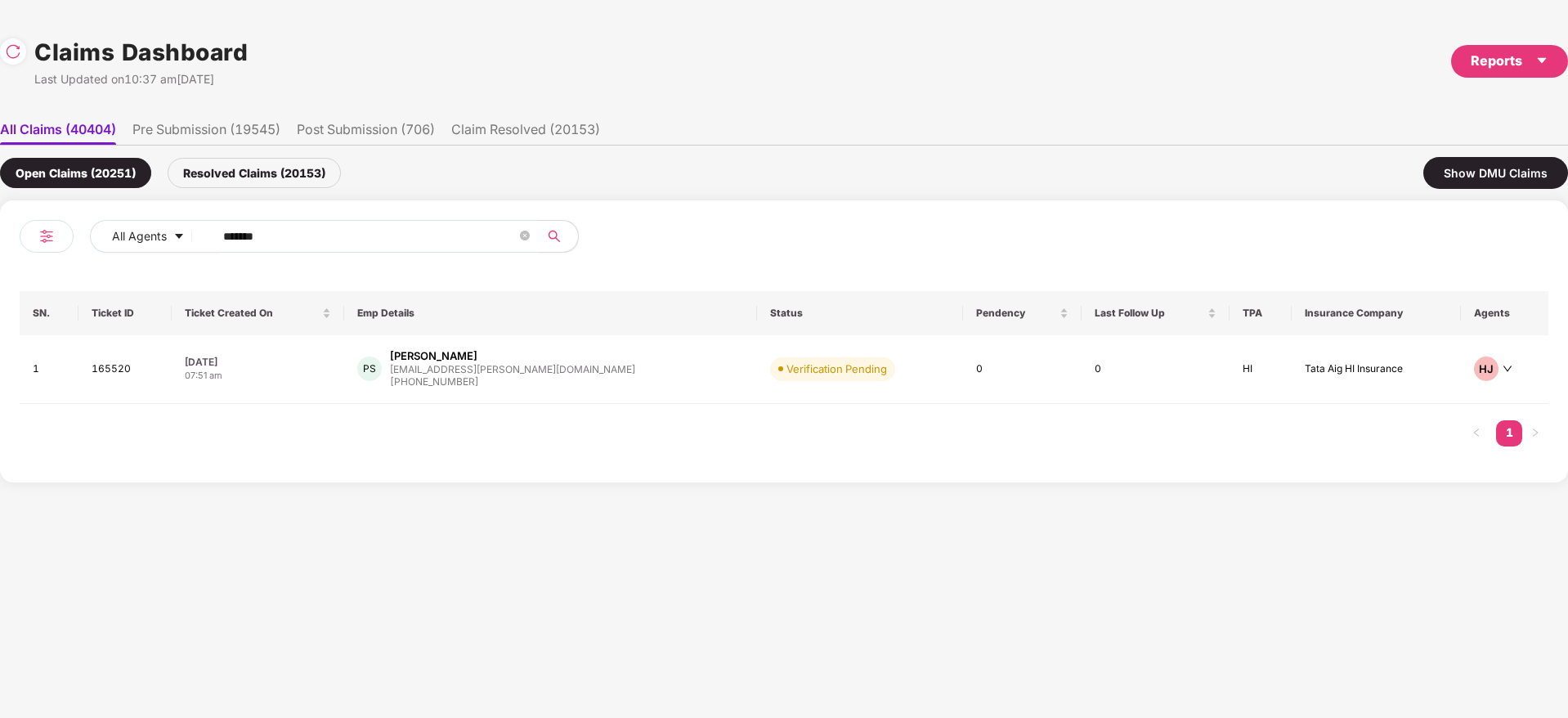
drag, startPoint x: 284, startPoint y: 239, endPoint x: 61, endPoint y: 272, distance: 225.4
click at [57, 270] on div "All Agents ****** SN. Ticket ID Ticket Created On Emp Details Status Pendency L…" at bounding box center [784, 341] width 1529 height 243
paste input "text"
type input "******"
click at [577, 378] on div "II Isha Hiren Intwala isha.intwala@yulu.bike +916354824517" at bounding box center [546, 369] width 384 height 42
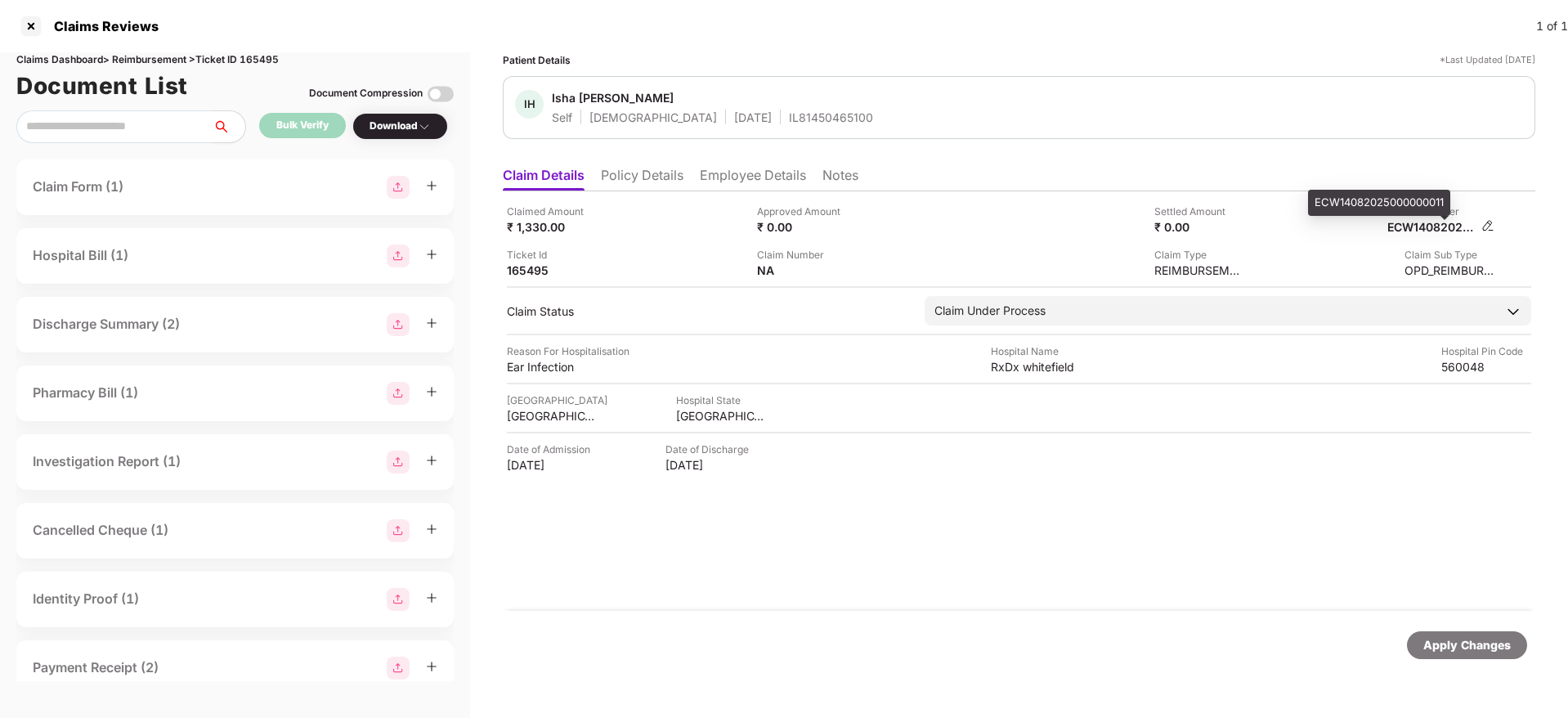
click at [1415, 229] on div "ECW14082025000000011" at bounding box center [1433, 227] width 90 height 15
click at [872, 575] on div "Claimed Amount ₹ 1,330.00 Approved Amount ₹ 0.00 Settled Amount ₹ 0.00 Inward N…" at bounding box center [1020, 401] width 1033 height 420
click at [712, 592] on div "Claimed Amount ₹ 1,330.00 Approved Amount ₹ 0.00 Settled Amount ₹ 0.00 Inward N…" at bounding box center [1020, 401] width 1033 height 420
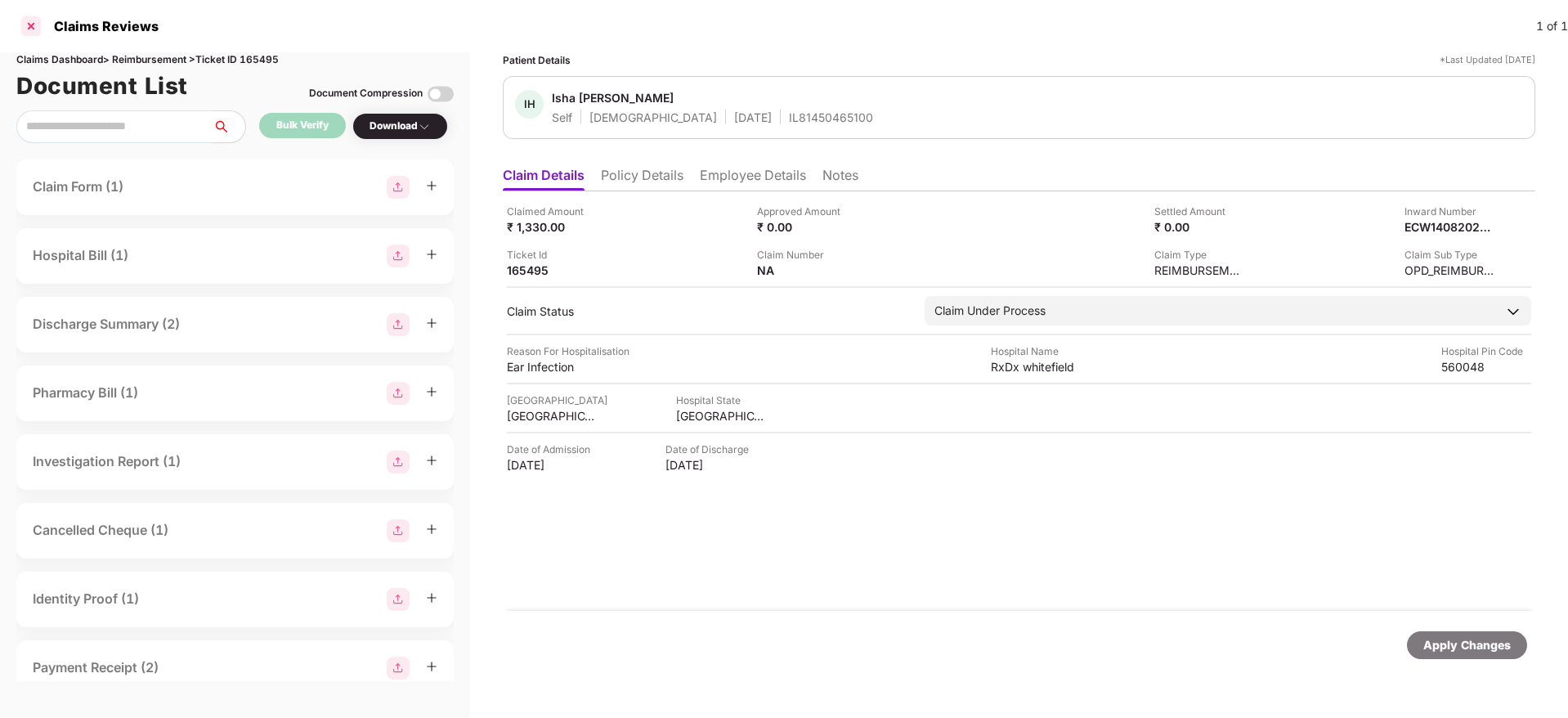
click at [28, 26] on div at bounding box center [31, 26] width 26 height 26
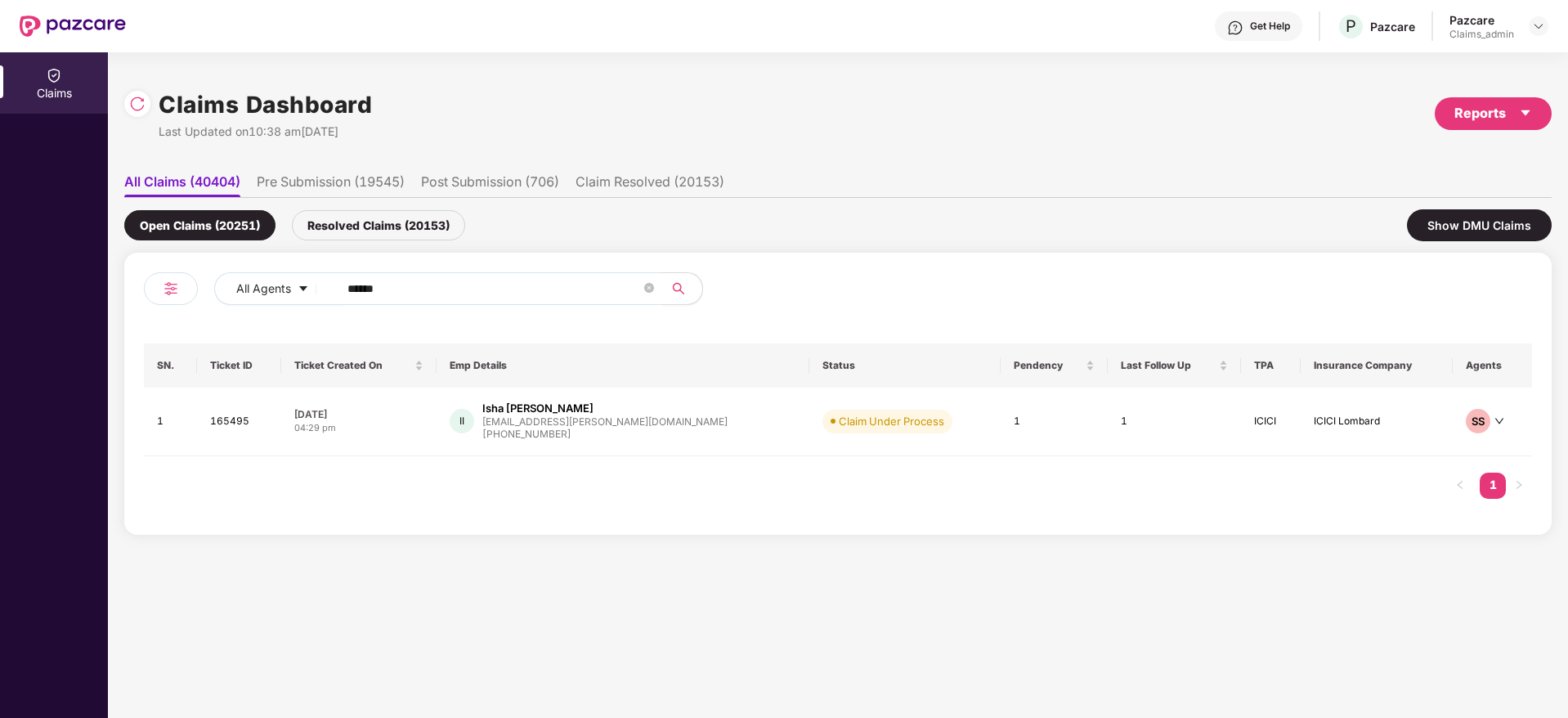
drag, startPoint x: 403, startPoint y: 290, endPoint x: 198, endPoint y: 291, distance: 205.0
click at [210, 290] on div "All Agents ******" at bounding box center [491, 296] width 694 height 46
paste input "text"
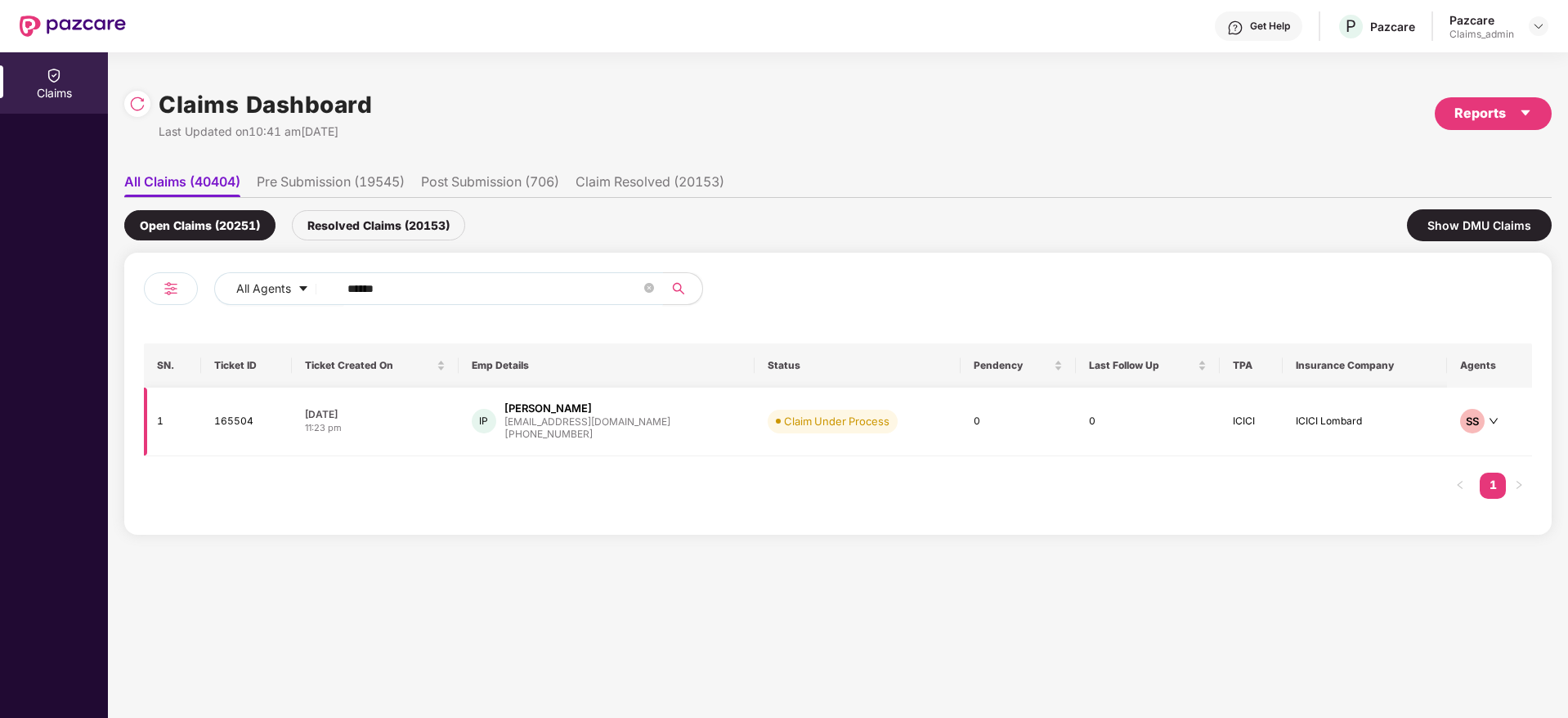
type input "******"
click at [702, 433] on div "IP Imtiyaz Pasha pasha@ischemaview.com +919742226431" at bounding box center [607, 421] width 271 height 42
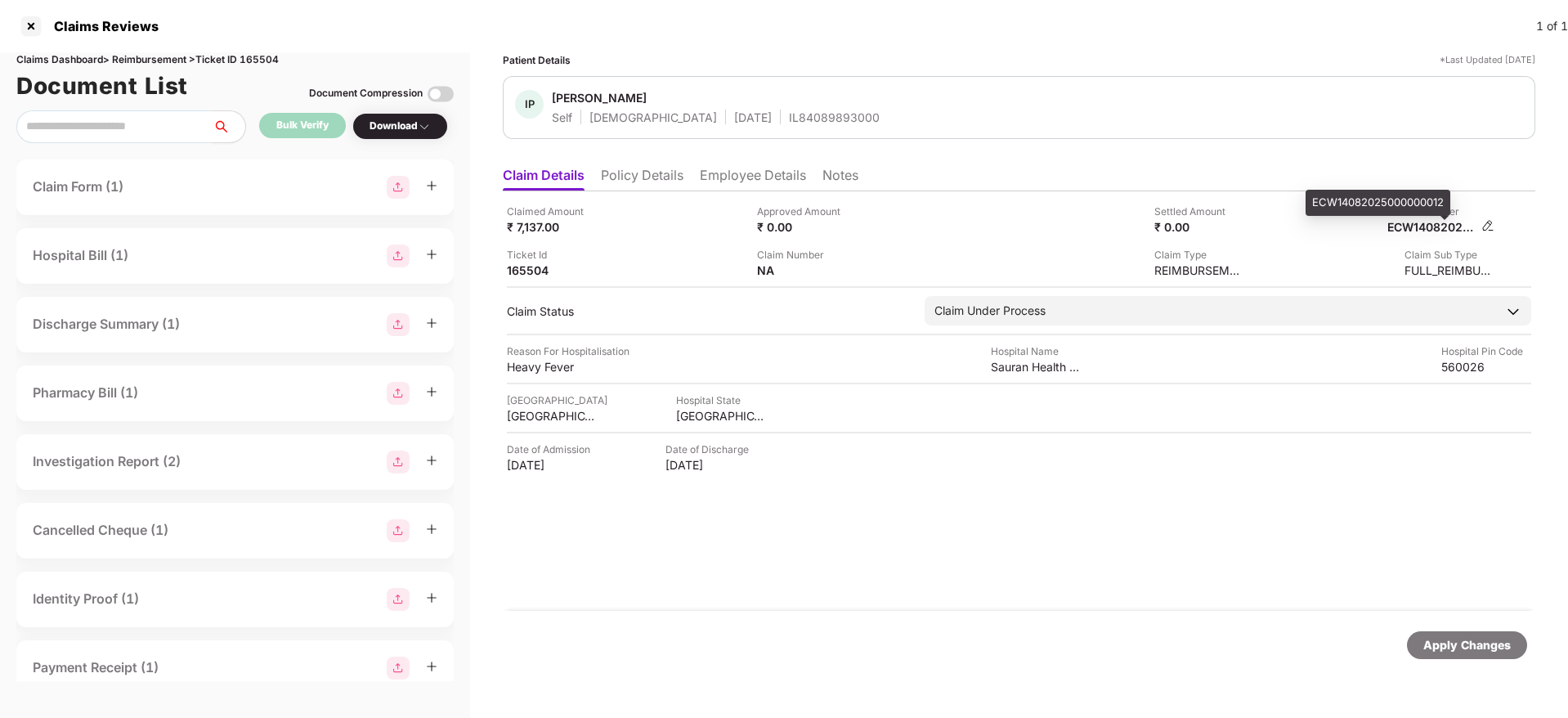
click at [1417, 227] on div "ECW14082025000000012" at bounding box center [1433, 227] width 90 height 15
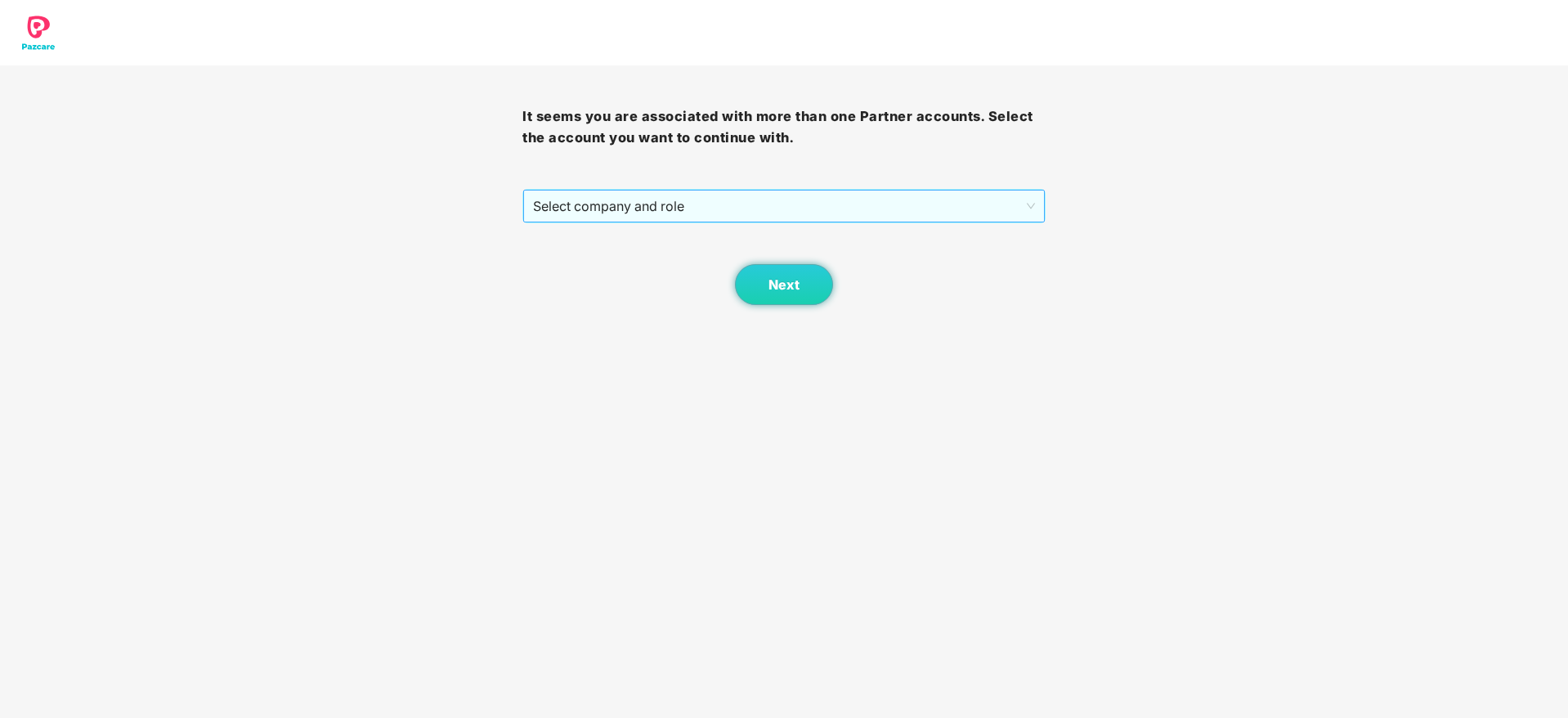
drag, startPoint x: 567, startPoint y: 224, endPoint x: 573, endPoint y: 212, distance: 13.4
click at [567, 222] on div "It seems you are associated with more than one Partner accounts. Select the acc…" at bounding box center [784, 185] width 522 height 239
click at [581, 212] on span "Select company and role" at bounding box center [784, 206] width 501 height 31
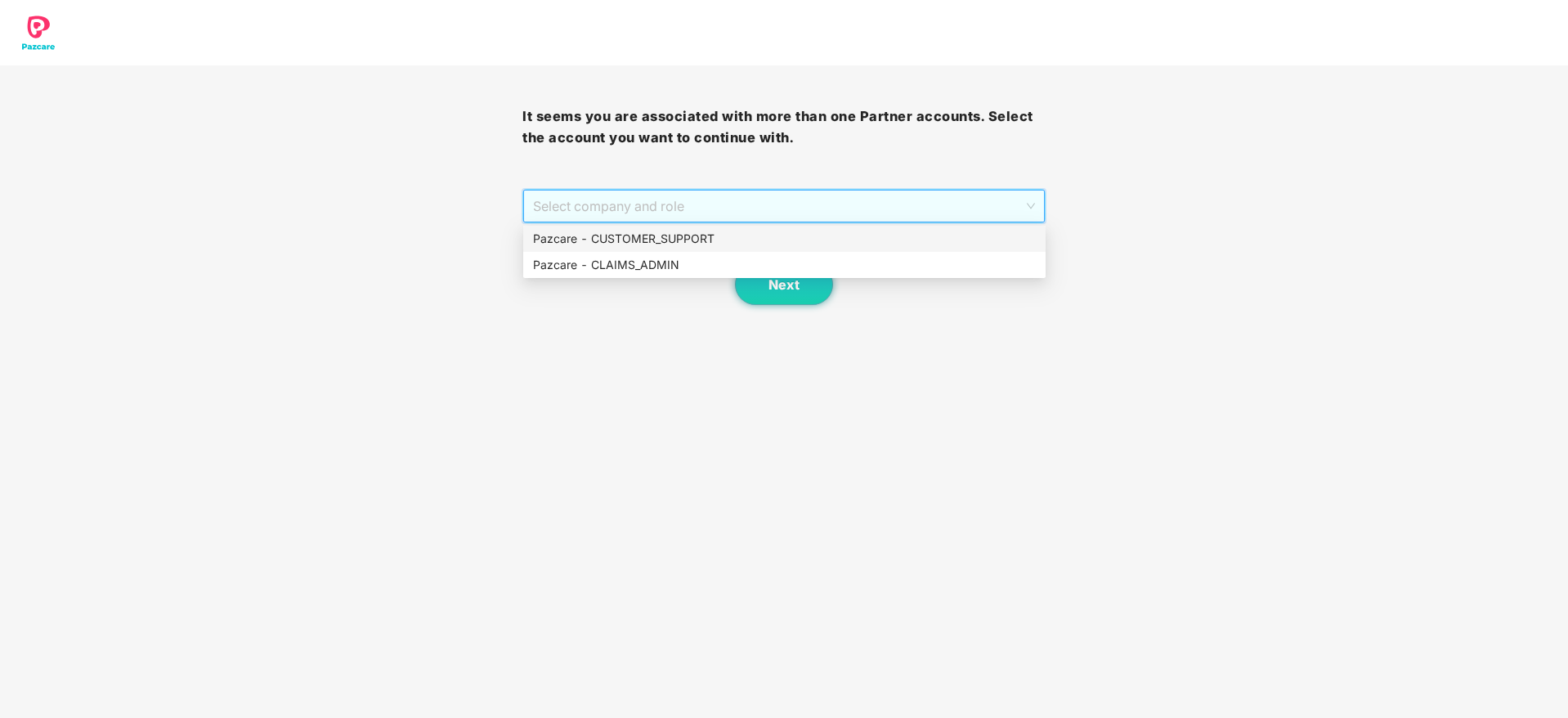
click at [682, 232] on div "Pazcare - CUSTOMER_SUPPORT" at bounding box center [784, 238] width 503 height 18
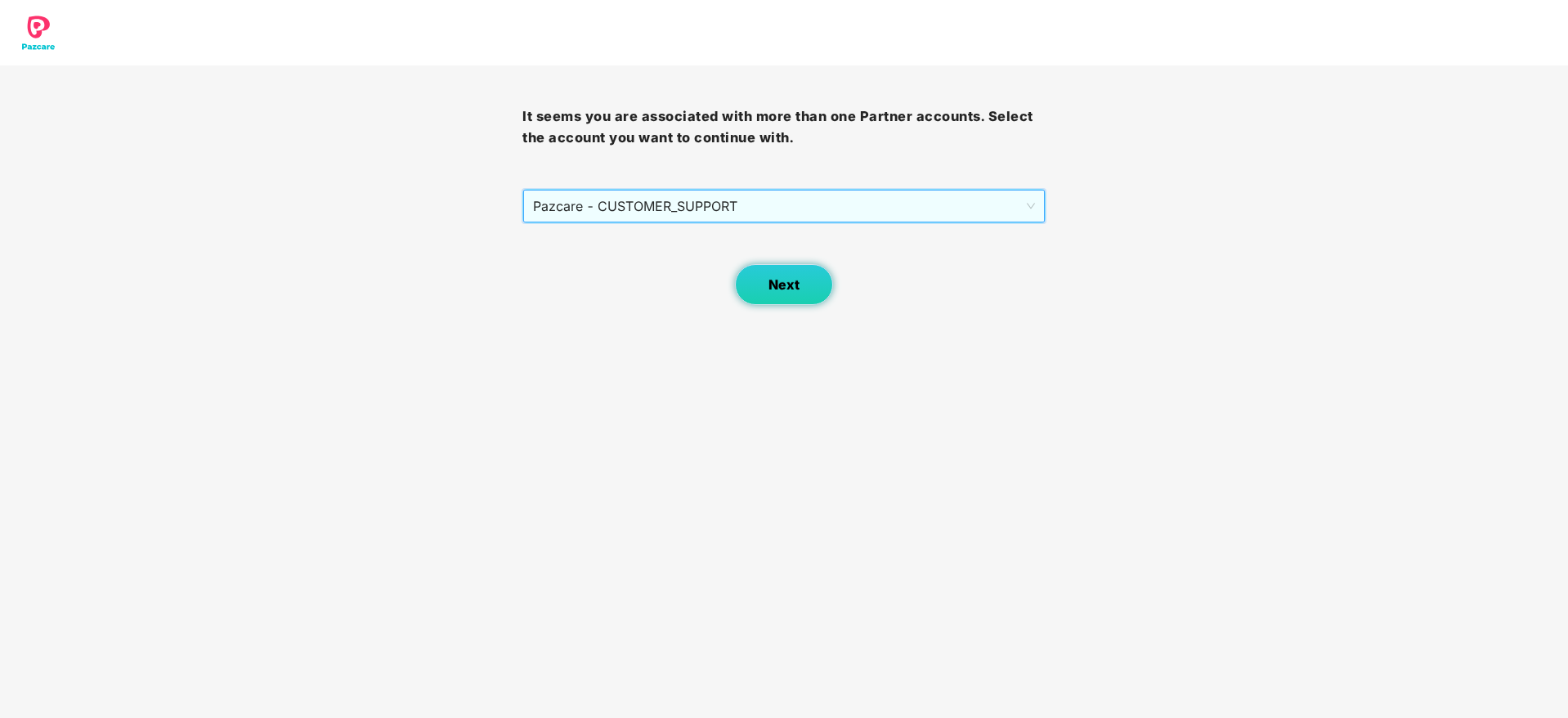
click at [788, 280] on span "Next" at bounding box center [784, 285] width 31 height 15
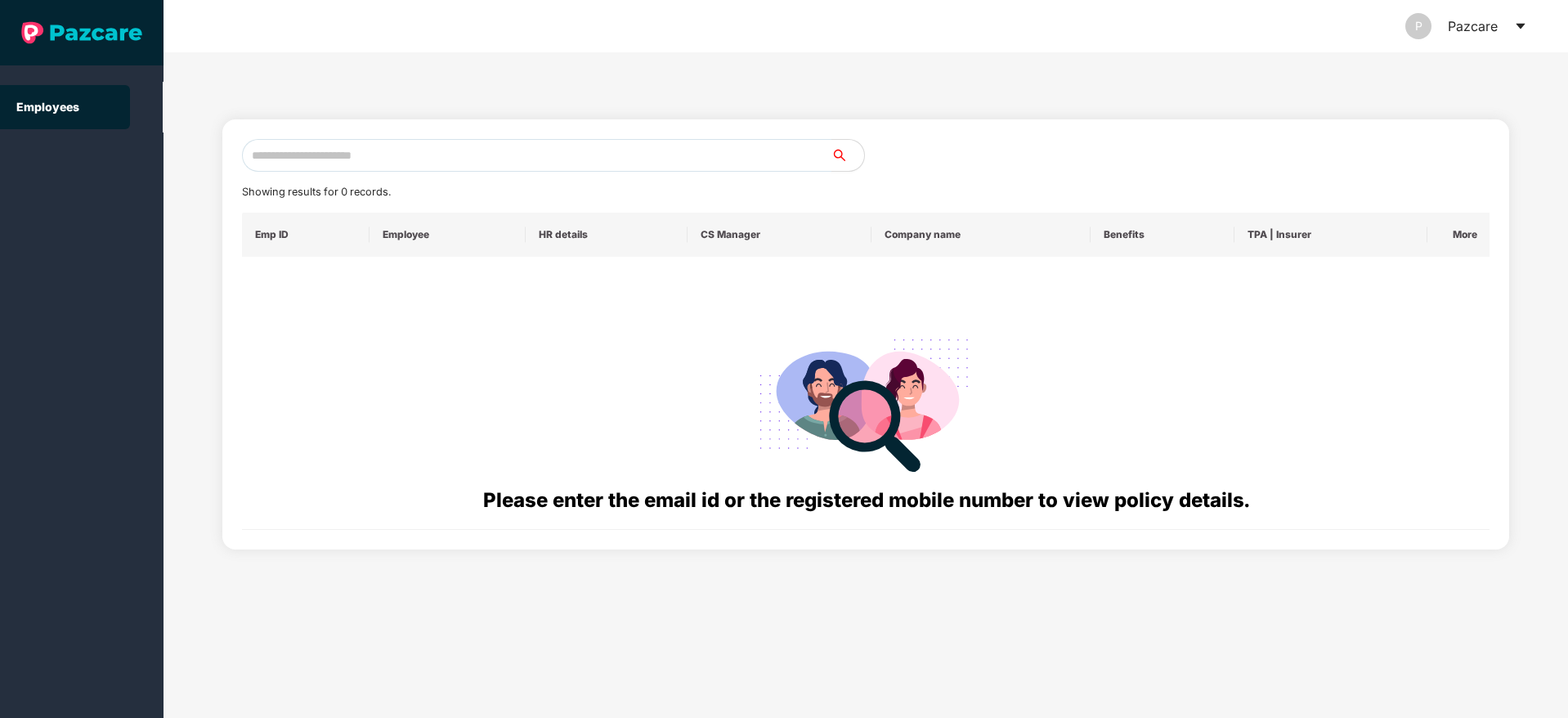
click at [351, 171] on input "text" at bounding box center [537, 155] width 590 height 32
paste input "**********"
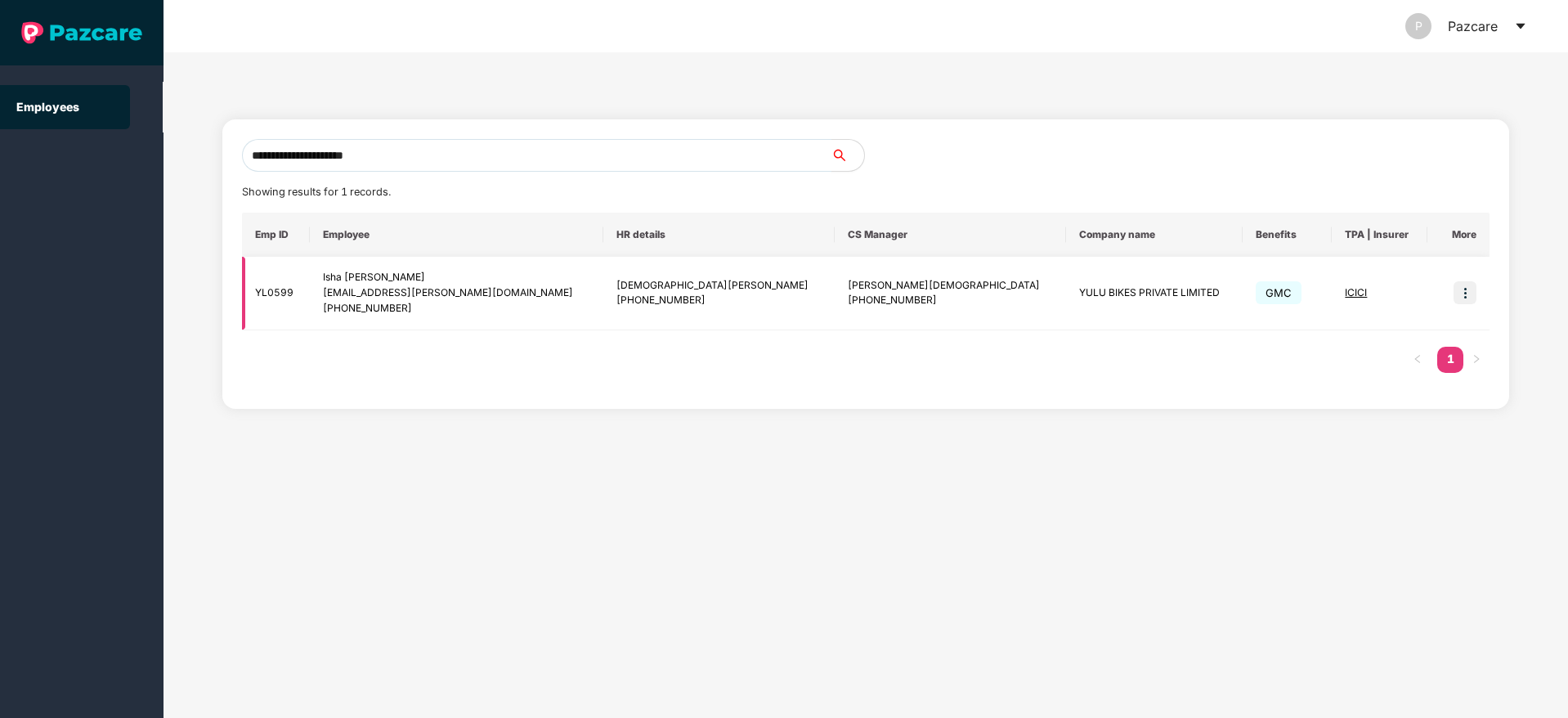
type input "**********"
click at [1350, 297] on img at bounding box center [1465, 293] width 23 height 23
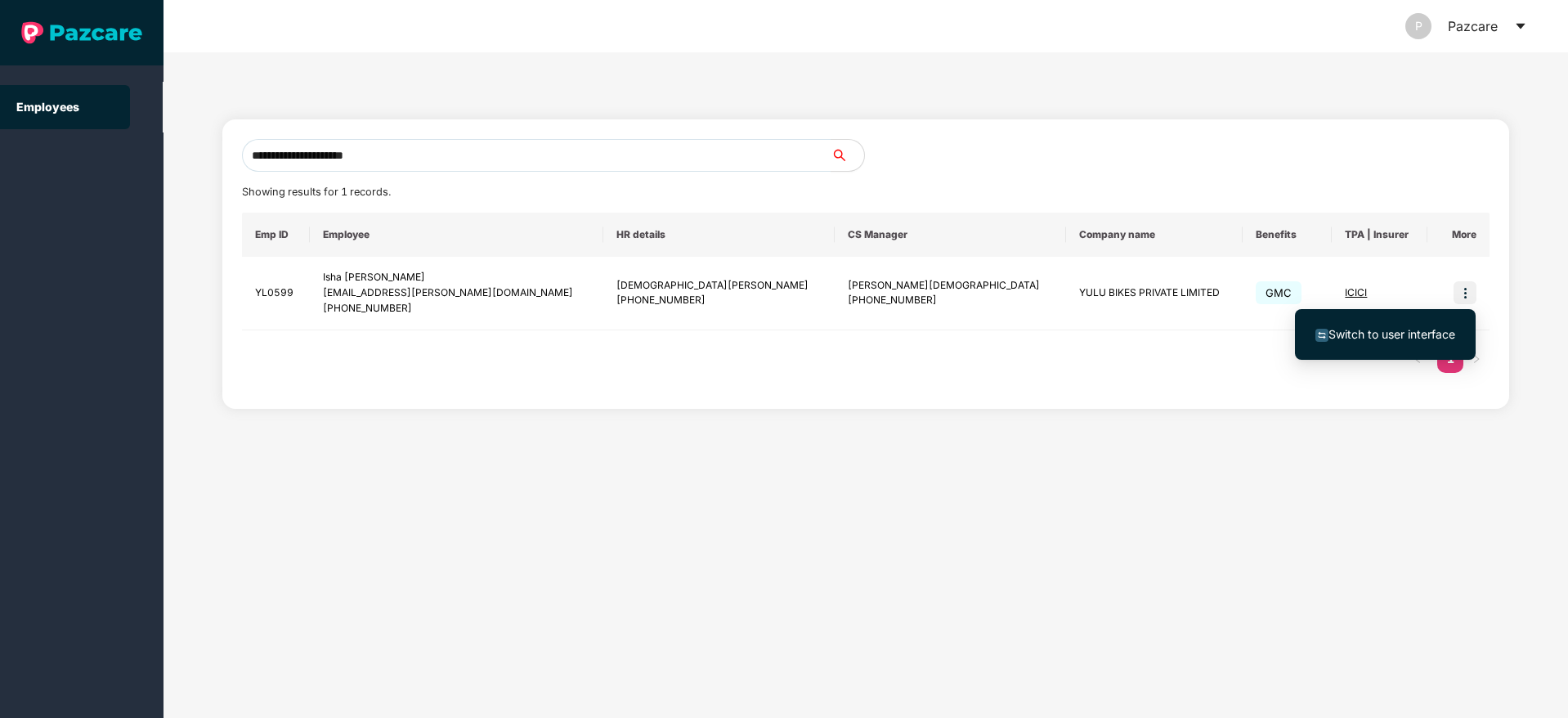
click at [1350, 323] on li "Switch to user interface" at bounding box center [1386, 335] width 181 height 34
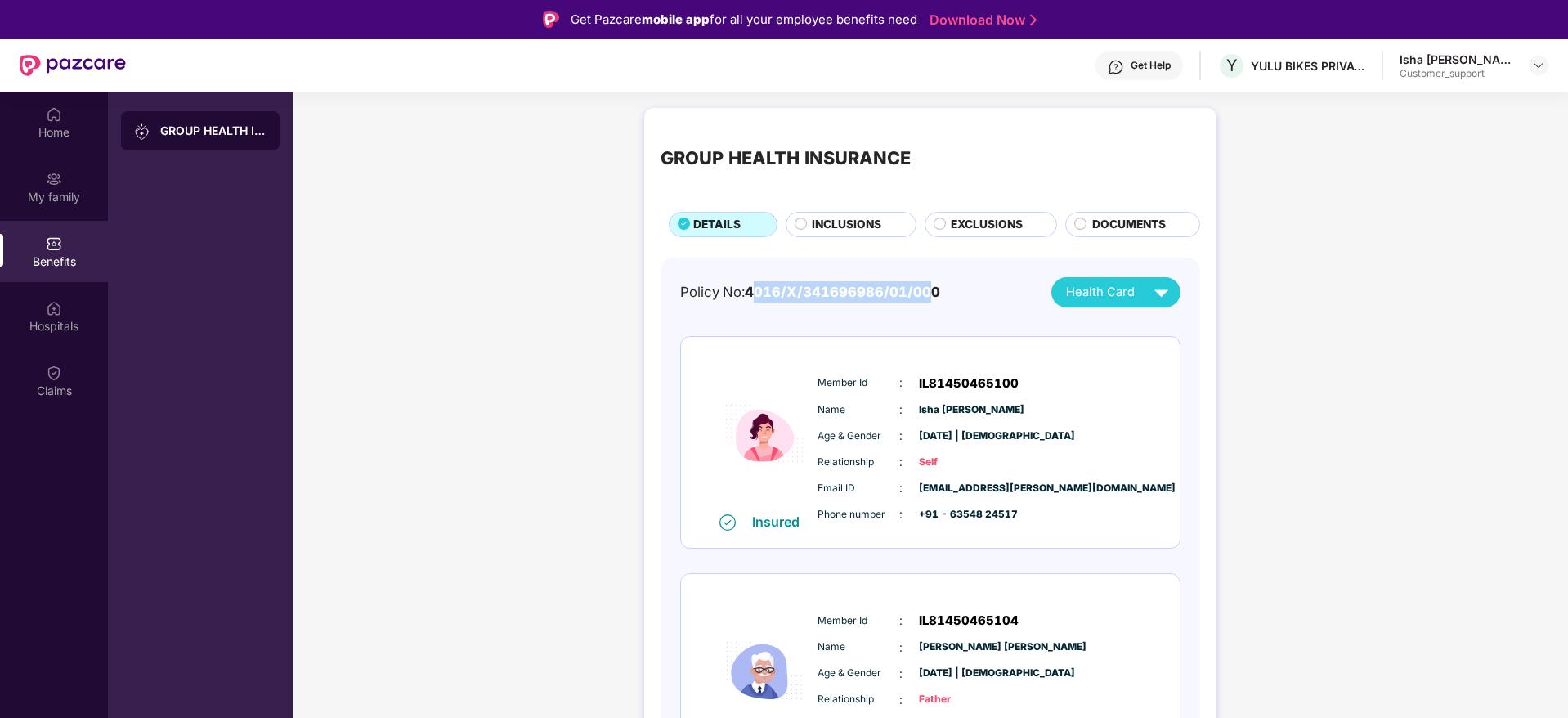
drag, startPoint x: 752, startPoint y: 297, endPoint x: 918, endPoint y: 295, distance: 166.0
click at [930, 297] on span "4016/X/341696986/01/000" at bounding box center [843, 292] width 195 height 16
drag, startPoint x: 800, startPoint y: 297, endPoint x: 952, endPoint y: 292, distance: 152.1
click at [952, 292] on div "Policy No: 4016/X/341696986/01/000 Health Card" at bounding box center [930, 293] width 500 height 31
copy span "4016/X/341696986/01/000"
